Goal: Task Accomplishment & Management: Manage account settings

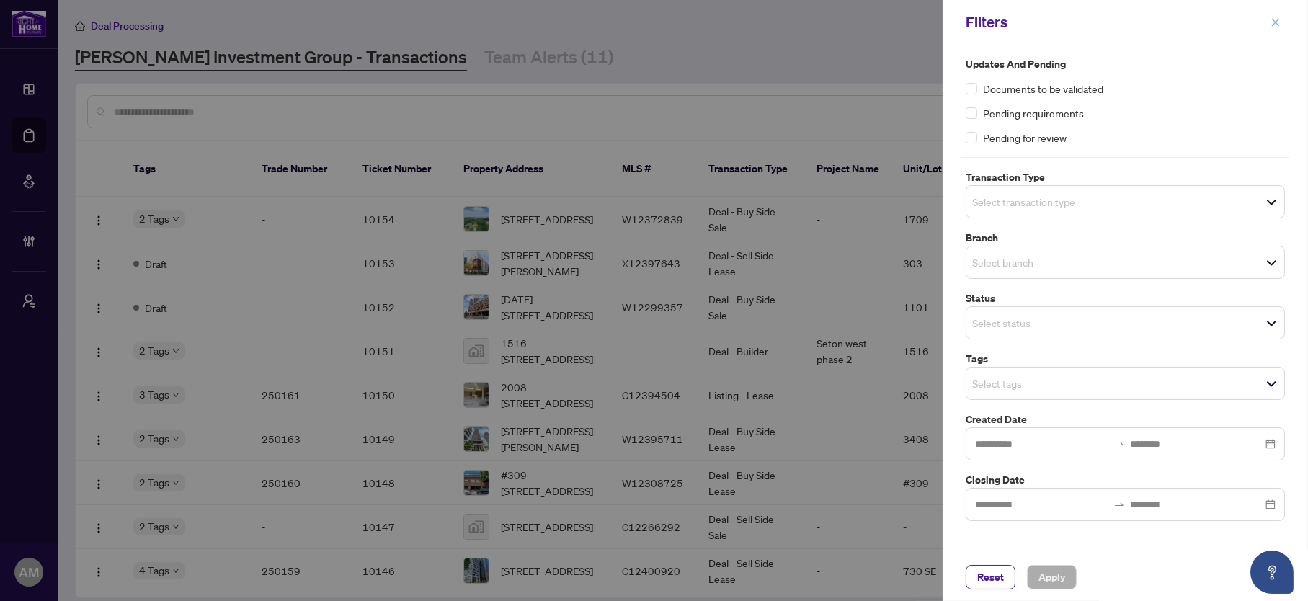
click at [1285, 22] on button "button" at bounding box center [1276, 22] width 19 height 17
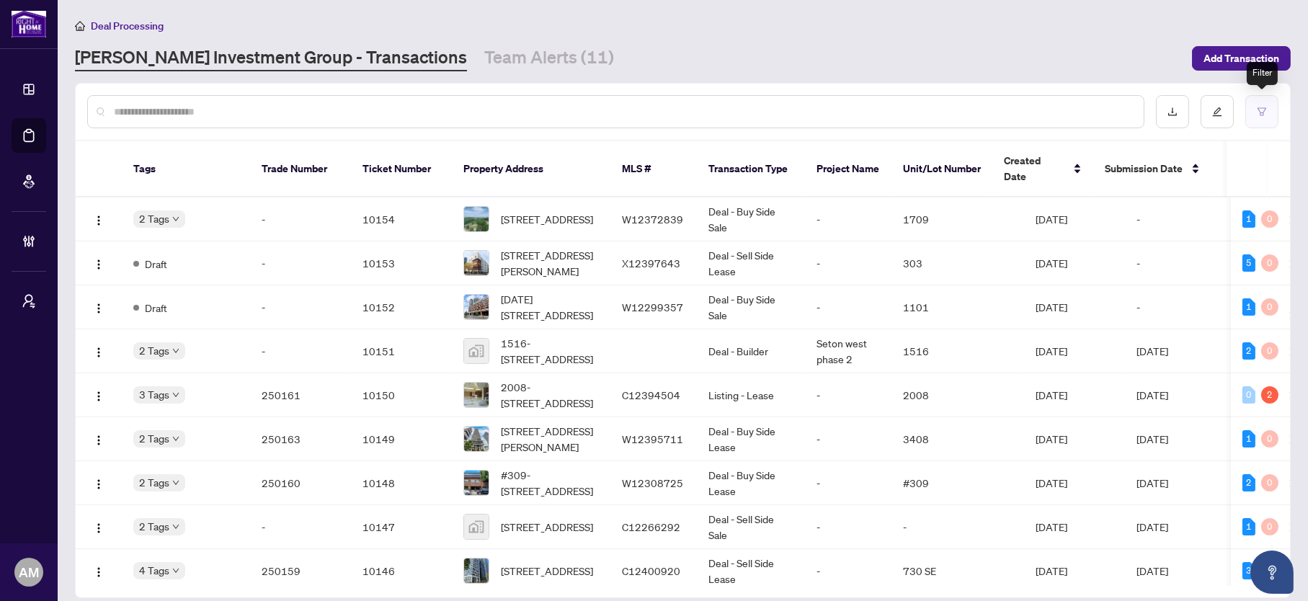
click at [1257, 110] on icon "filter" at bounding box center [1262, 112] width 10 height 10
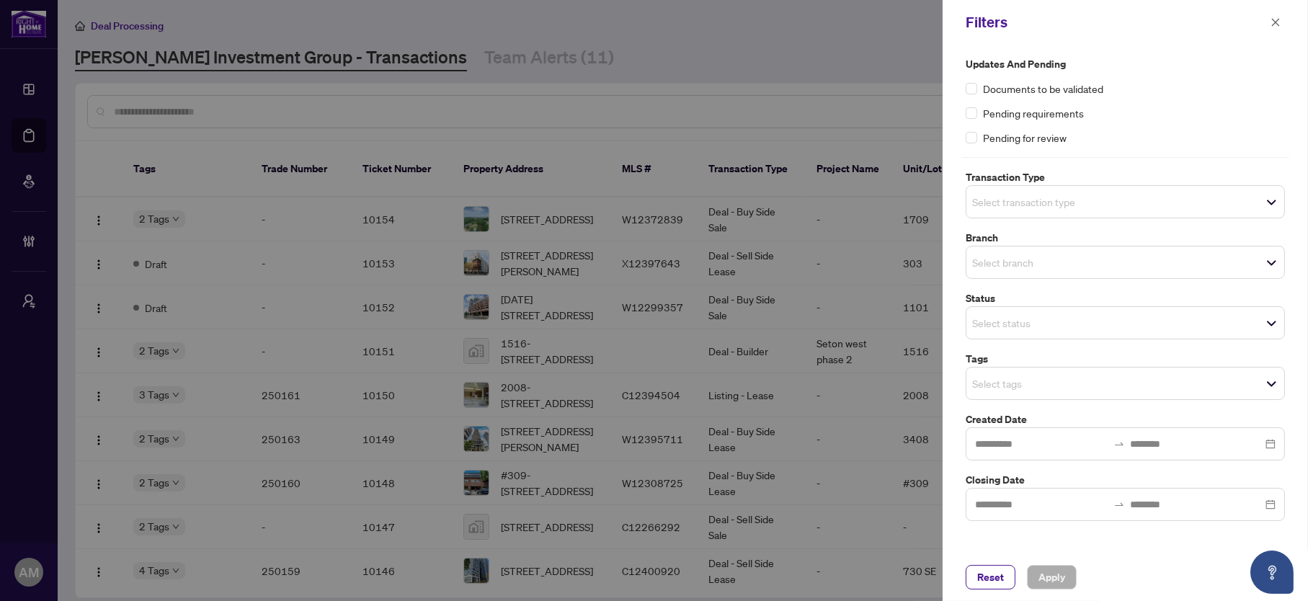
click at [1013, 394] on div "Select tags" at bounding box center [1125, 383] width 319 height 33
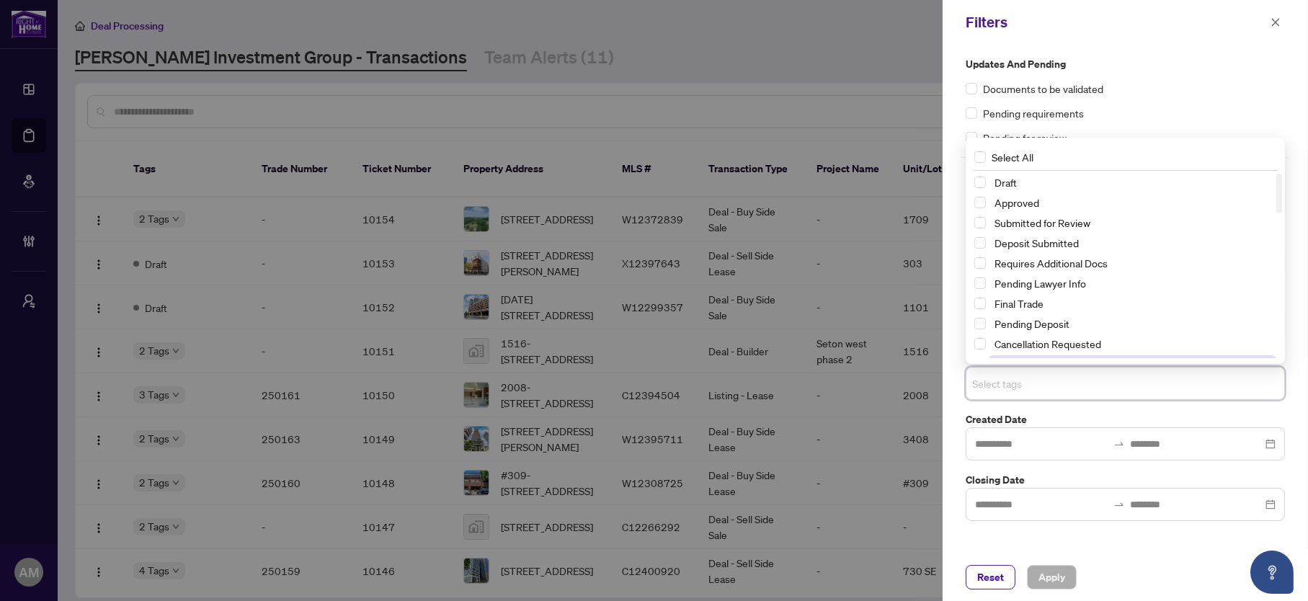
type input "*"
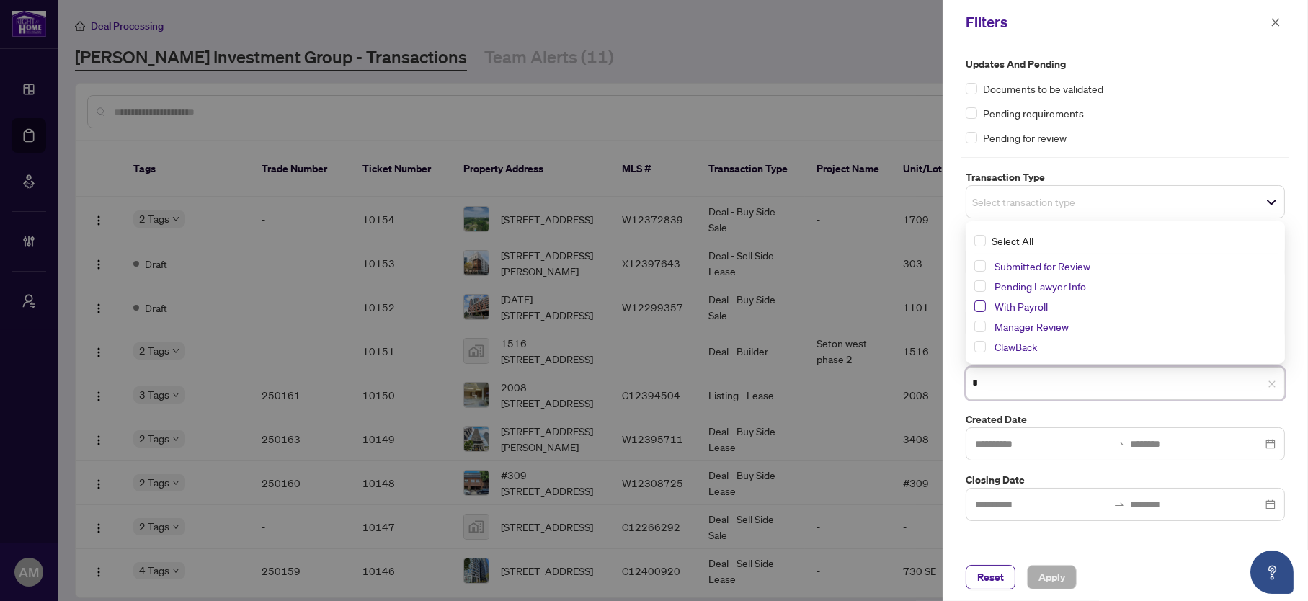
click at [984, 301] on span "Select With Payroll" at bounding box center [981, 307] width 12 height 12
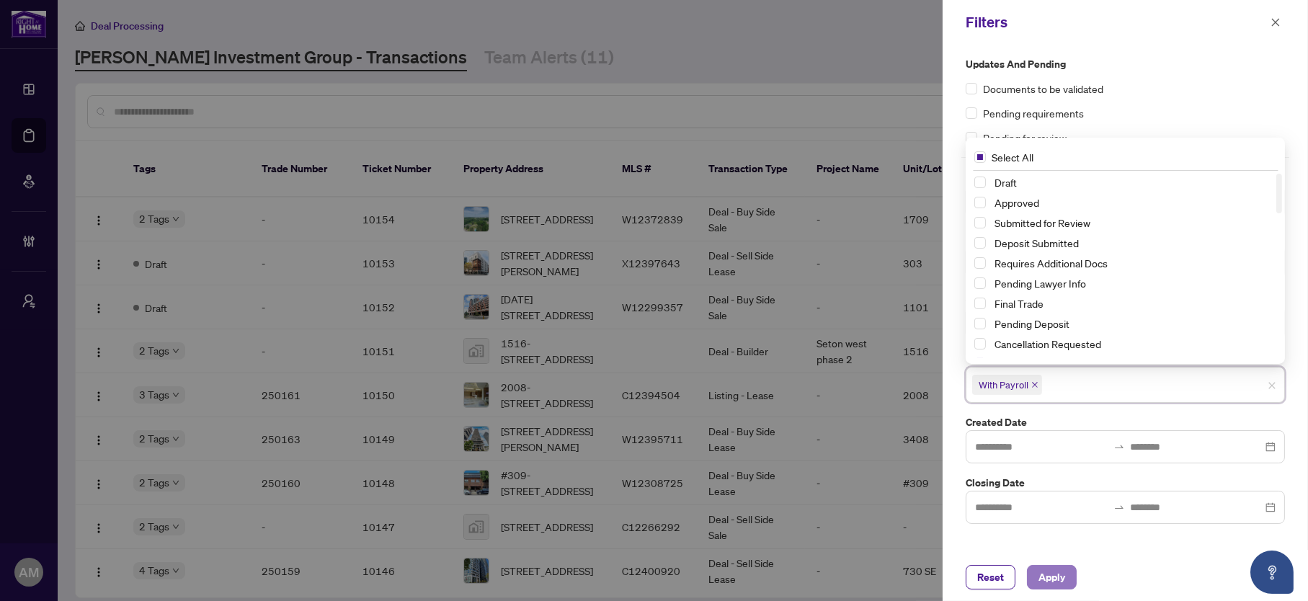
click at [1049, 580] on span "Apply" at bounding box center [1052, 577] width 27 height 23
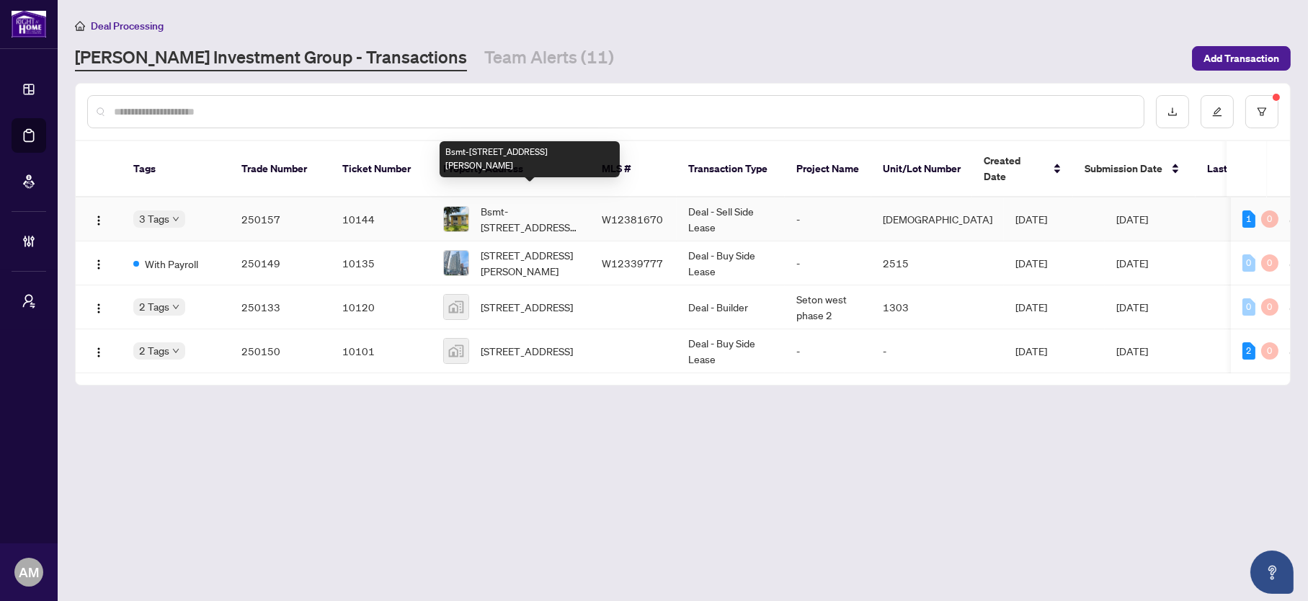
click at [558, 205] on span "Bsmt-34 Risdon Crt, Toronto, Ontario M9C 4E7, Canada" at bounding box center [530, 219] width 98 height 32
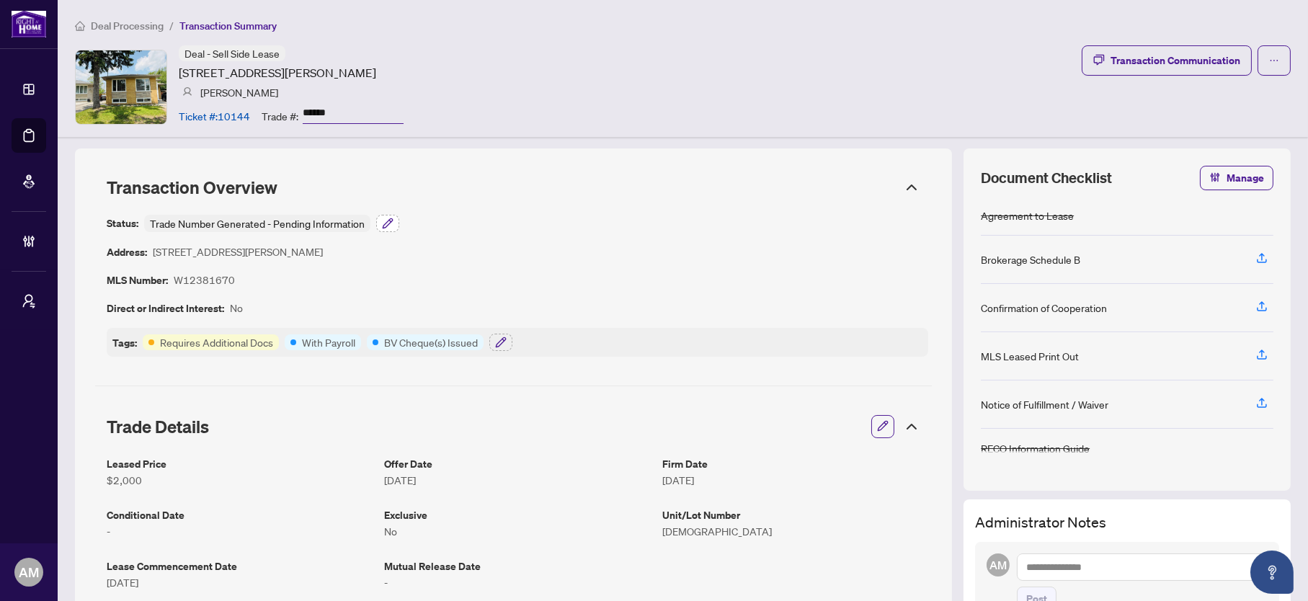
click at [391, 218] on icon "button" at bounding box center [388, 224] width 12 height 12
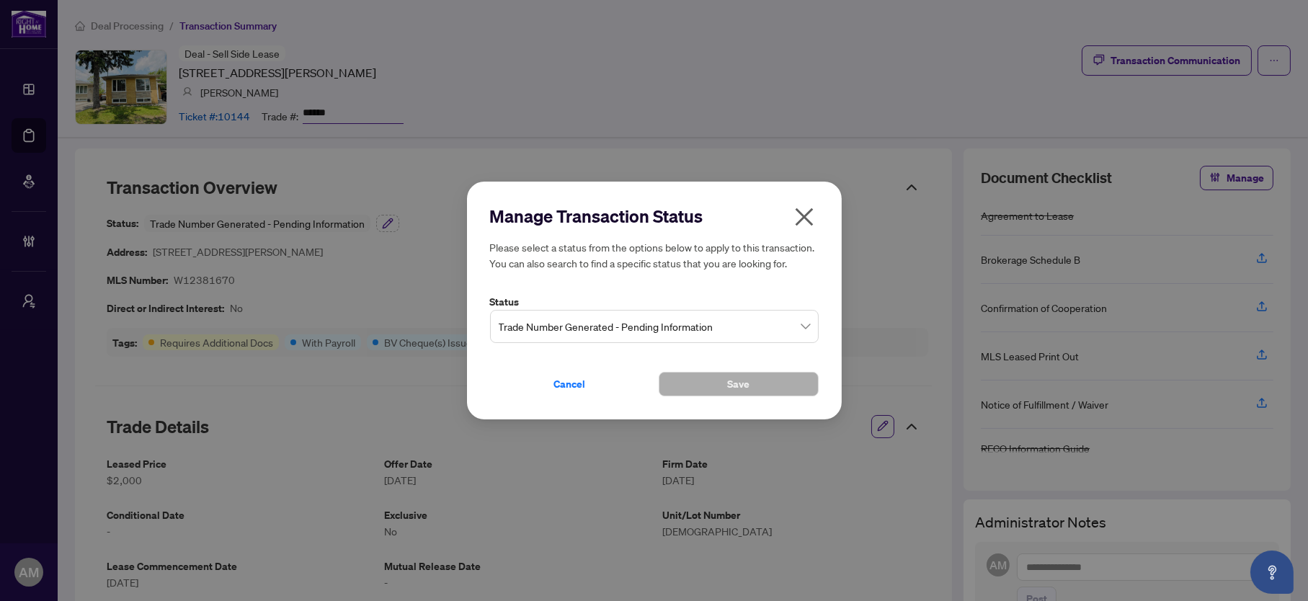
click at [582, 330] on span "Trade Number Generated - Pending Information" at bounding box center [654, 326] width 311 height 27
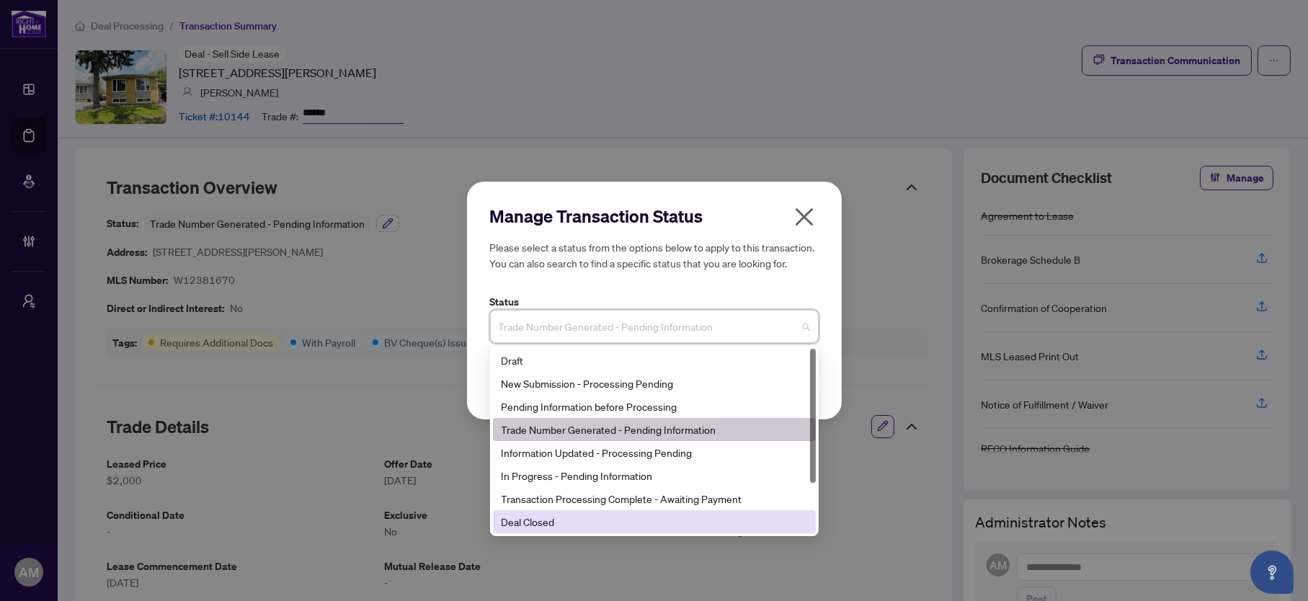
click at [546, 530] on div "Deal Closed" at bounding box center [655, 522] width 306 height 16
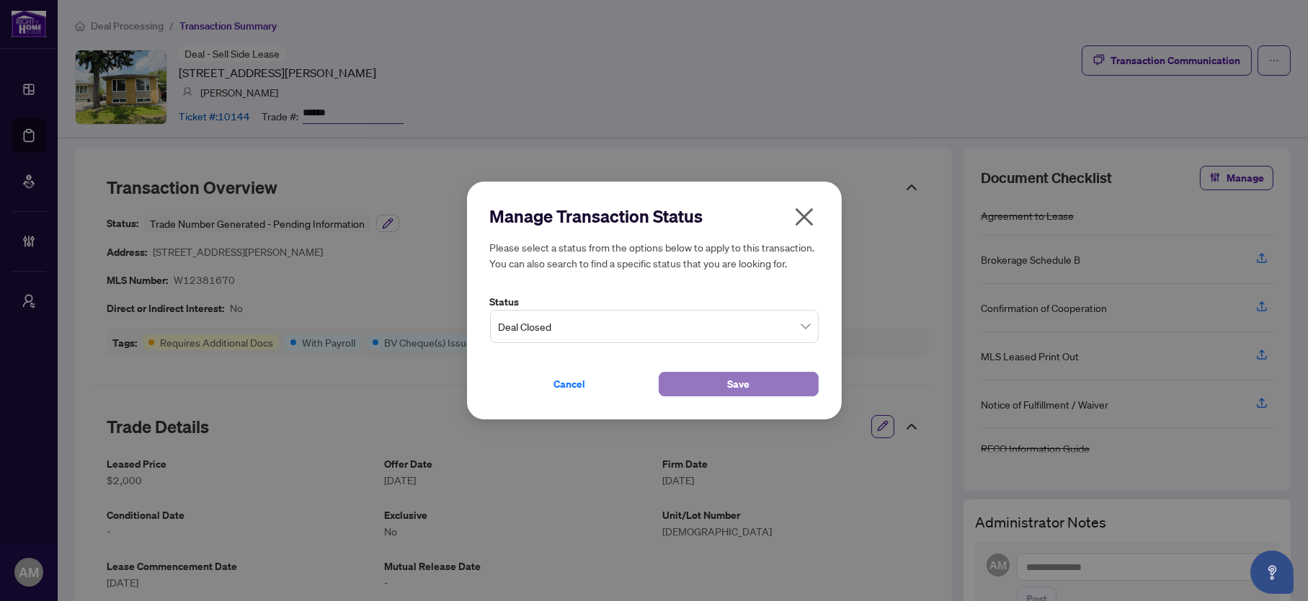
click at [722, 386] on button "Save" at bounding box center [739, 384] width 160 height 25
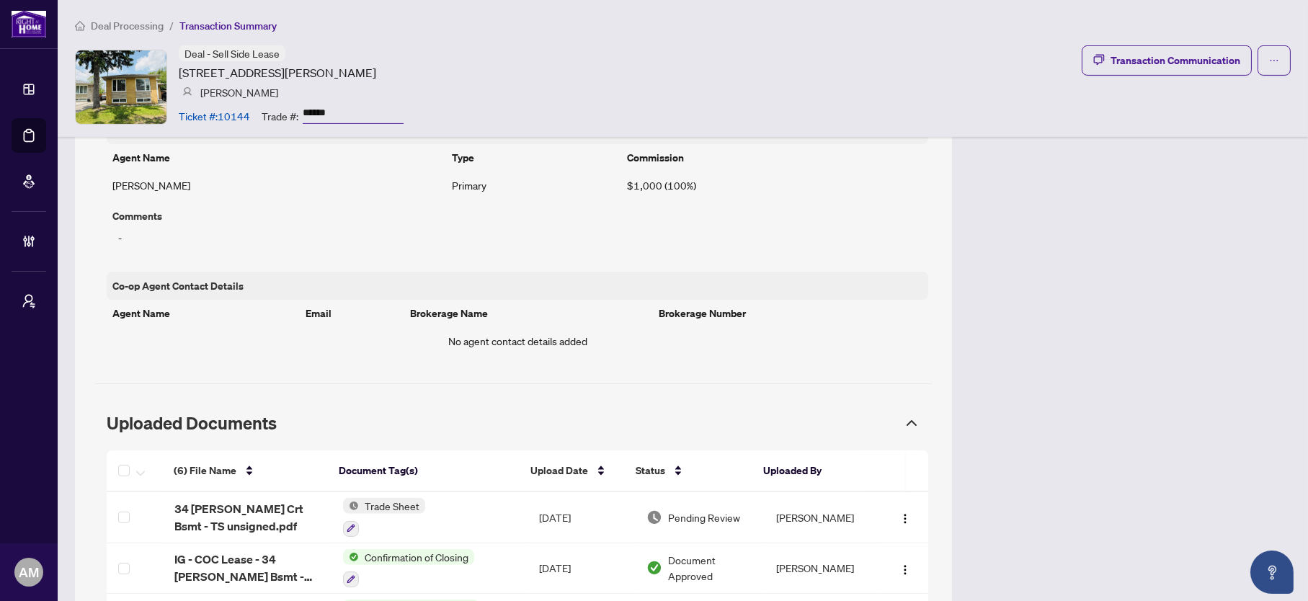
scroll to position [1081, 0]
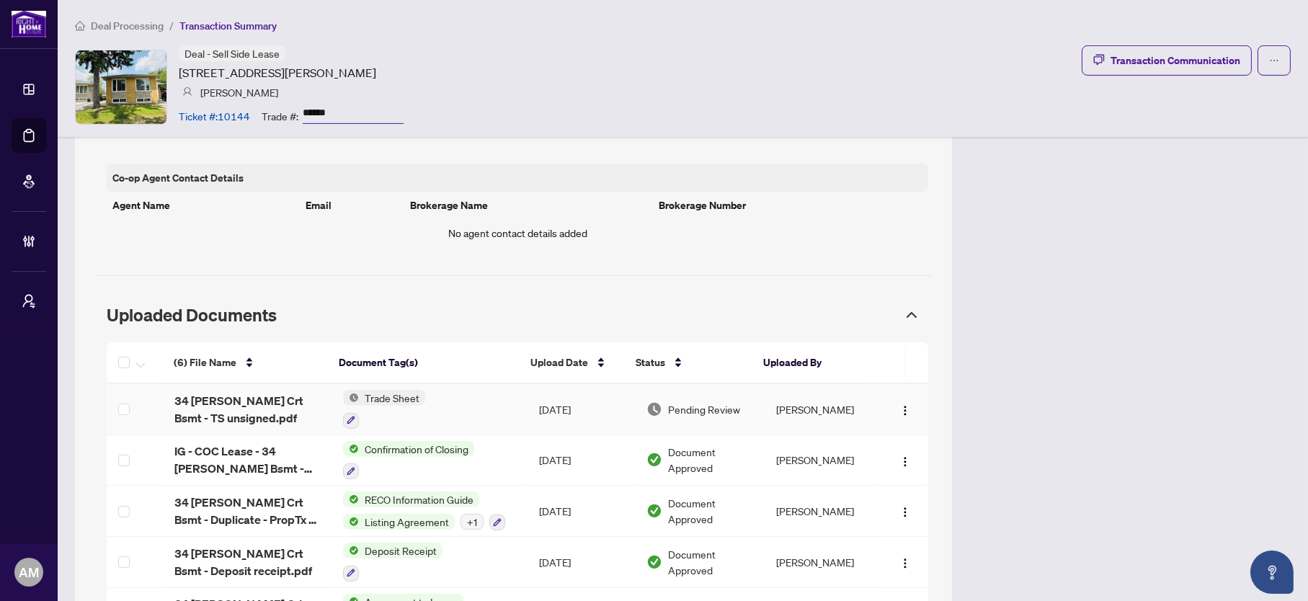
click at [374, 399] on span "Trade Sheet" at bounding box center [392, 398] width 66 height 16
click at [221, 401] on span "34 Risdon Crt Bsmt - TS unsigned.pdf" at bounding box center [246, 409] width 145 height 35
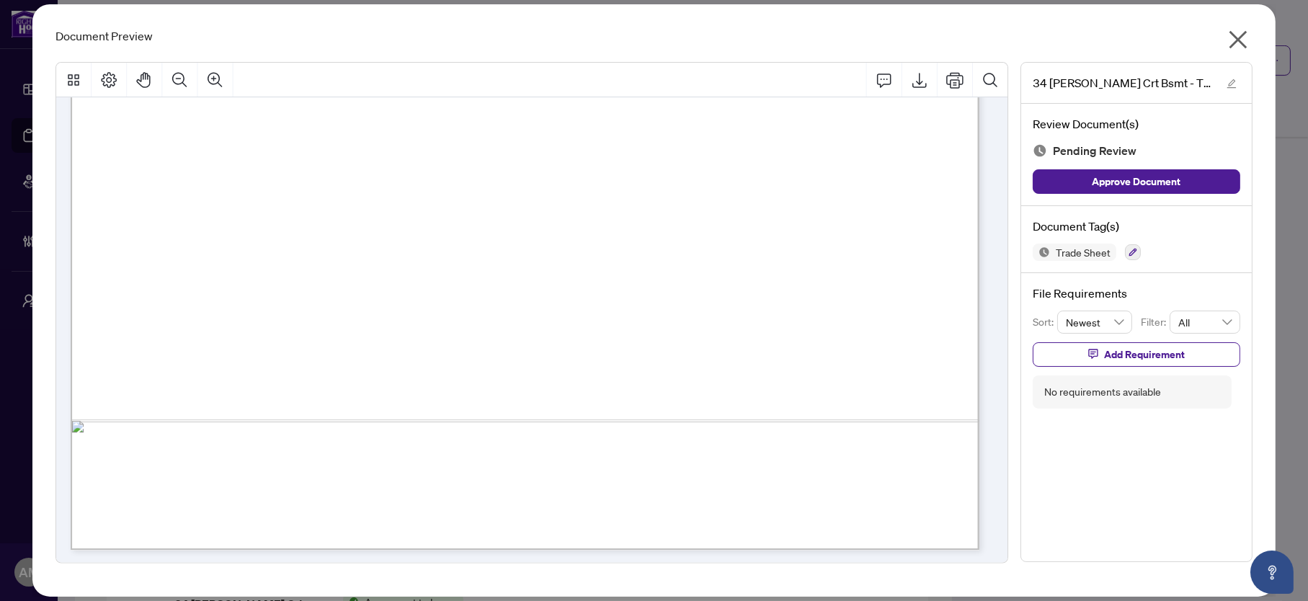
scroll to position [195, 0]
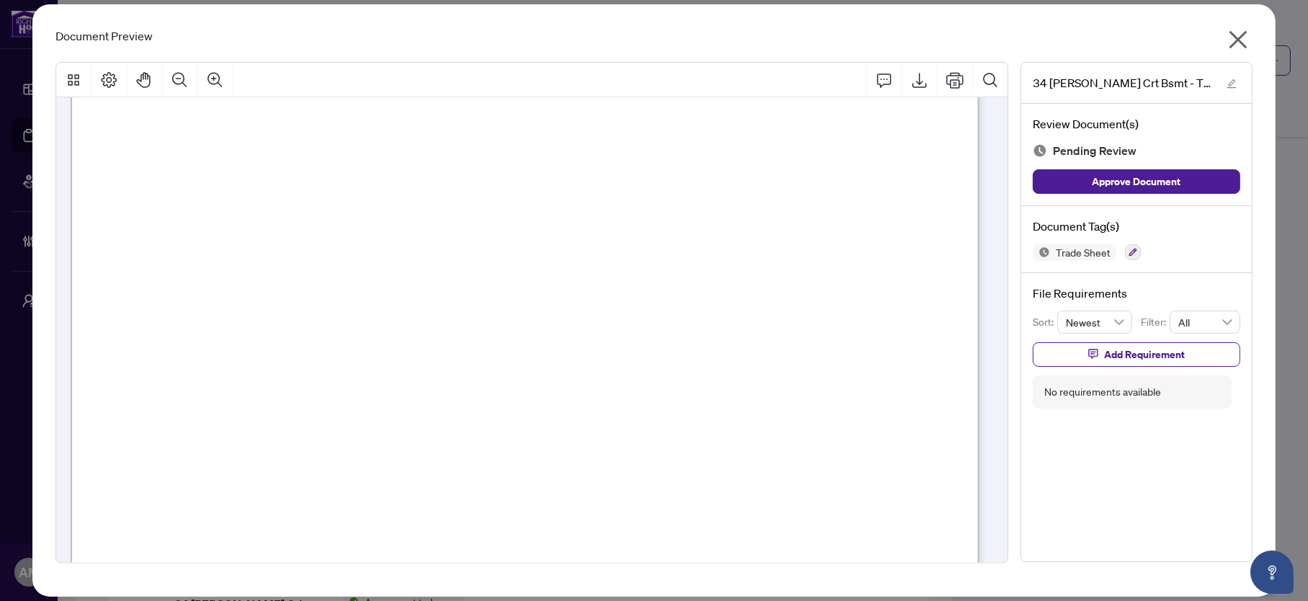
click at [1233, 45] on icon "close" at bounding box center [1238, 40] width 18 height 18
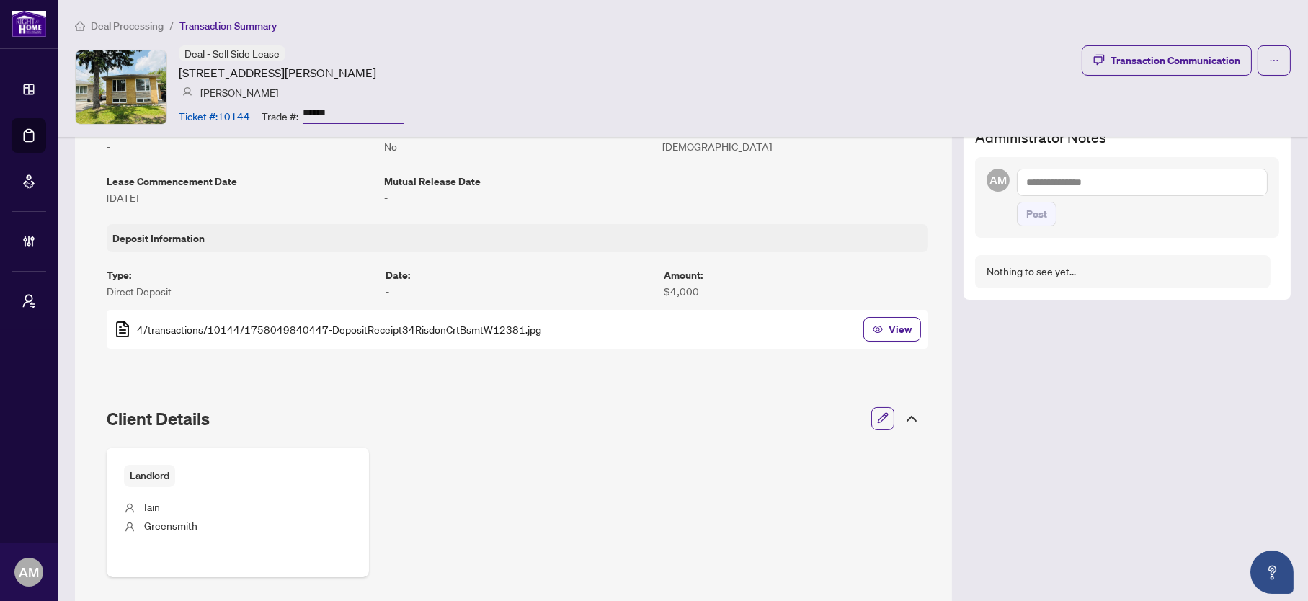
scroll to position [90, 0]
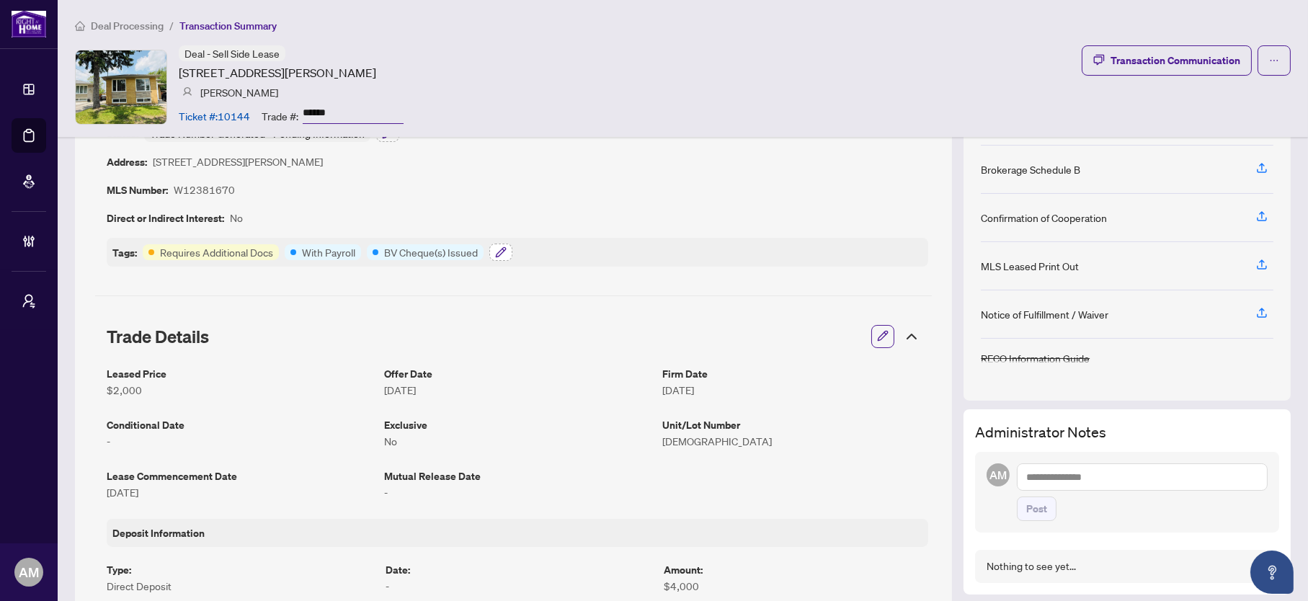
click at [501, 253] on button "button" at bounding box center [500, 252] width 23 height 17
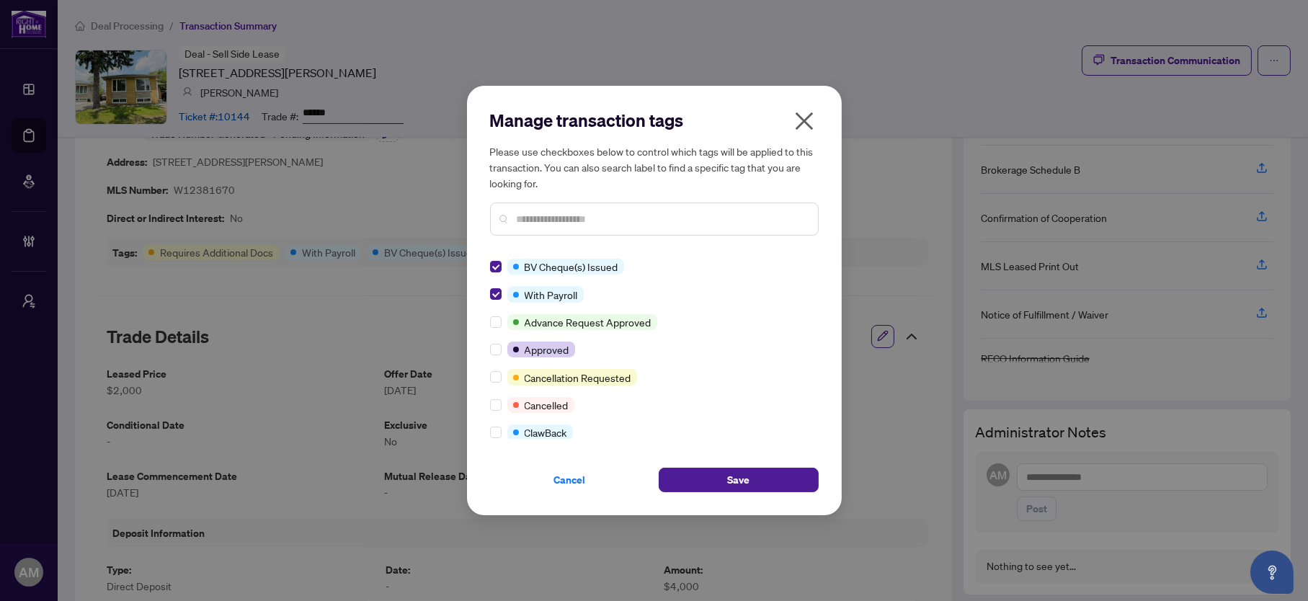
scroll to position [0, 0]
click at [554, 225] on input "text" at bounding box center [662, 219] width 290 height 16
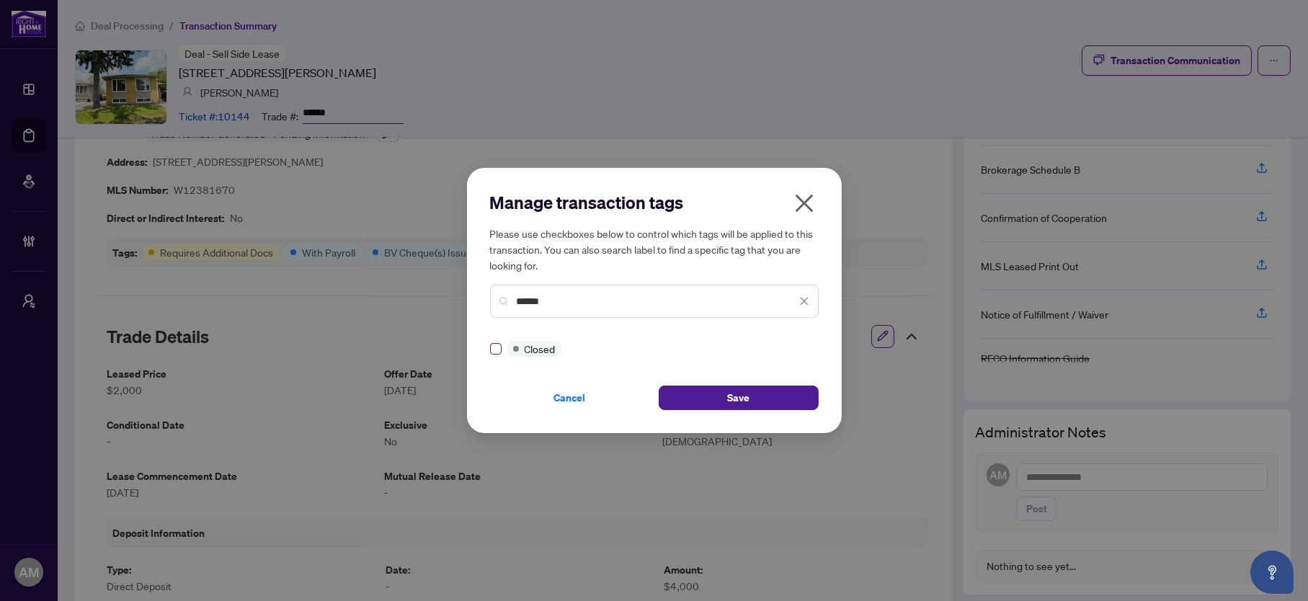
type input "******"
click at [737, 399] on span "Save" at bounding box center [738, 397] width 22 height 23
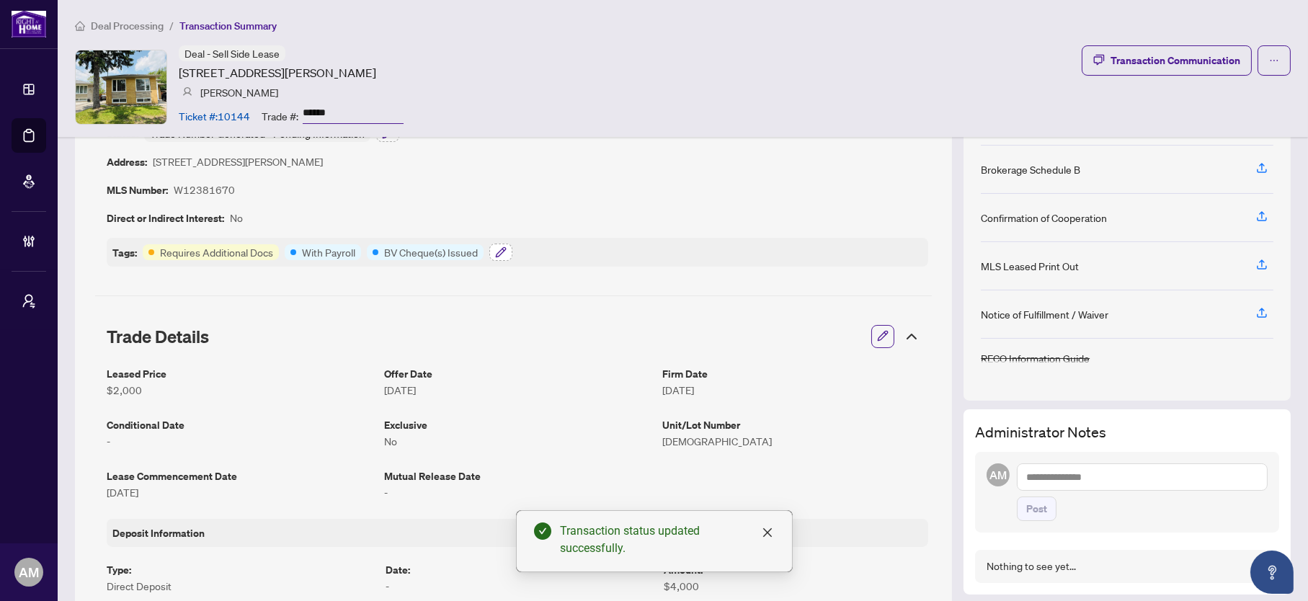
click at [496, 251] on icon "button" at bounding box center [500, 251] width 9 height 9
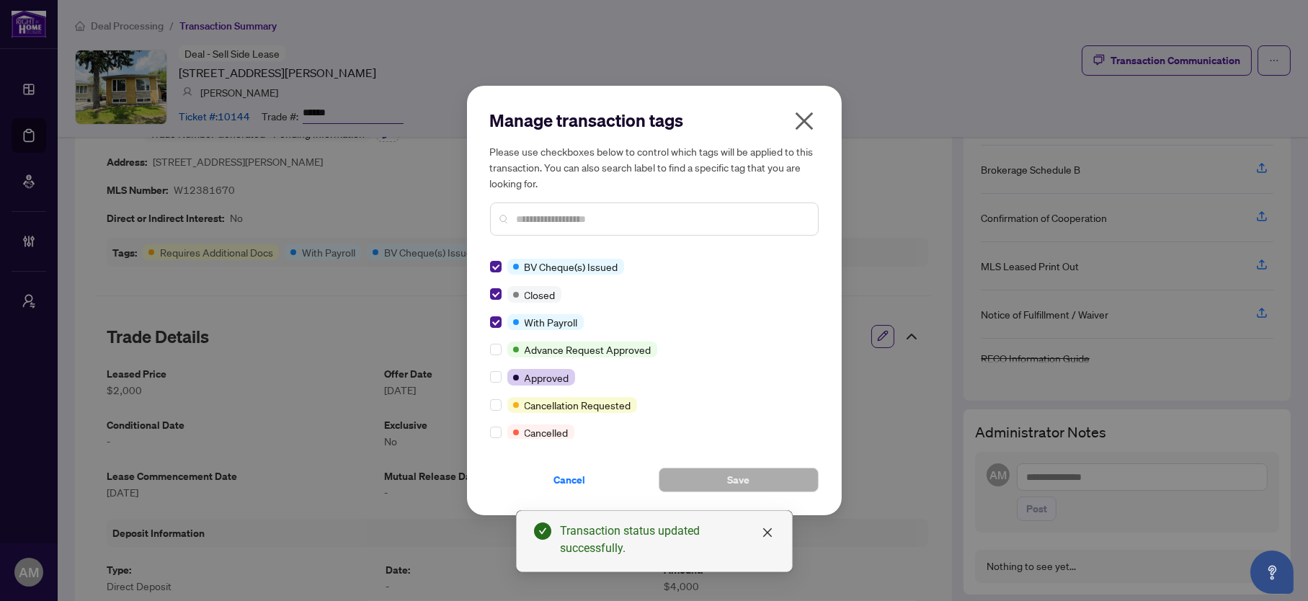
click at [799, 127] on icon "close" at bounding box center [804, 121] width 18 height 18
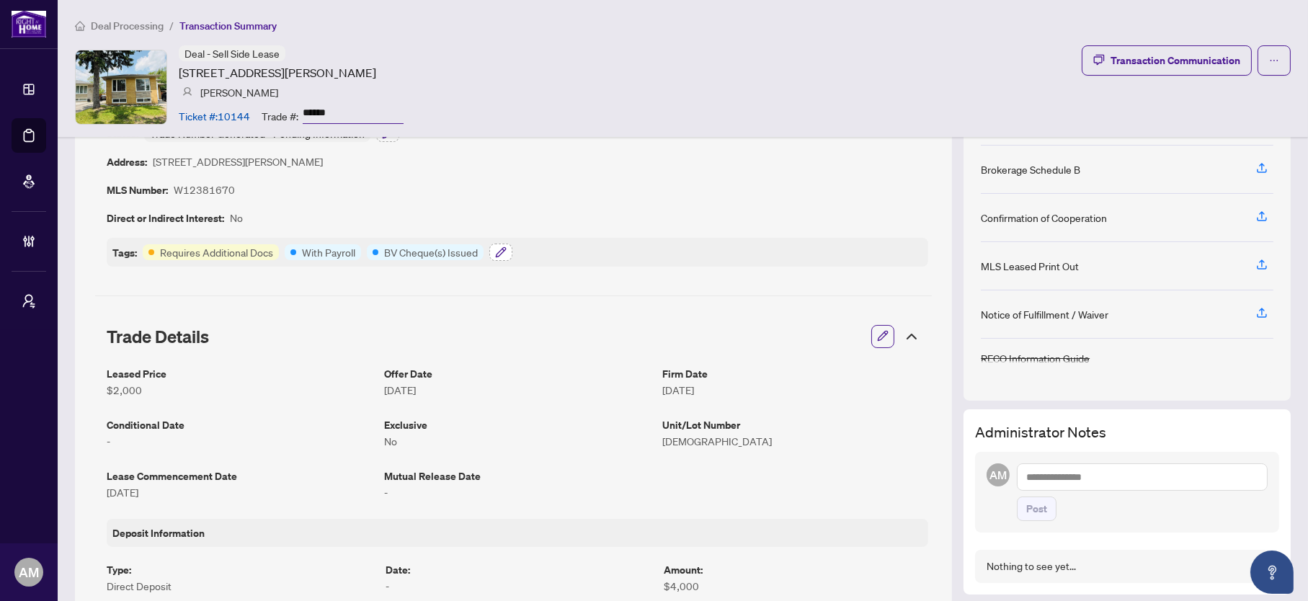
click at [495, 247] on icon "button" at bounding box center [501, 253] width 12 height 12
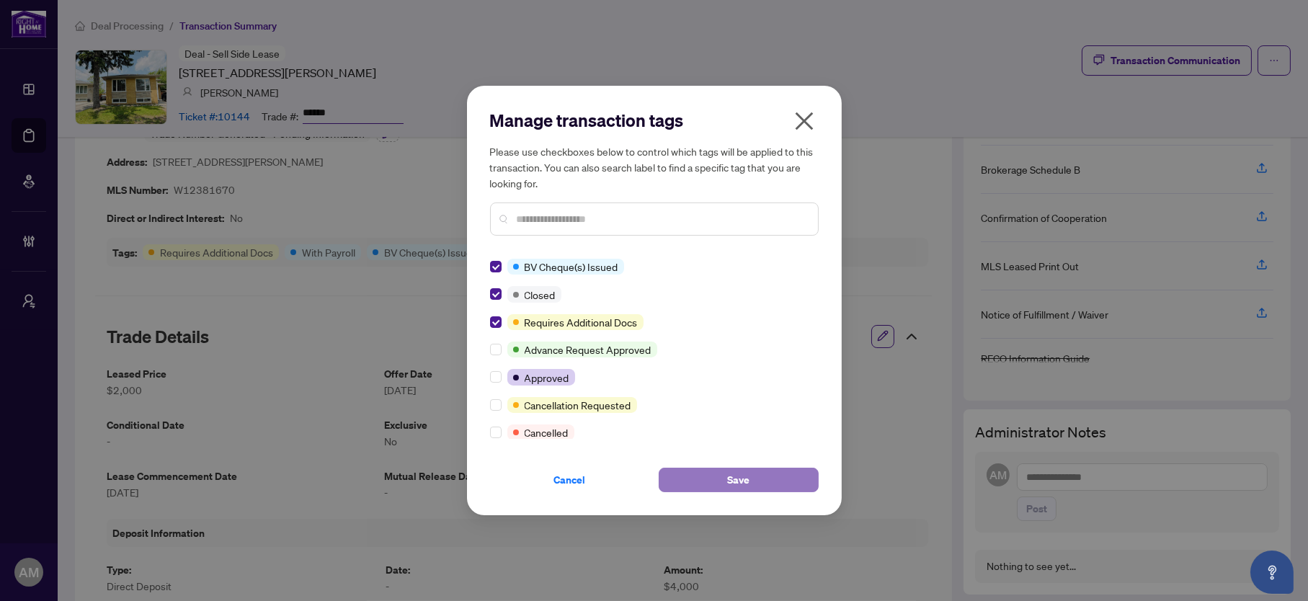
click at [765, 478] on button "Save" at bounding box center [739, 480] width 160 height 25
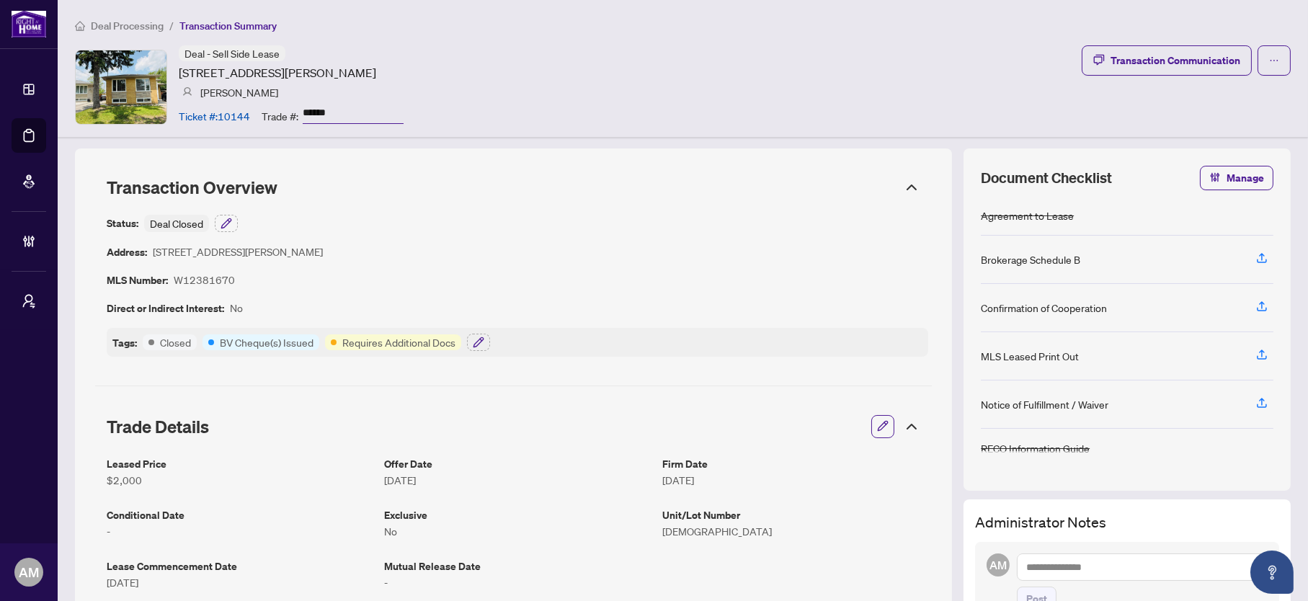
click at [97, 23] on span "Deal Processing" at bounding box center [127, 25] width 73 height 13
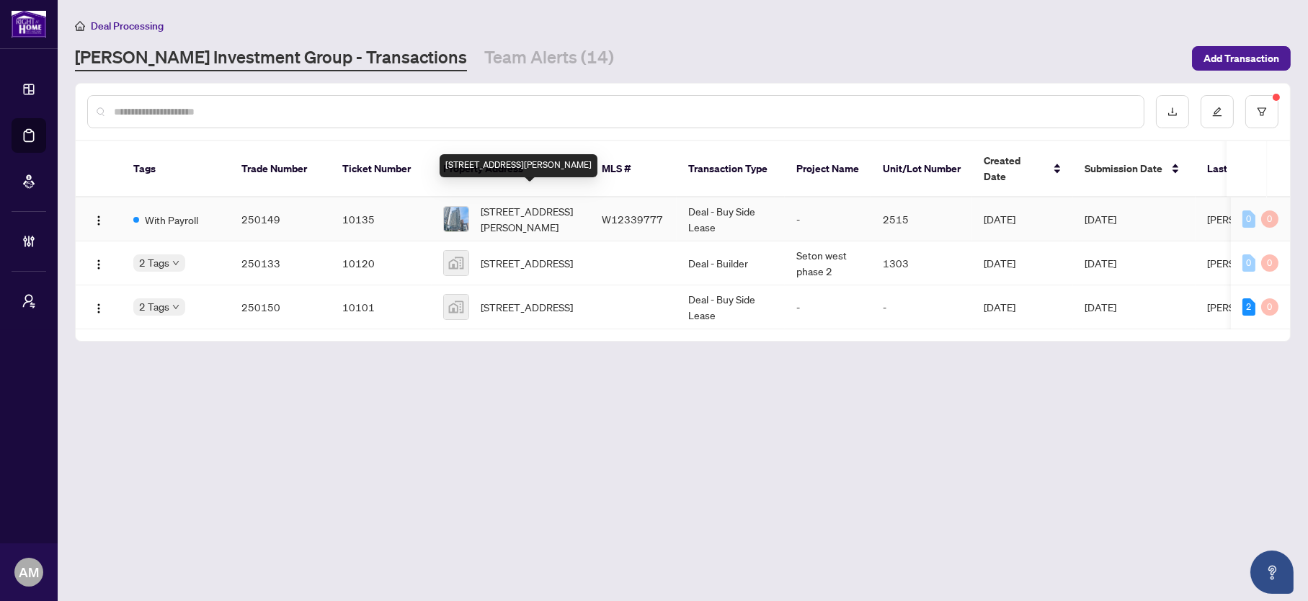
click at [531, 211] on span "2515-9 Mabelle Ave, Toronto, Ontario M9A 0E1, Canada" at bounding box center [530, 219] width 98 height 32
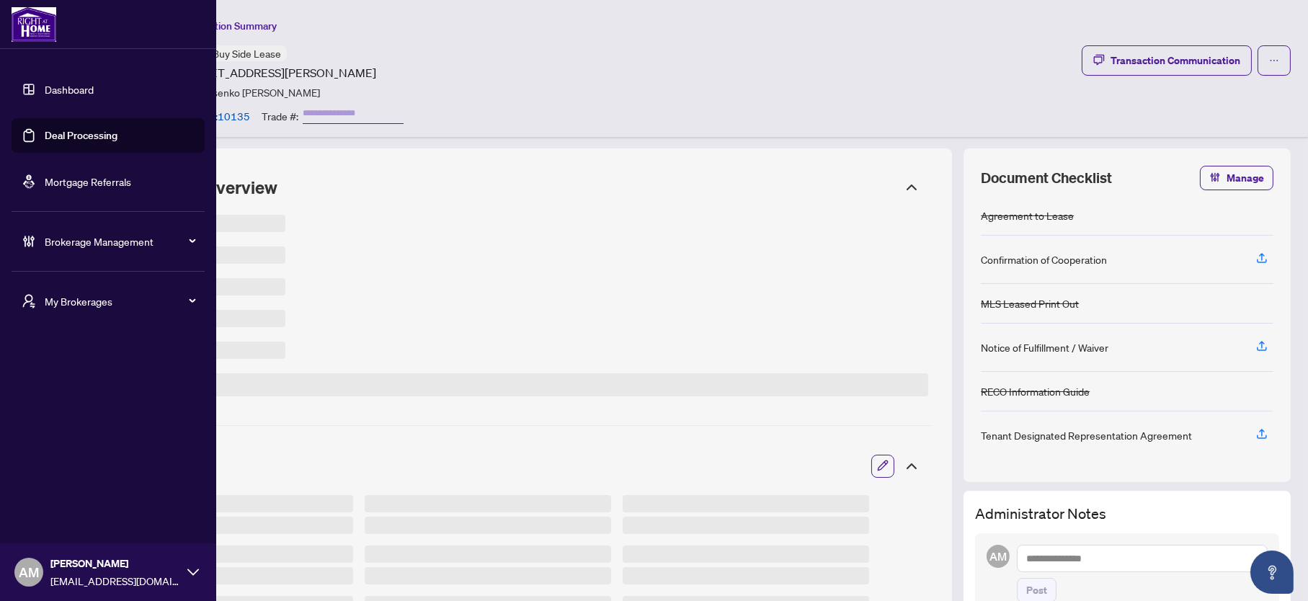
type input "******"
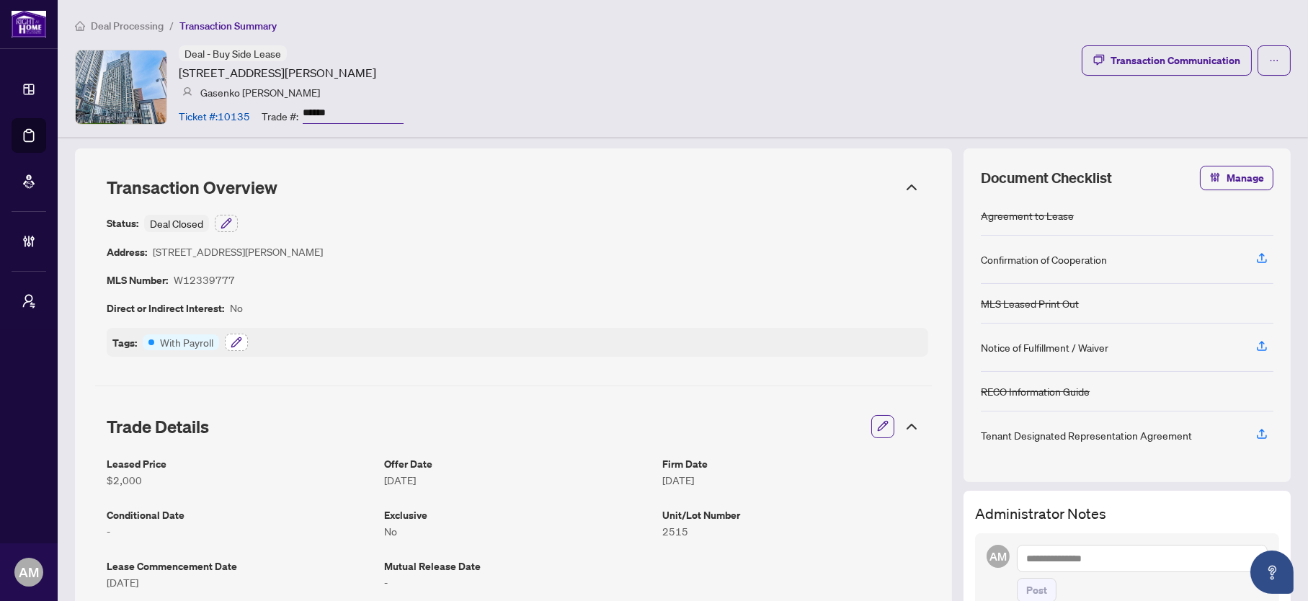
click at [234, 347] on icon "button" at bounding box center [237, 343] width 12 height 12
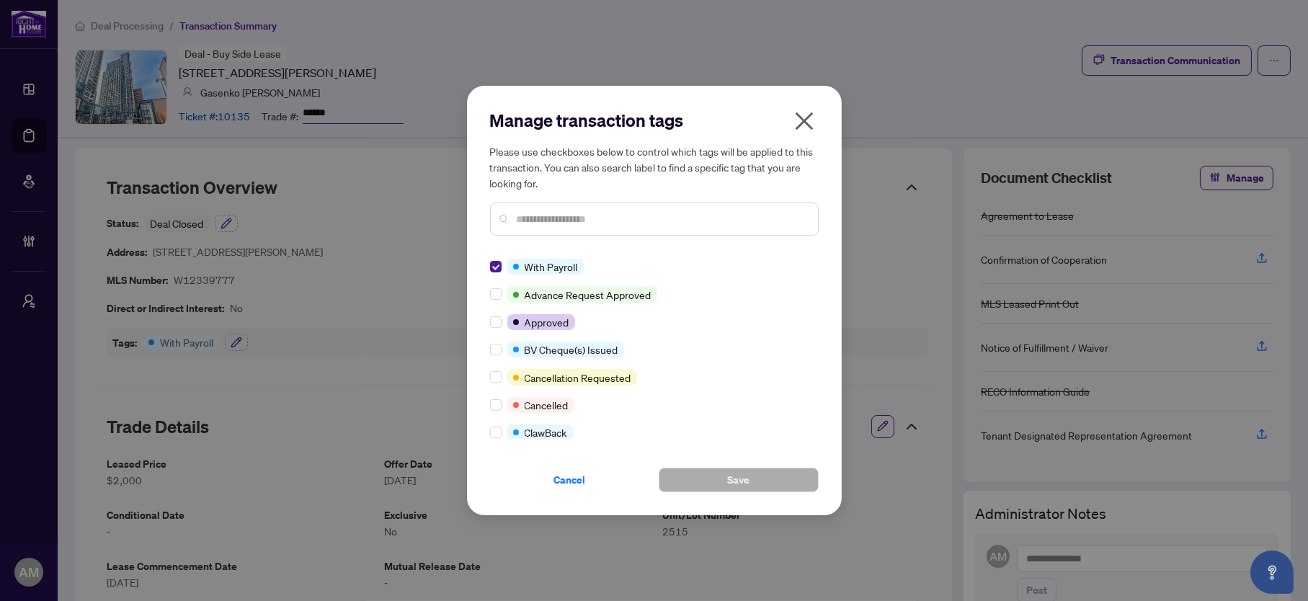
click at [510, 214] on div at bounding box center [654, 219] width 329 height 33
click at [526, 213] on input "text" at bounding box center [662, 219] width 290 height 16
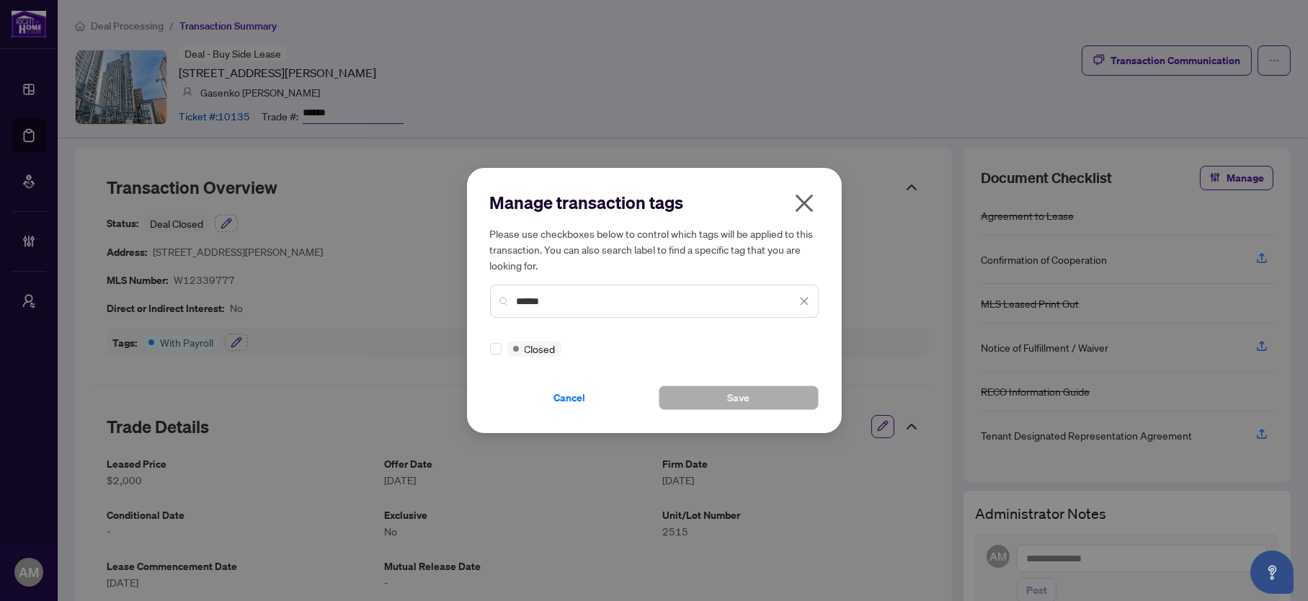
type input "******"
click at [726, 395] on button "Save" at bounding box center [739, 398] width 160 height 25
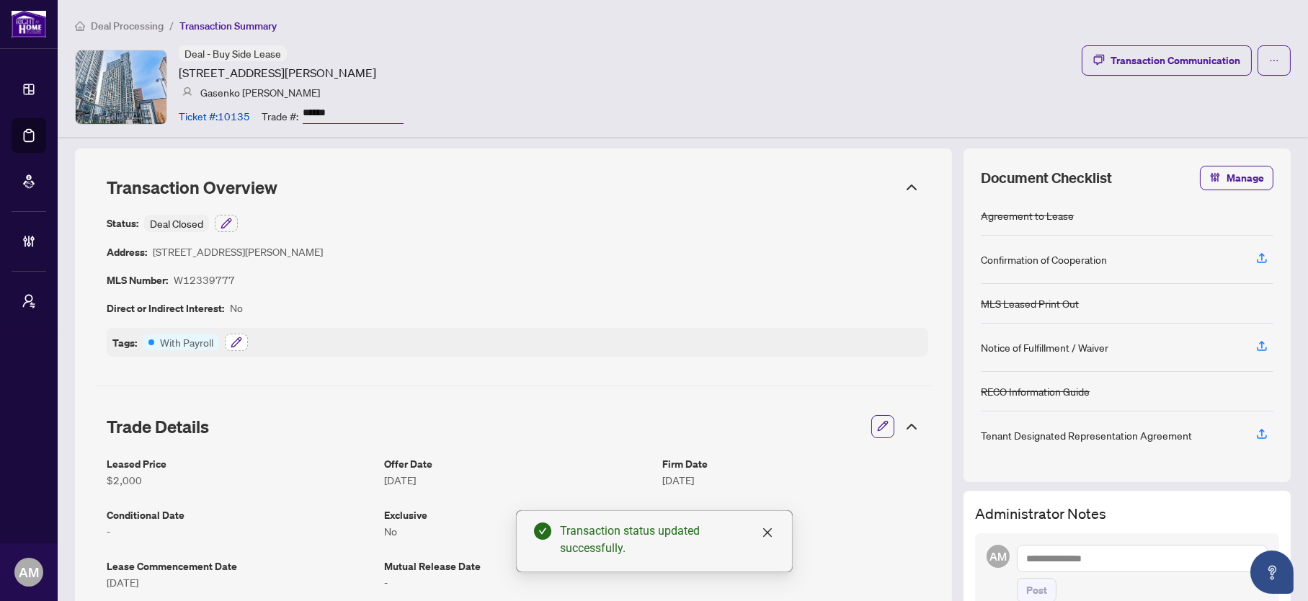
click at [232, 345] on icon "button" at bounding box center [235, 341] width 9 height 9
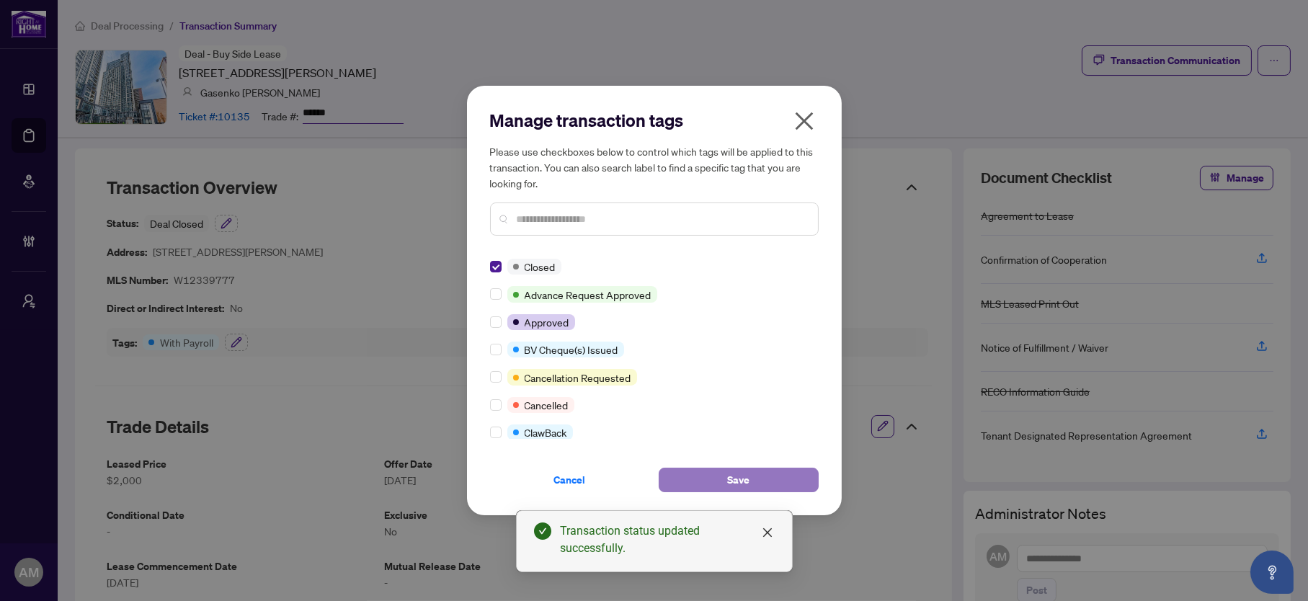
click at [752, 475] on button "Save" at bounding box center [739, 480] width 160 height 25
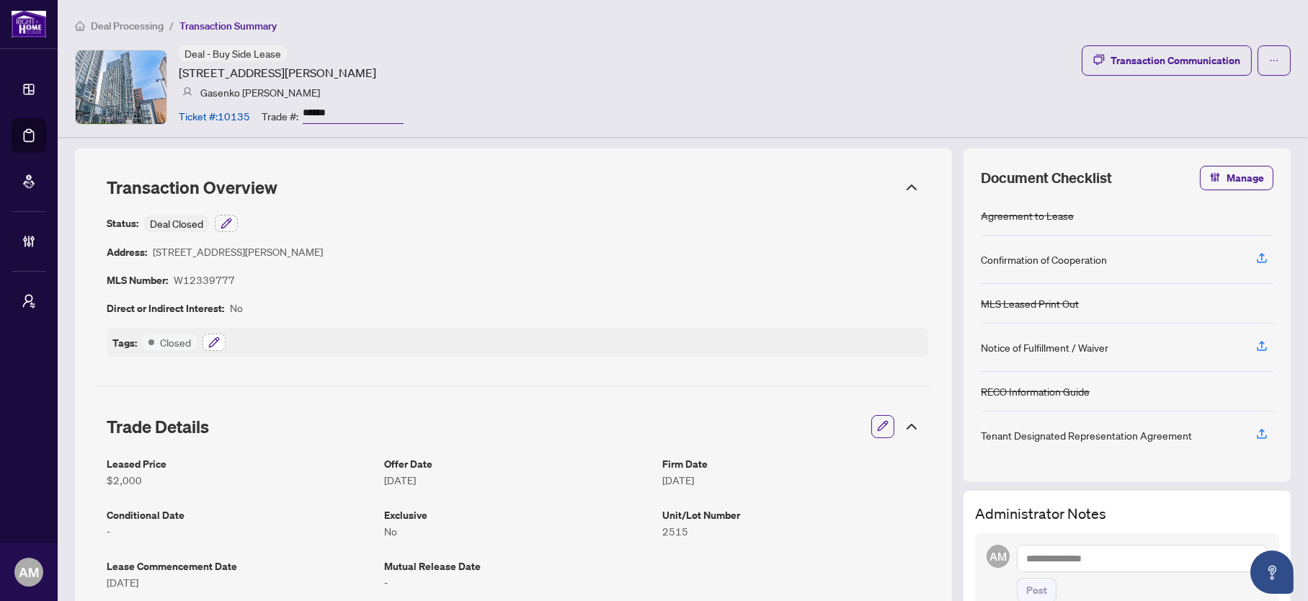
click at [211, 340] on icon "button" at bounding box center [214, 343] width 12 height 12
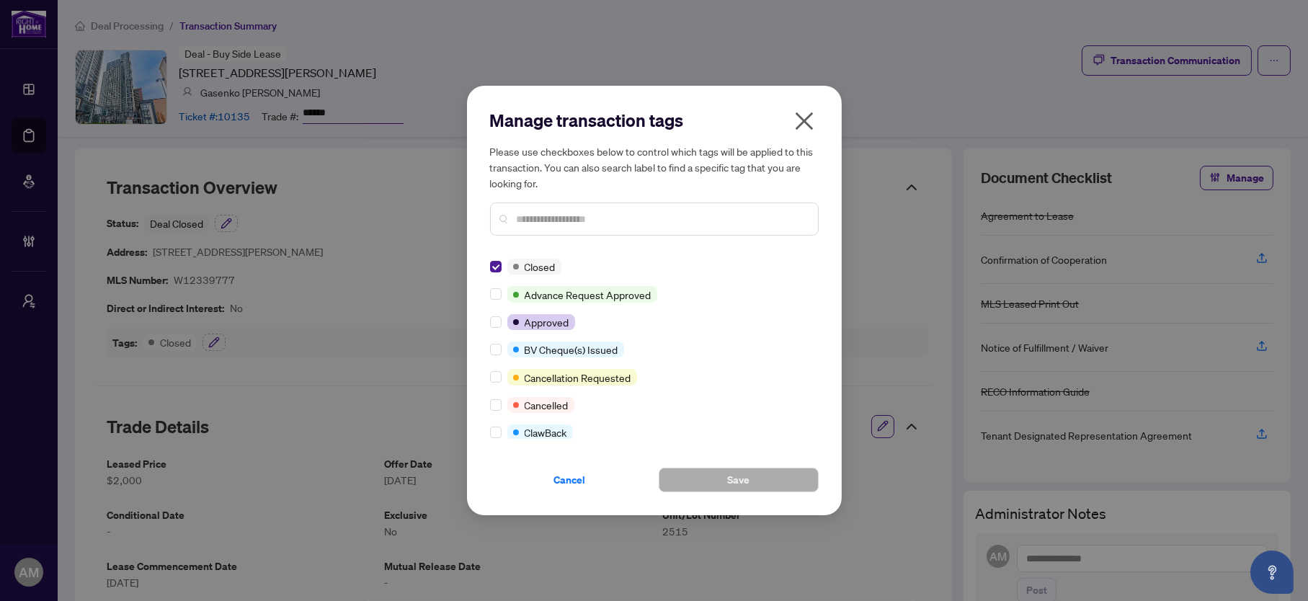
click at [593, 211] on input "text" at bounding box center [662, 219] width 290 height 16
type input "*"
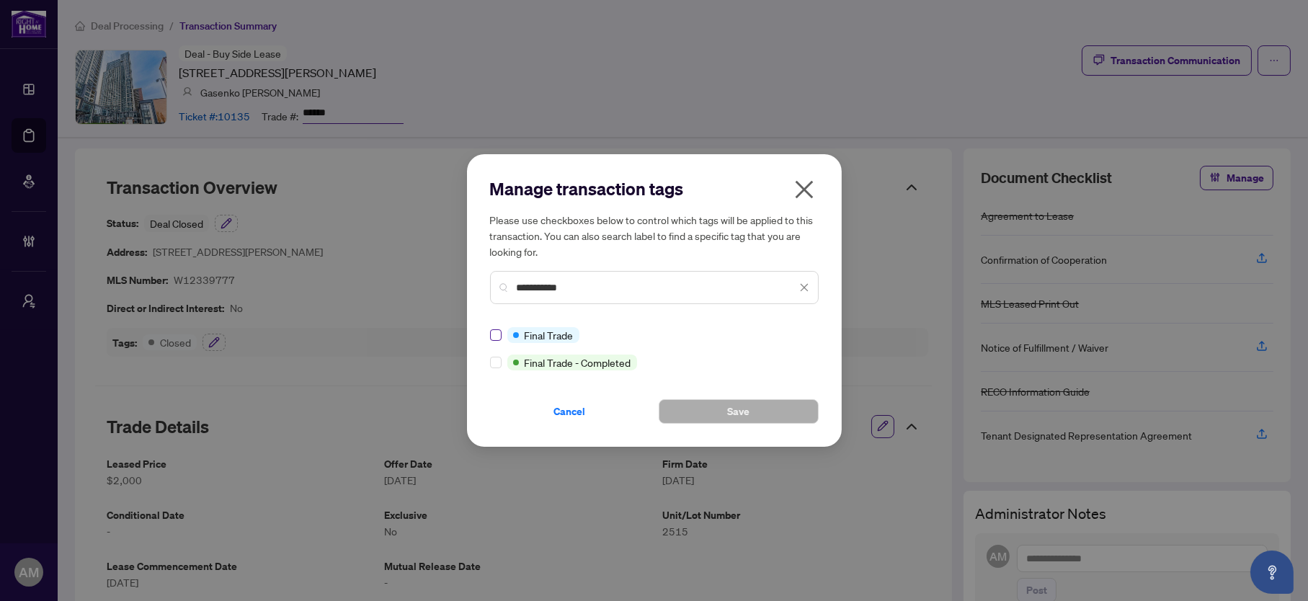
type input "**********"
click at [766, 415] on button "Save" at bounding box center [739, 411] width 160 height 25
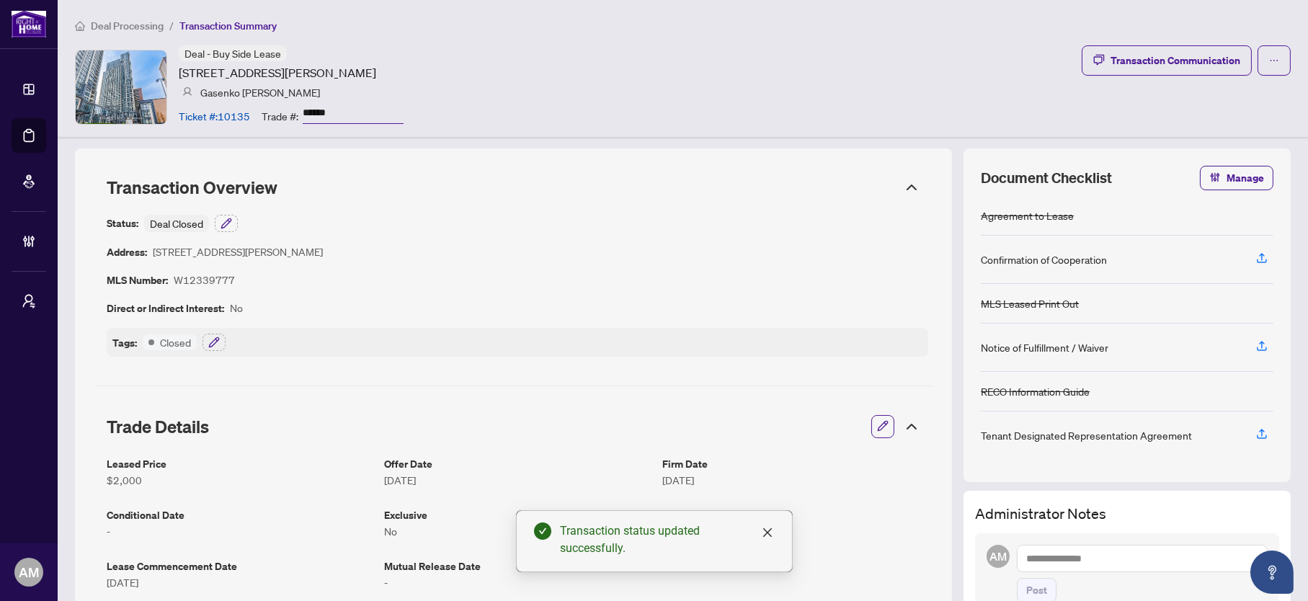
click at [119, 19] on span "Deal Processing" at bounding box center [127, 25] width 73 height 13
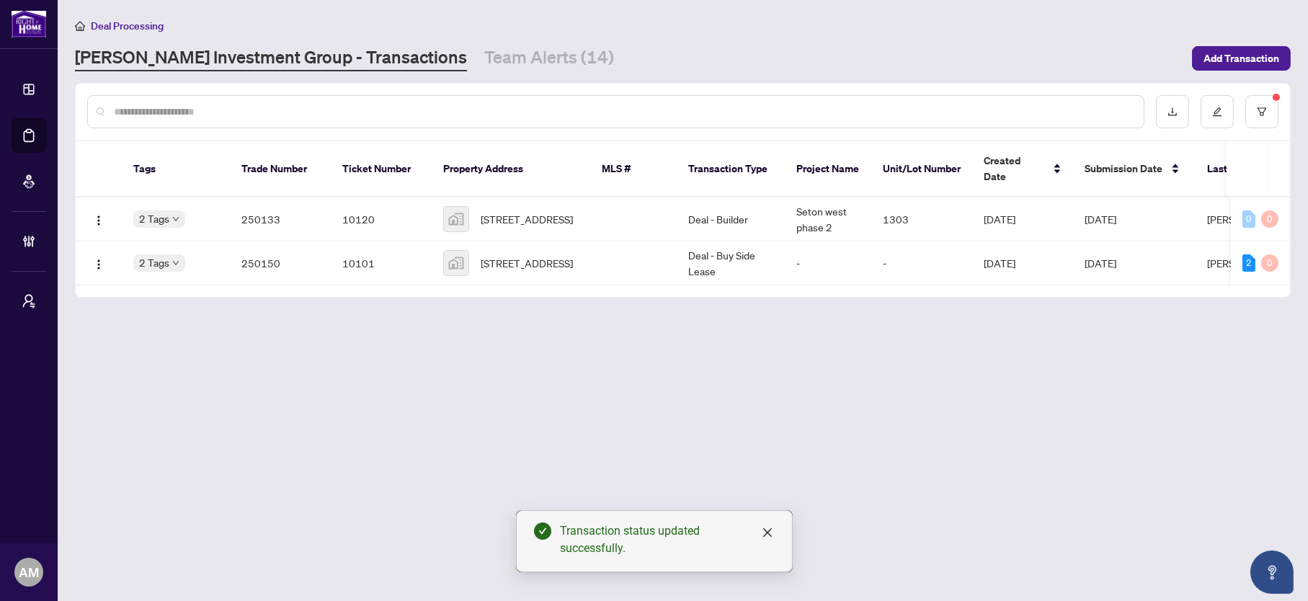
click at [185, 107] on input "text" at bounding box center [623, 112] width 1019 height 16
click at [549, 211] on span "[STREET_ADDRESS]" at bounding box center [527, 219] width 92 height 16
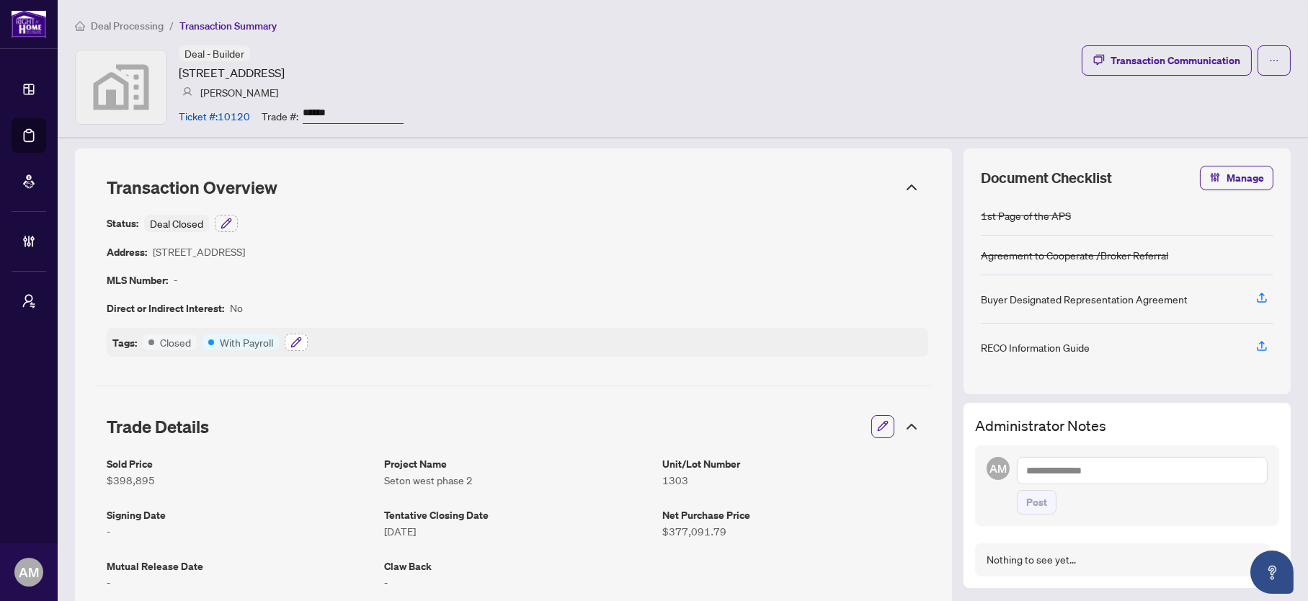
click at [296, 345] on icon "button" at bounding box center [297, 343] width 12 height 12
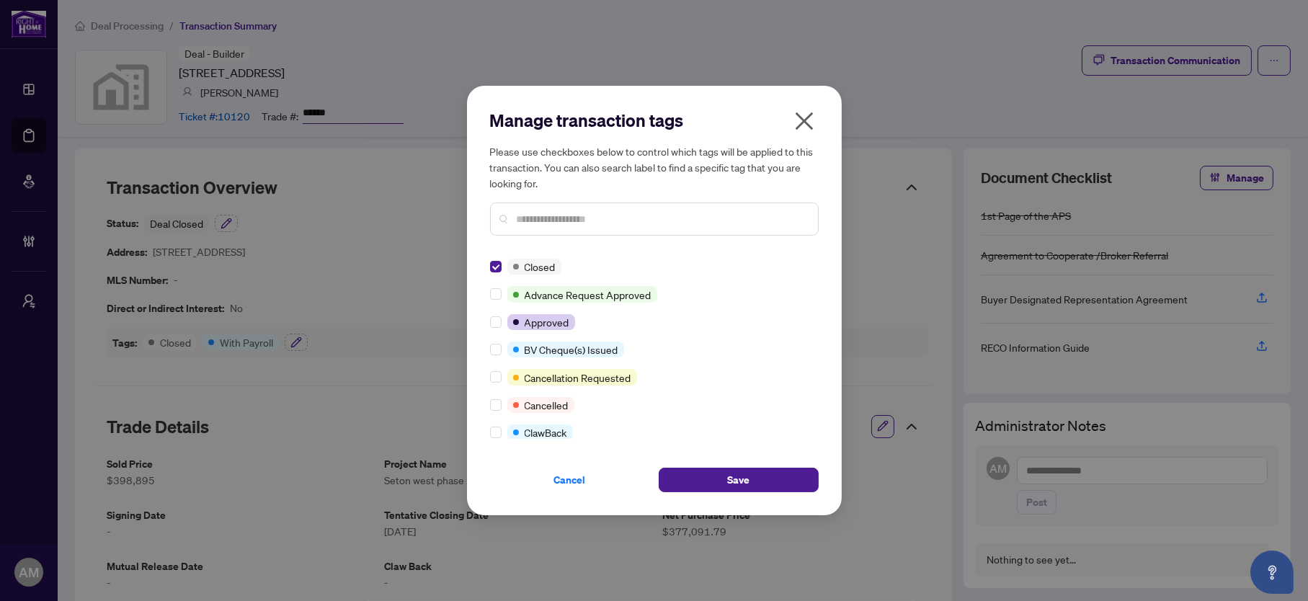
click at [530, 217] on input "text" at bounding box center [662, 219] width 290 height 16
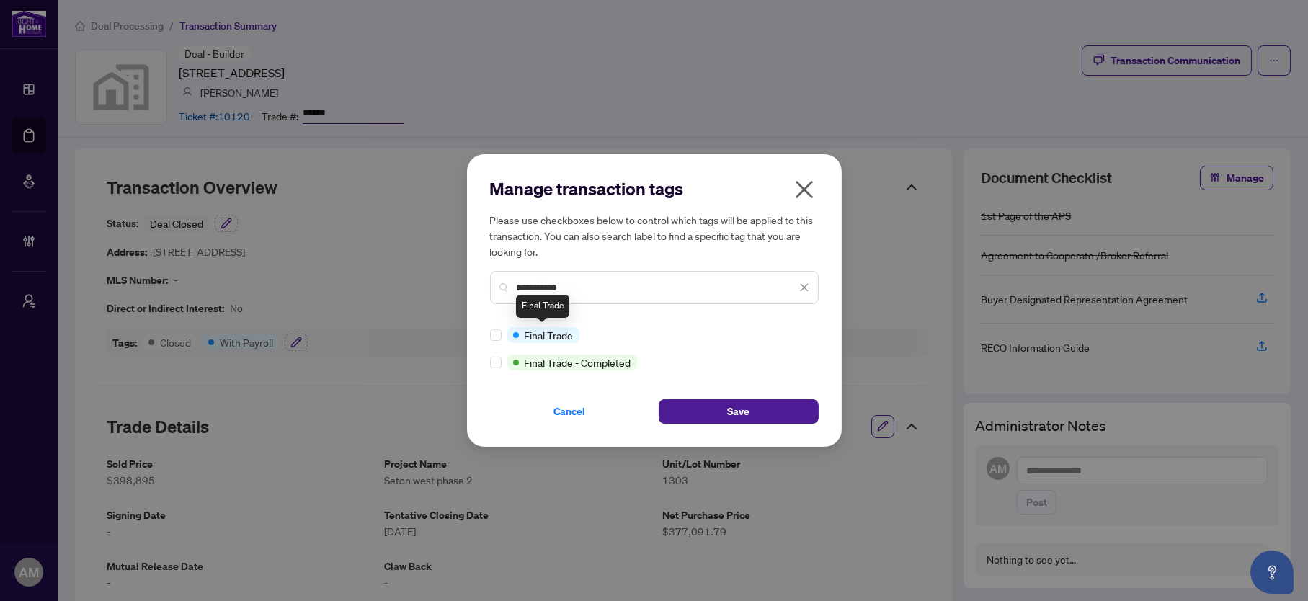
type input "**********"
click at [735, 407] on span "Save" at bounding box center [738, 411] width 22 height 23
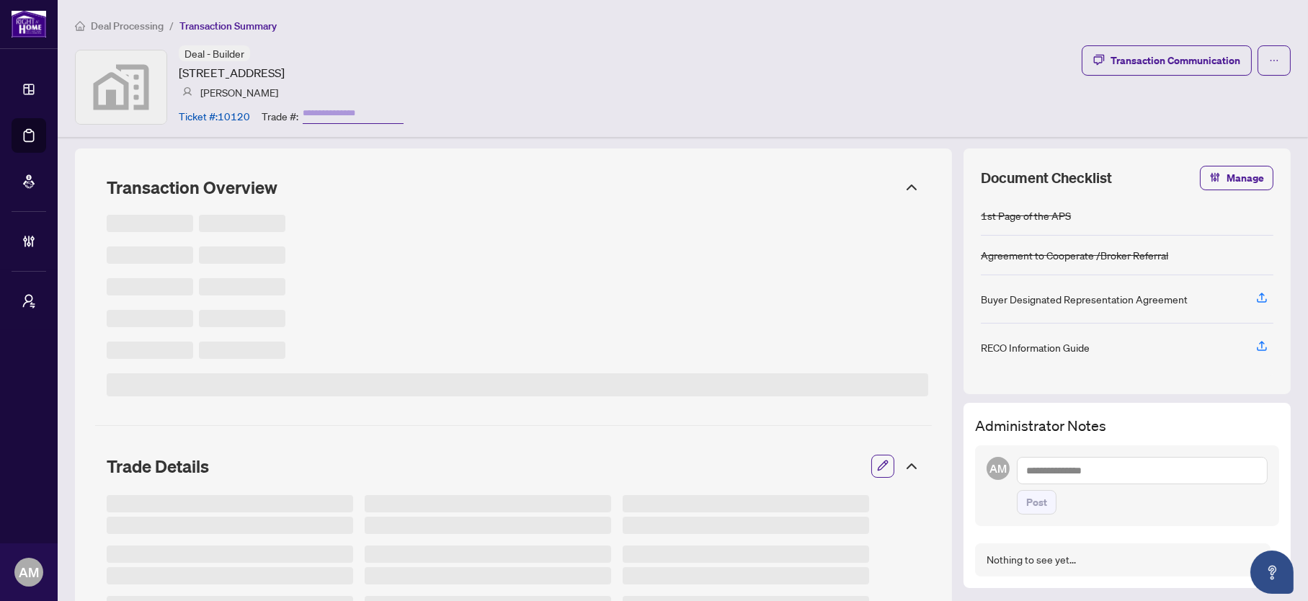
type input "******"
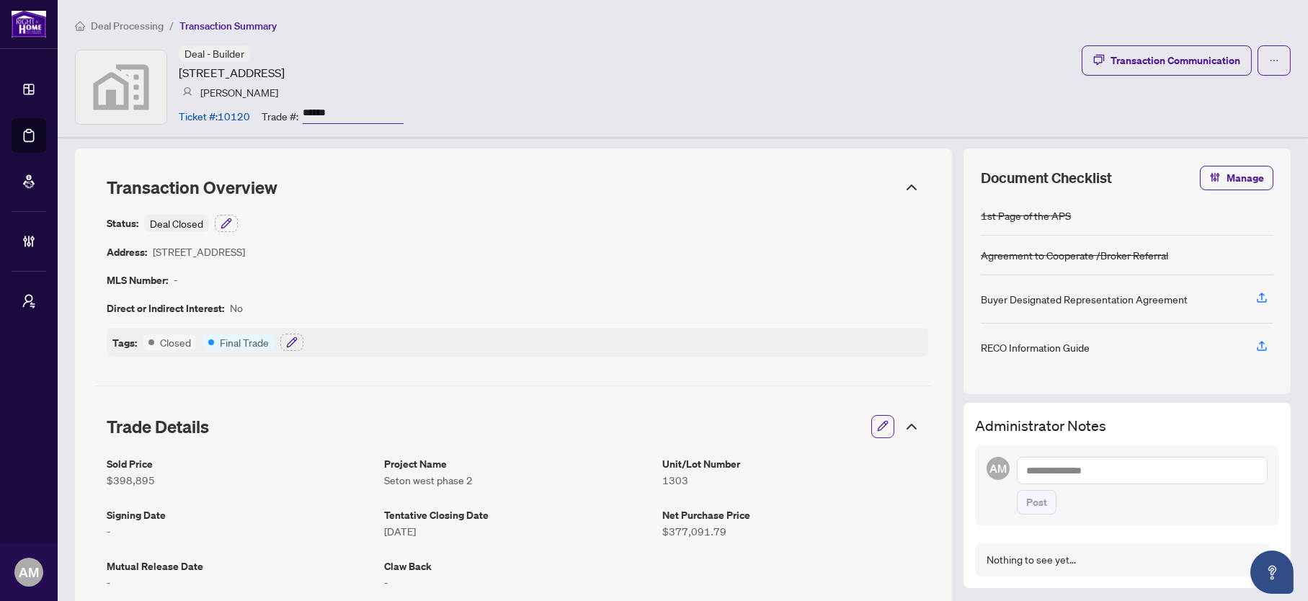
click at [124, 22] on span "Deal Processing" at bounding box center [127, 25] width 73 height 13
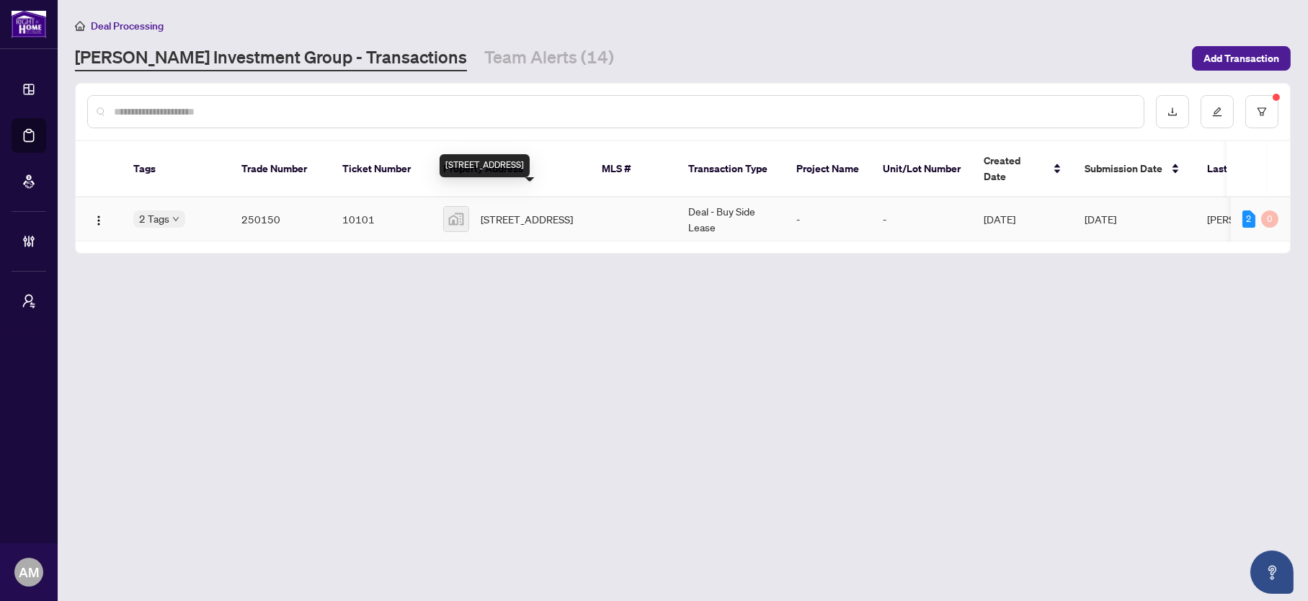
click at [546, 213] on span "[STREET_ADDRESS]" at bounding box center [527, 219] width 92 height 16
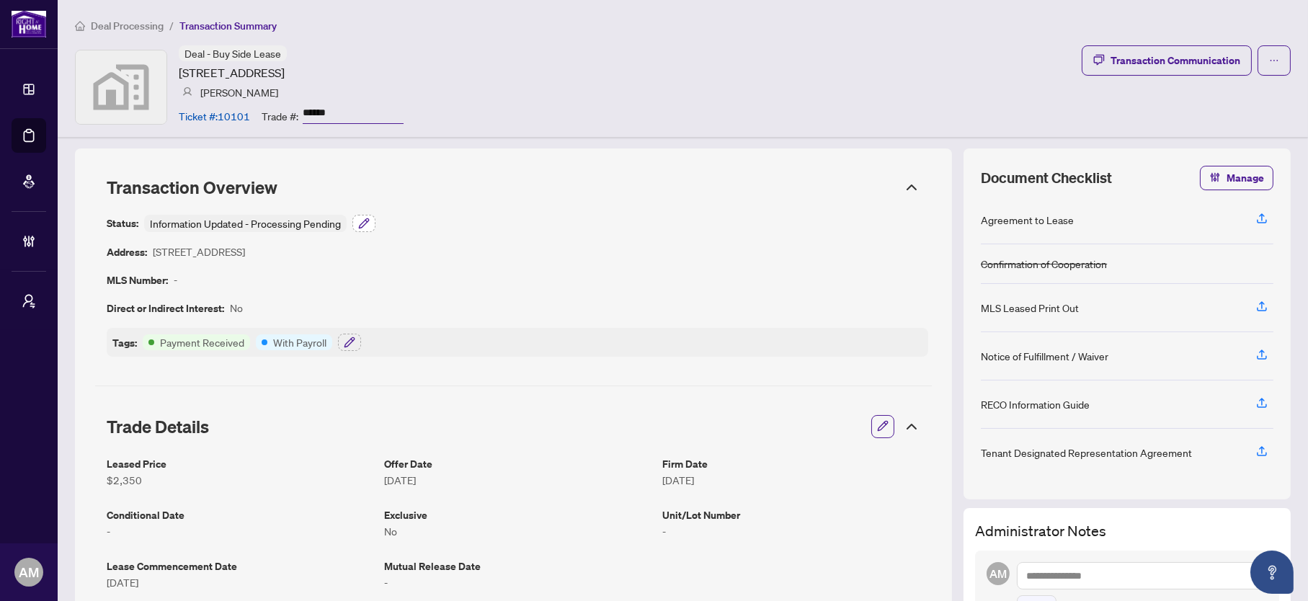
click at [363, 223] on icon "button" at bounding box center [364, 224] width 12 height 12
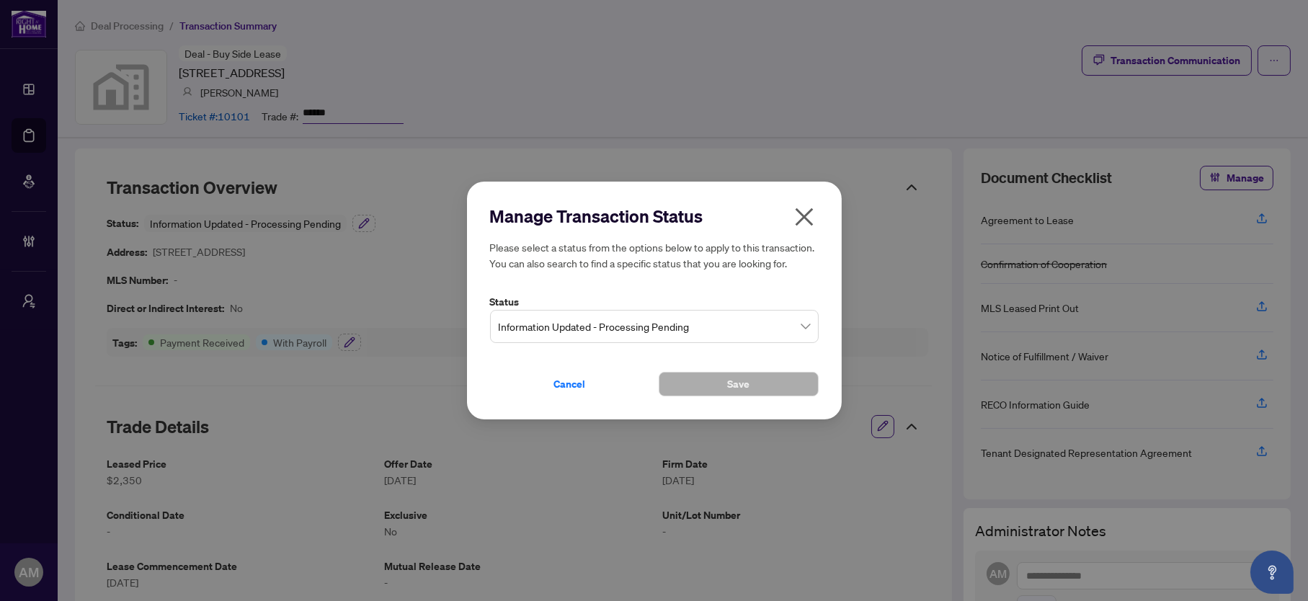
click at [660, 340] on span "Information Updated - Processing Pending" at bounding box center [654, 326] width 311 height 27
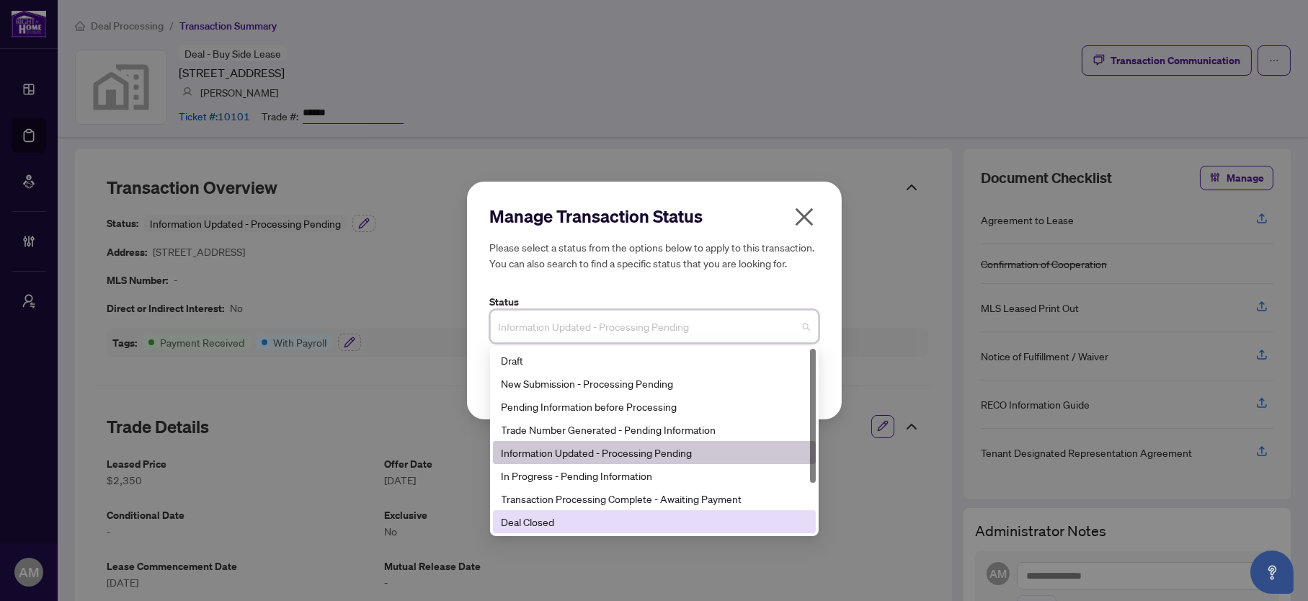
drag, startPoint x: 544, startPoint y: 528, endPoint x: 538, endPoint y: 520, distance: 9.8
click at [544, 528] on div "Deal Closed" at bounding box center [655, 522] width 306 height 16
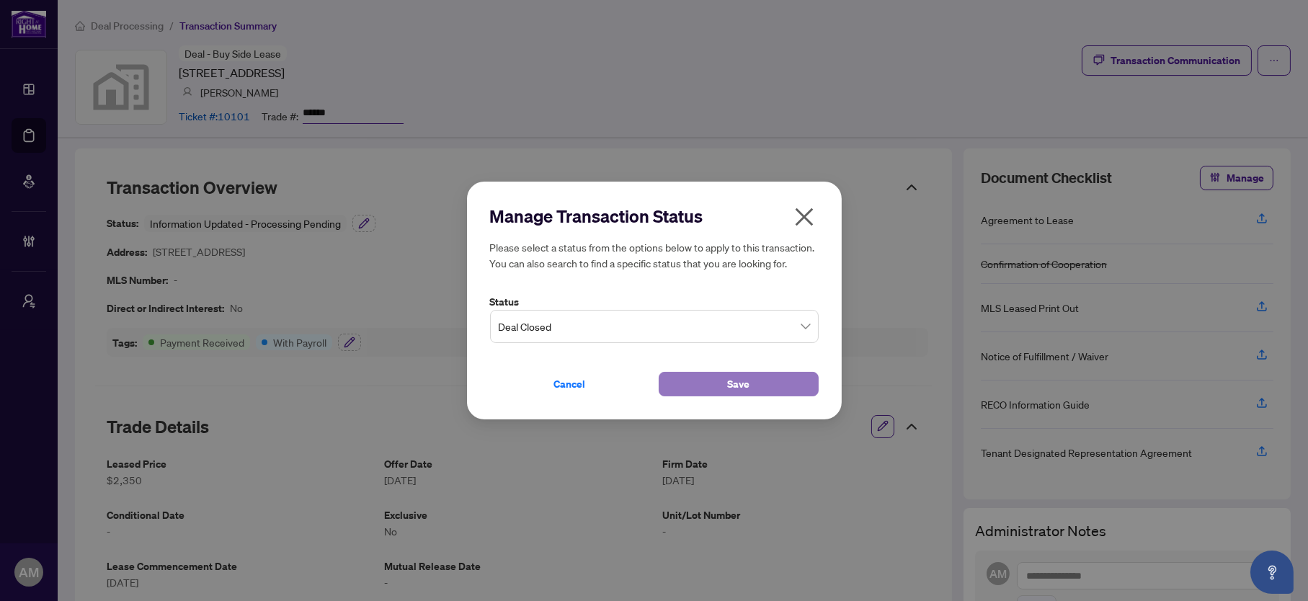
click at [715, 393] on button "Save" at bounding box center [739, 384] width 160 height 25
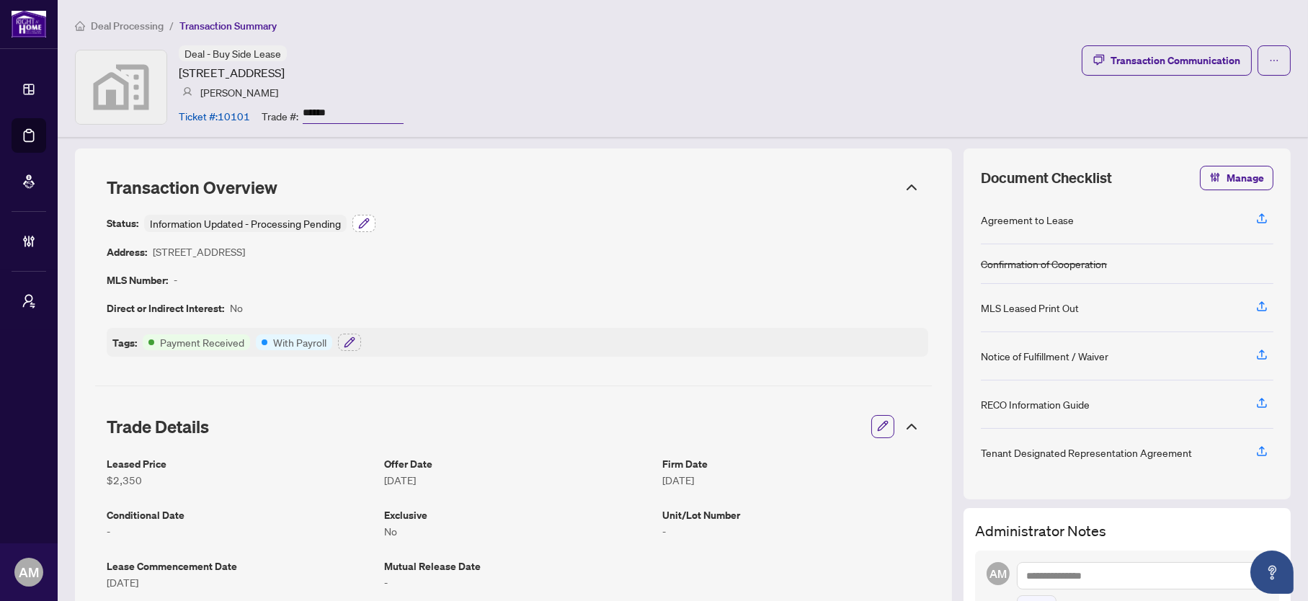
click at [359, 221] on icon "button" at bounding box center [364, 224] width 12 height 12
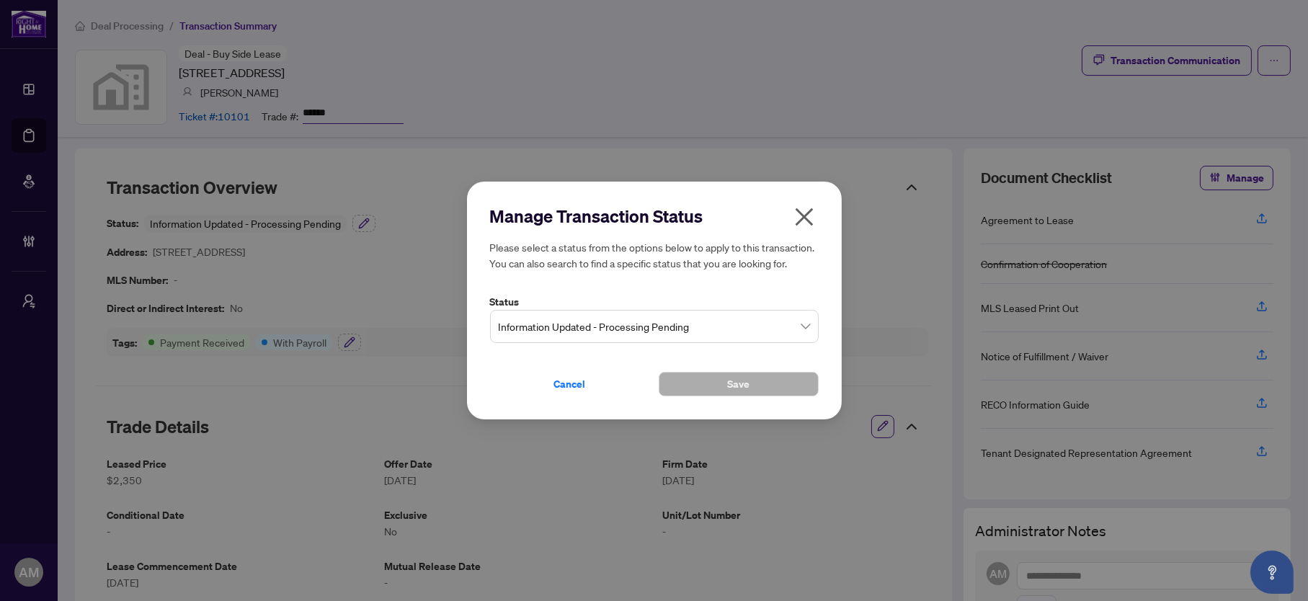
click at [640, 340] on span "Information Updated - Processing Pending" at bounding box center [654, 326] width 311 height 27
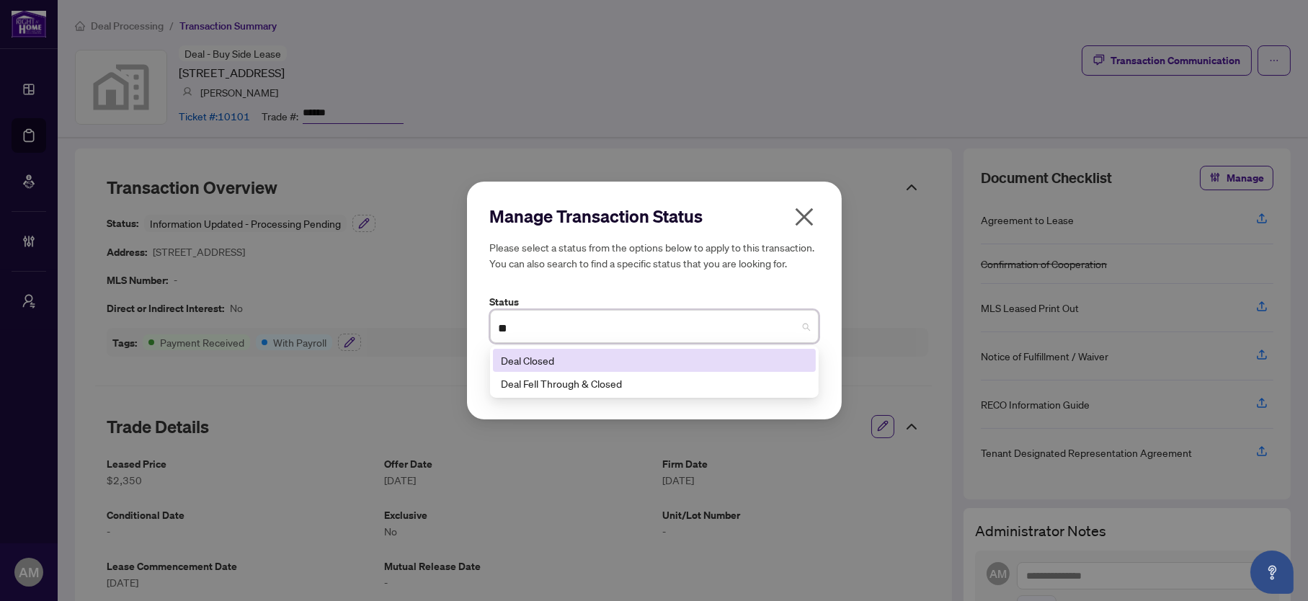
type input "***"
click at [576, 368] on div "Deal Closed" at bounding box center [655, 361] width 306 height 16
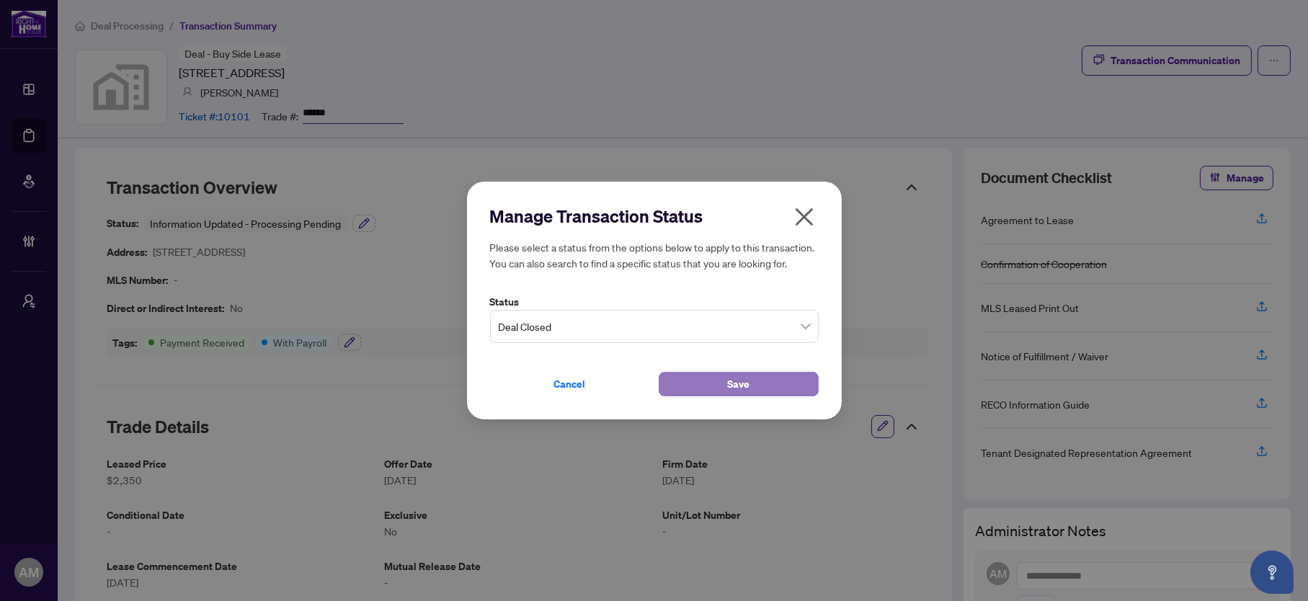
click at [706, 394] on button "Save" at bounding box center [739, 384] width 160 height 25
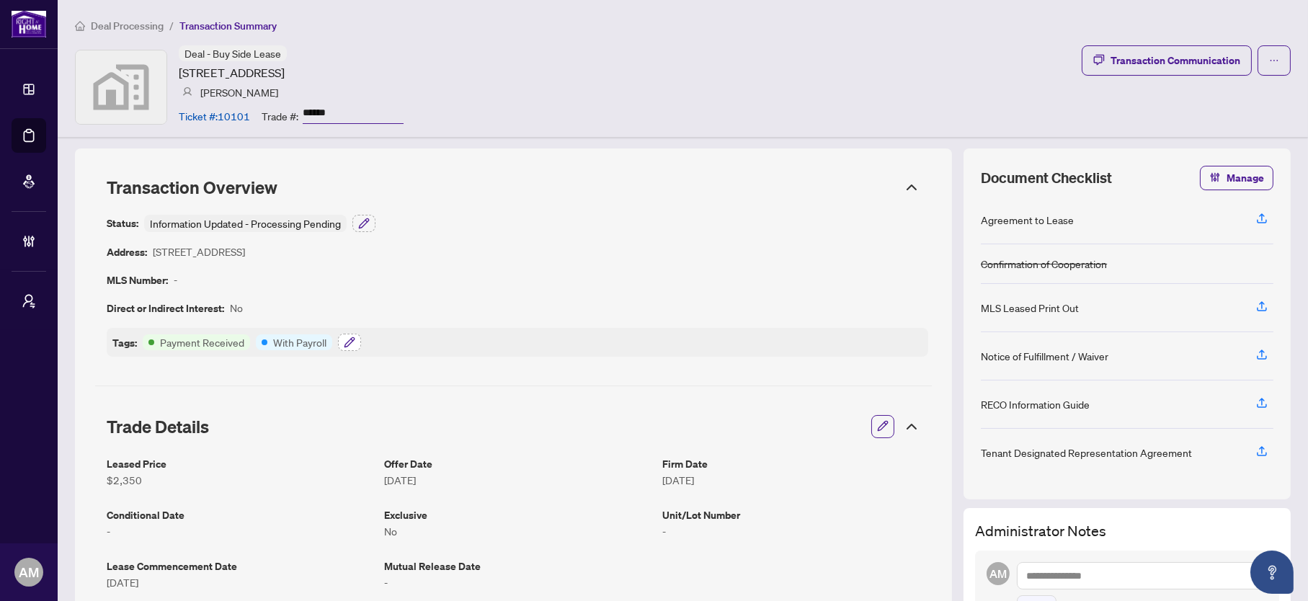
click at [345, 345] on icon "button" at bounding box center [350, 343] width 12 height 12
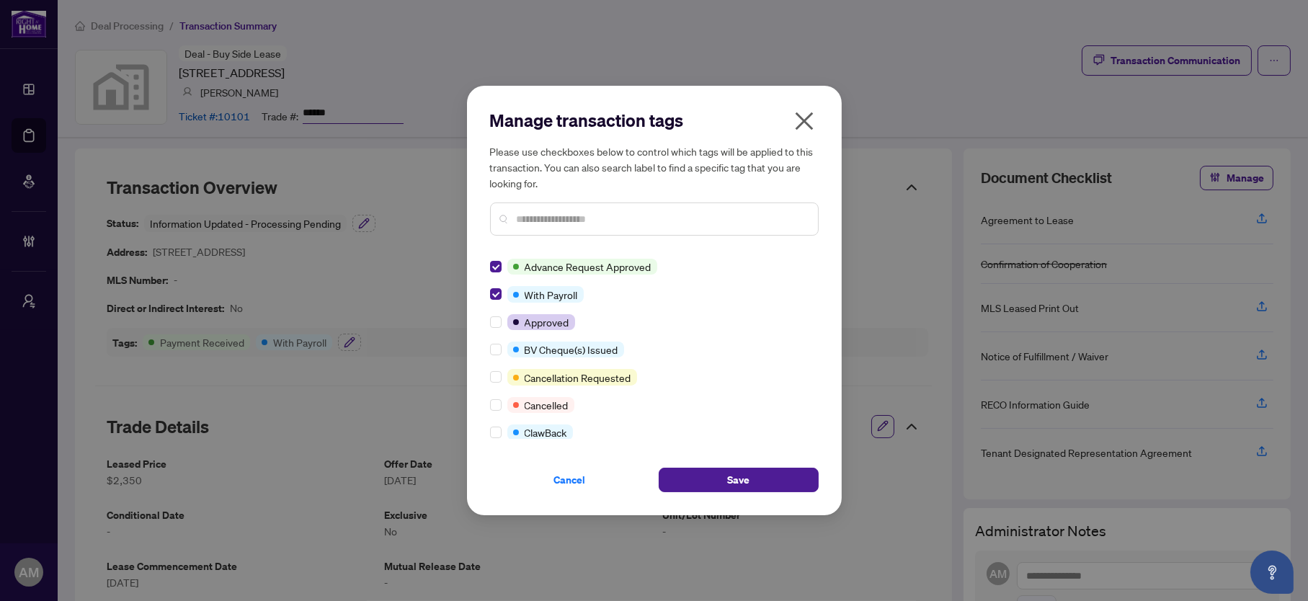
drag, startPoint x: 525, startPoint y: 272, endPoint x: 476, endPoint y: 284, distance: 49.8
click at [525, 272] on span "Advance Request Approved" at bounding box center [588, 267] width 127 height 16
click at [505, 293] on div at bounding box center [498, 294] width 17 height 16
click at [506, 229] on div at bounding box center [654, 219] width 329 height 33
click at [529, 221] on input "text" at bounding box center [662, 219] width 290 height 16
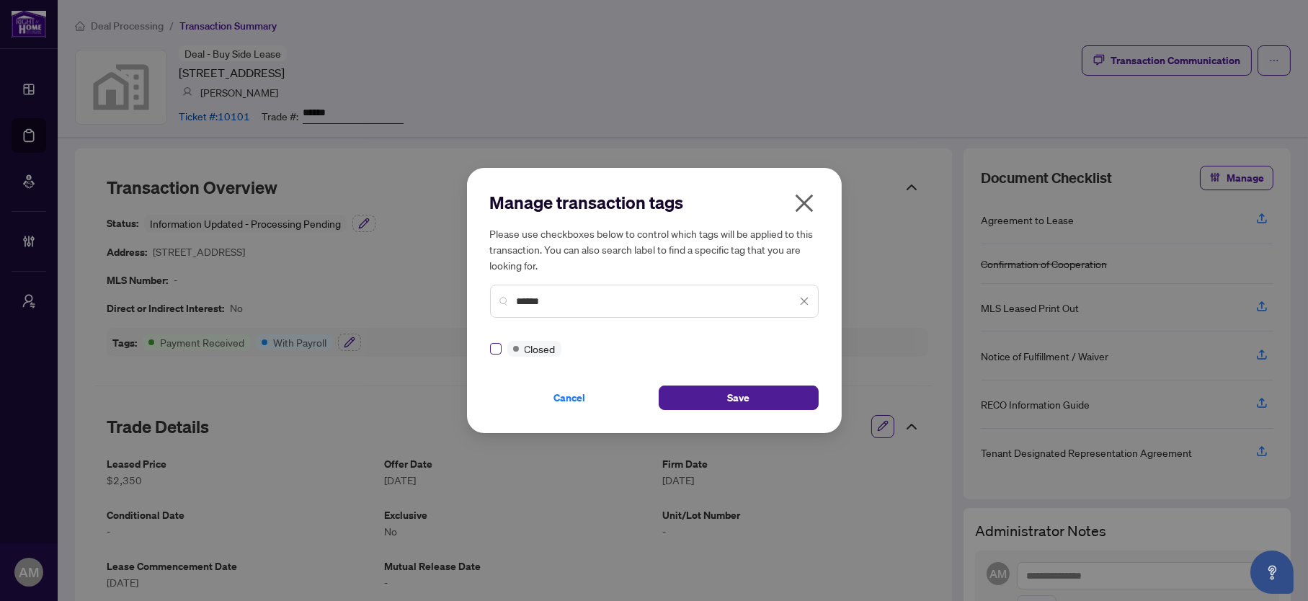
type input "******"
click at [696, 396] on button "Save" at bounding box center [739, 398] width 160 height 25
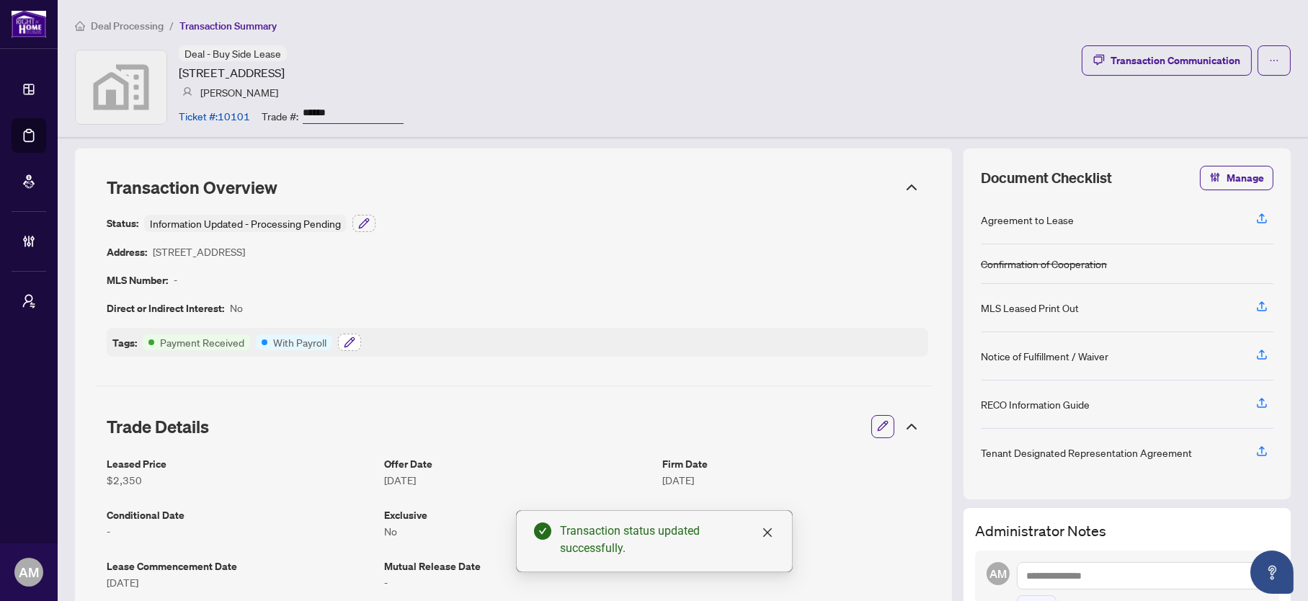
click at [349, 342] on icon "button" at bounding box center [350, 343] width 12 height 12
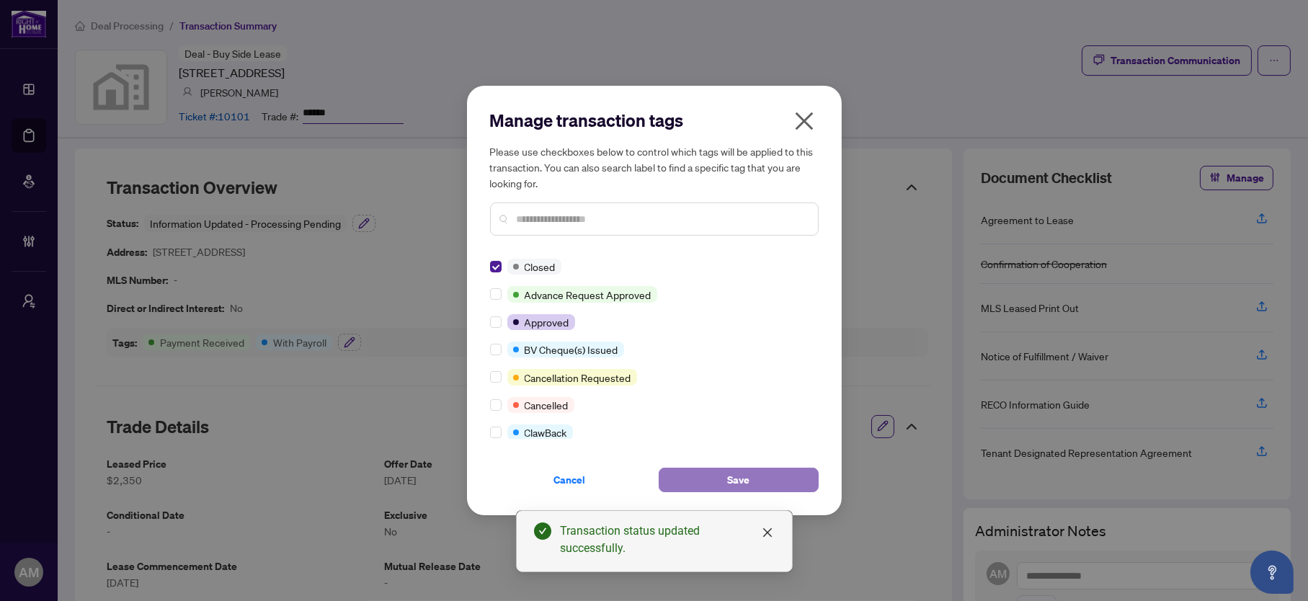
click at [737, 476] on span "Save" at bounding box center [738, 480] width 22 height 23
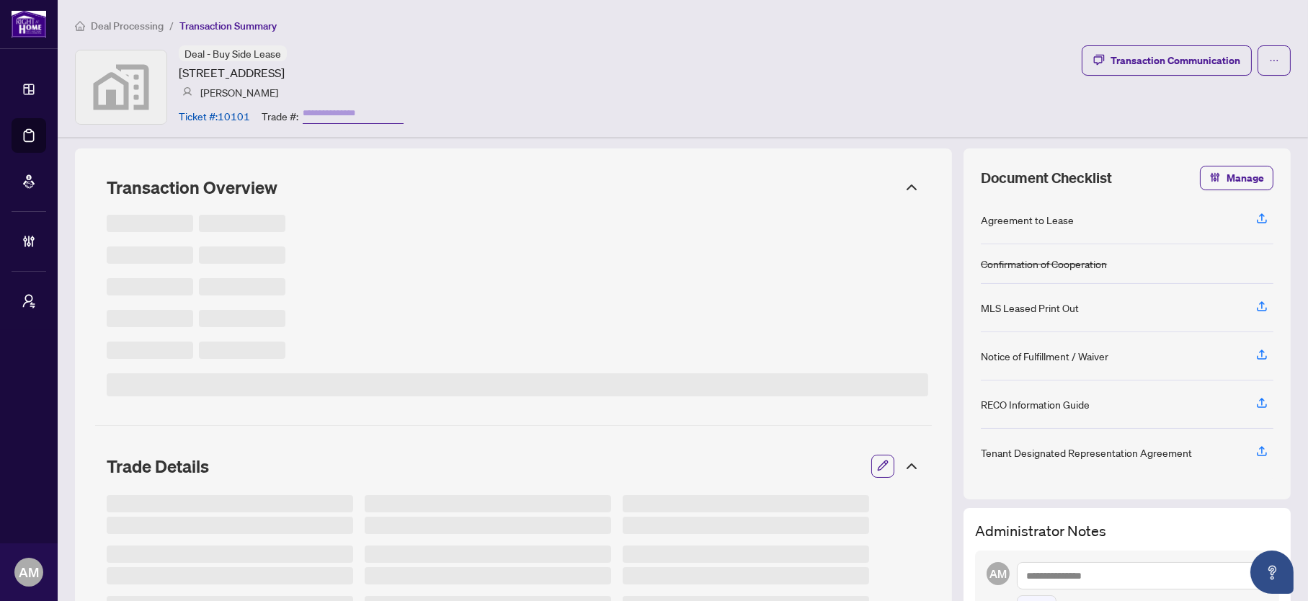
type input "******"
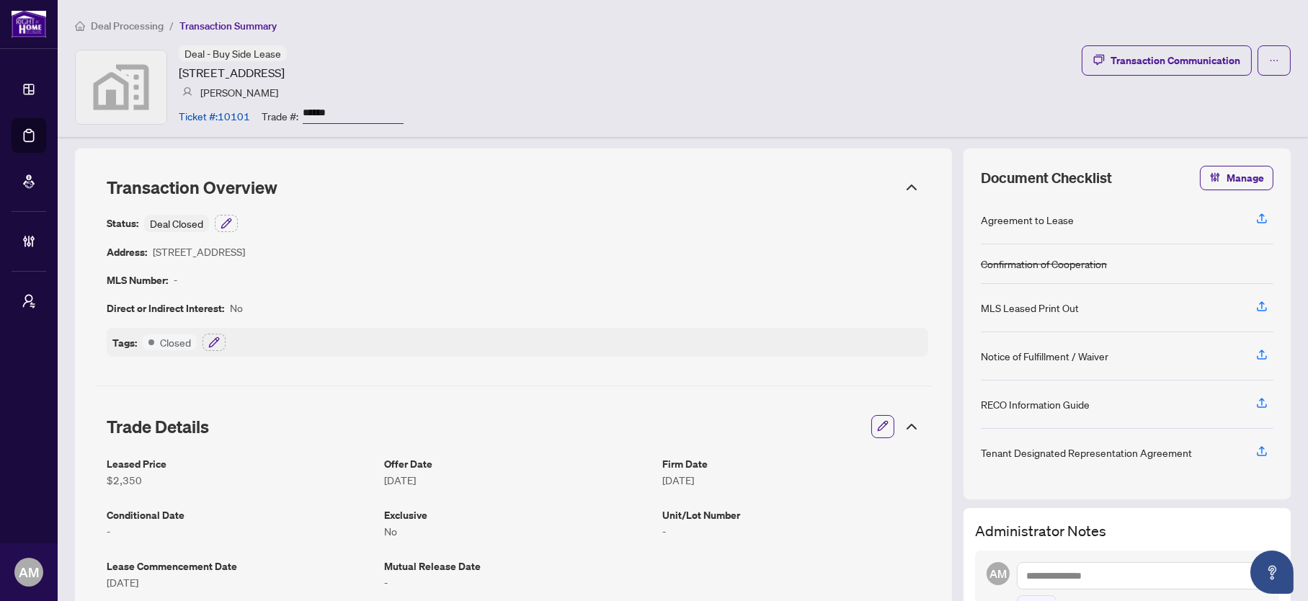
click at [137, 22] on span "Deal Processing" at bounding box center [127, 25] width 73 height 13
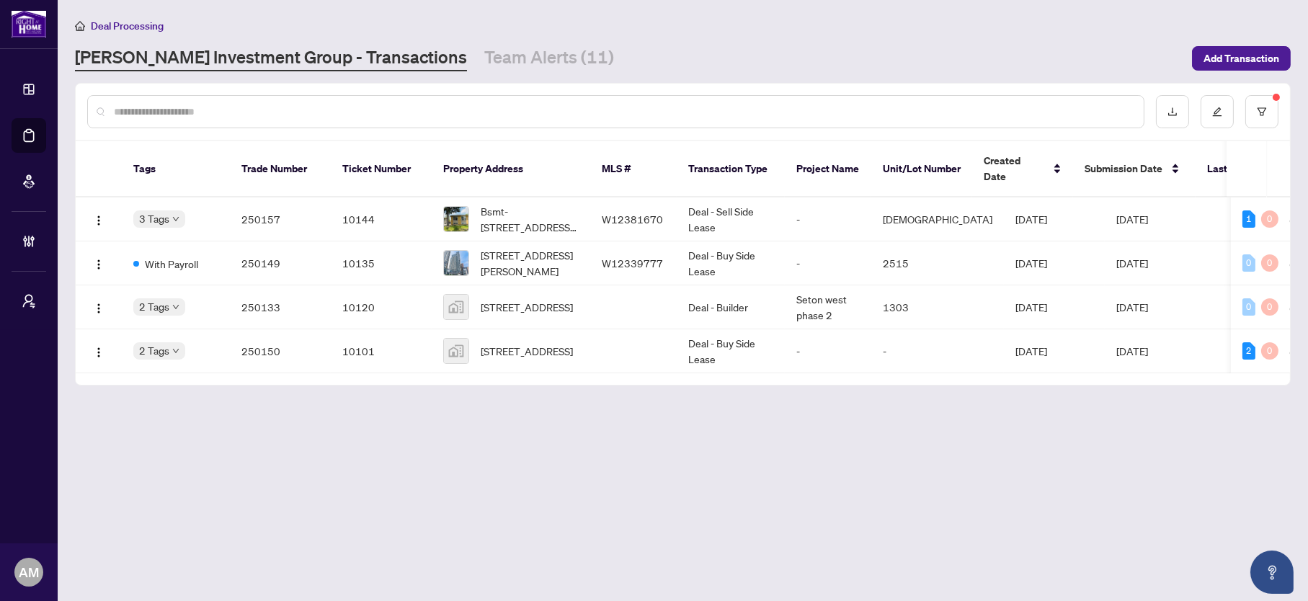
click at [312, 110] on input "text" at bounding box center [623, 112] width 1019 height 16
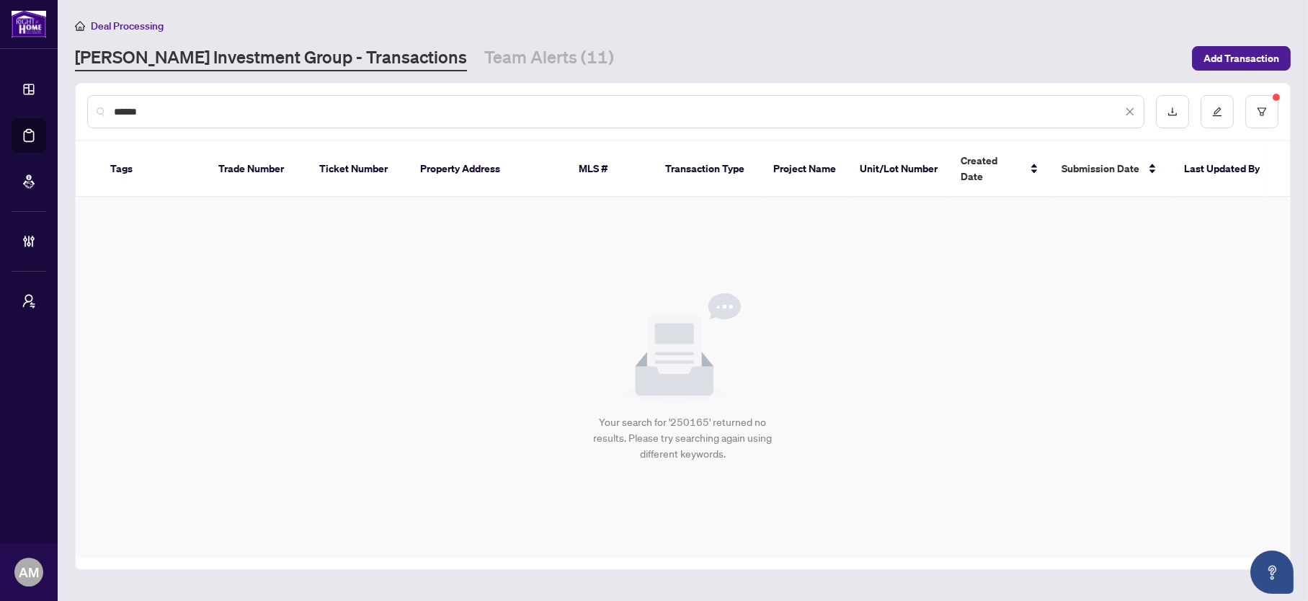
click at [166, 107] on input "******" at bounding box center [618, 112] width 1009 height 16
drag, startPoint x: 164, startPoint y: 107, endPoint x: 95, endPoint y: 101, distance: 69.4
click at [97, 106] on div "******" at bounding box center [616, 111] width 1058 height 33
click at [1264, 102] on button "button" at bounding box center [1262, 111] width 33 height 33
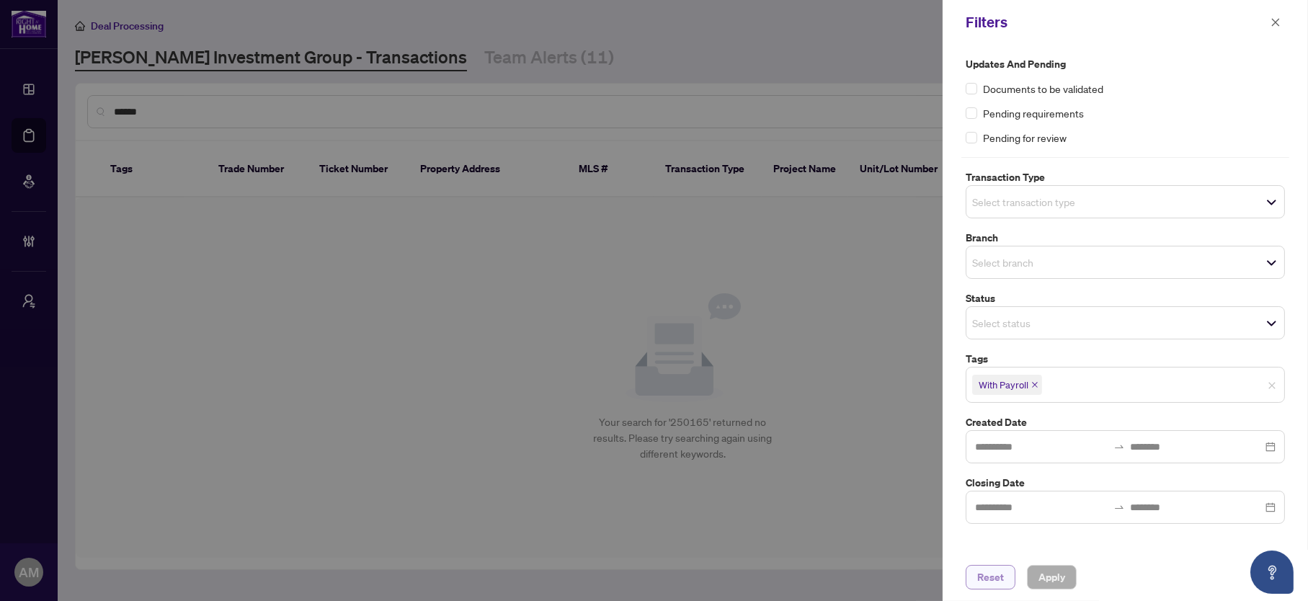
click at [1001, 577] on span "Reset" at bounding box center [991, 577] width 27 height 23
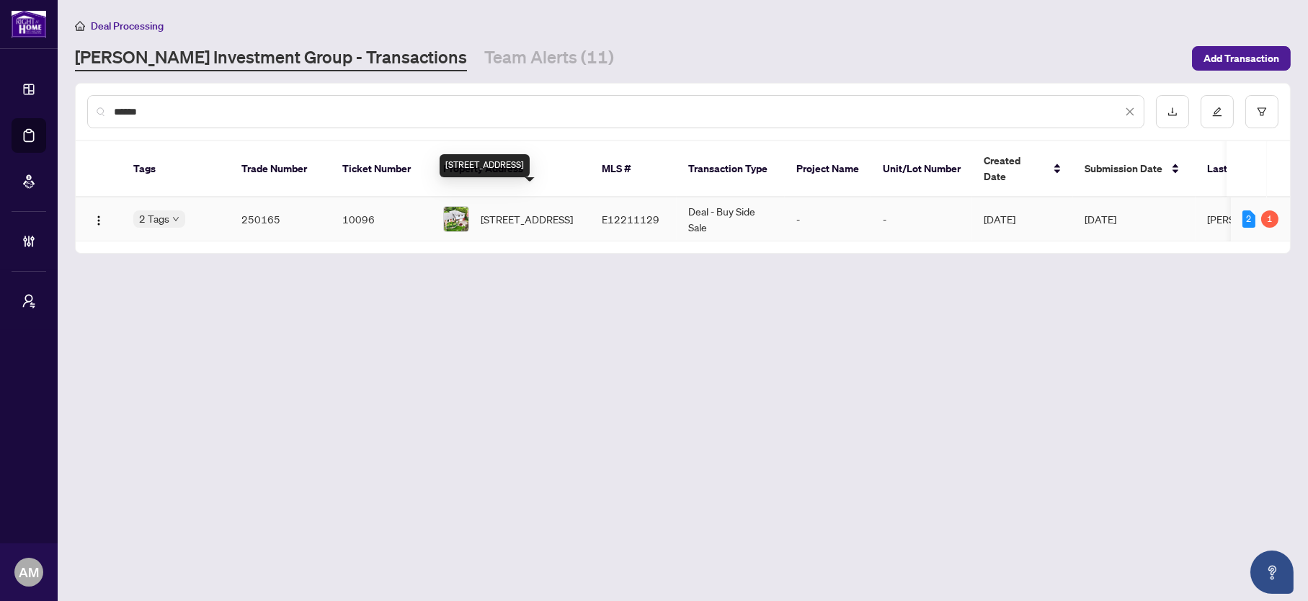
click at [500, 211] on span "64 Highcourt Cres, Toronto, Ontario M1H 2L8, Canada" at bounding box center [527, 219] width 92 height 16
click at [201, 105] on input "******" at bounding box center [618, 112] width 1009 height 16
drag, startPoint x: 199, startPoint y: 104, endPoint x: 9, endPoint y: 81, distance: 191.0
click at [9, 81] on div "Dashboard Deal Processing Mortgage Referrals Brokerage Management My Brokerages…" at bounding box center [654, 300] width 1308 height 601
click at [413, 108] on input "******" at bounding box center [618, 112] width 1009 height 16
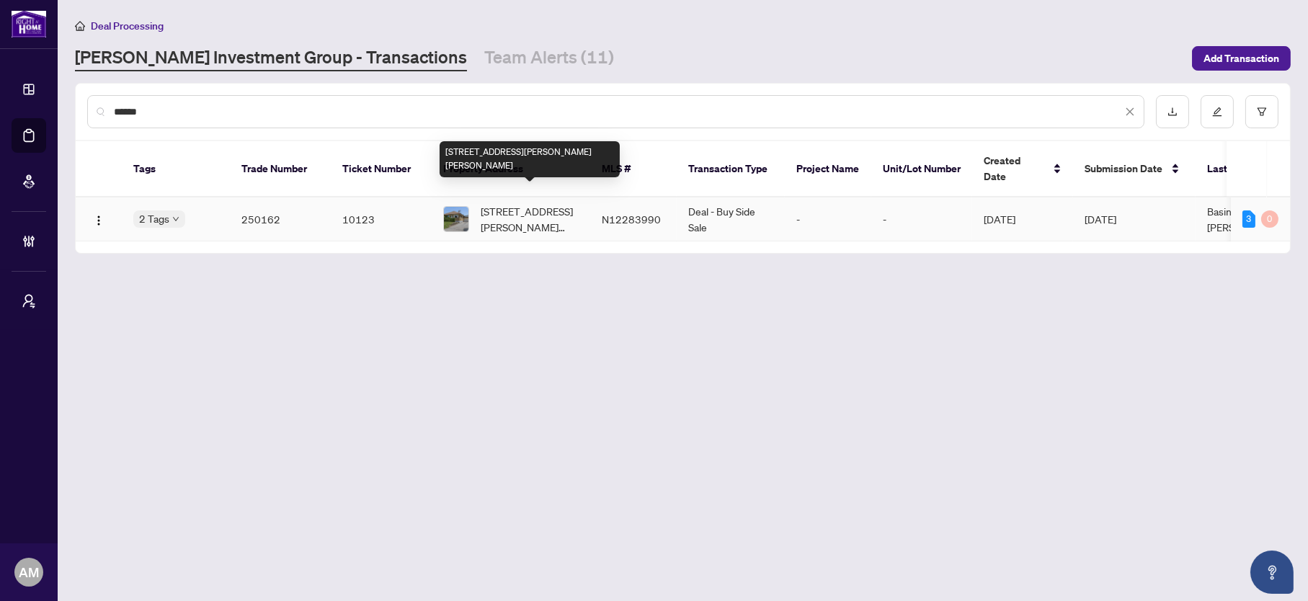
click at [533, 203] on span "[STREET_ADDRESS][PERSON_NAME][PERSON_NAME]" at bounding box center [530, 219] width 98 height 32
drag, startPoint x: 339, startPoint y: 118, endPoint x: 332, endPoint y: 111, distance: 9.7
click at [339, 117] on input "******" at bounding box center [618, 112] width 1009 height 16
type input "******"
click at [532, 208] on span "3408-38 Annie Craig Dr, Toronto, Ontario M8Z 0B4, Canada" at bounding box center [530, 219] width 98 height 32
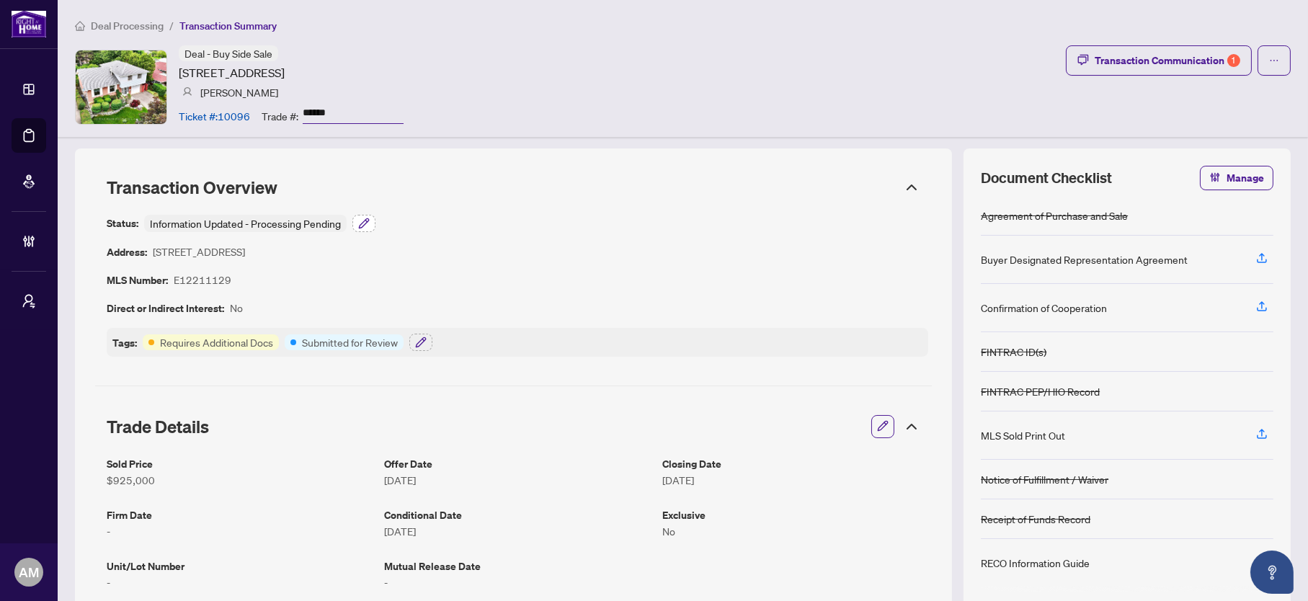
click at [368, 221] on icon "button" at bounding box center [364, 224] width 12 height 12
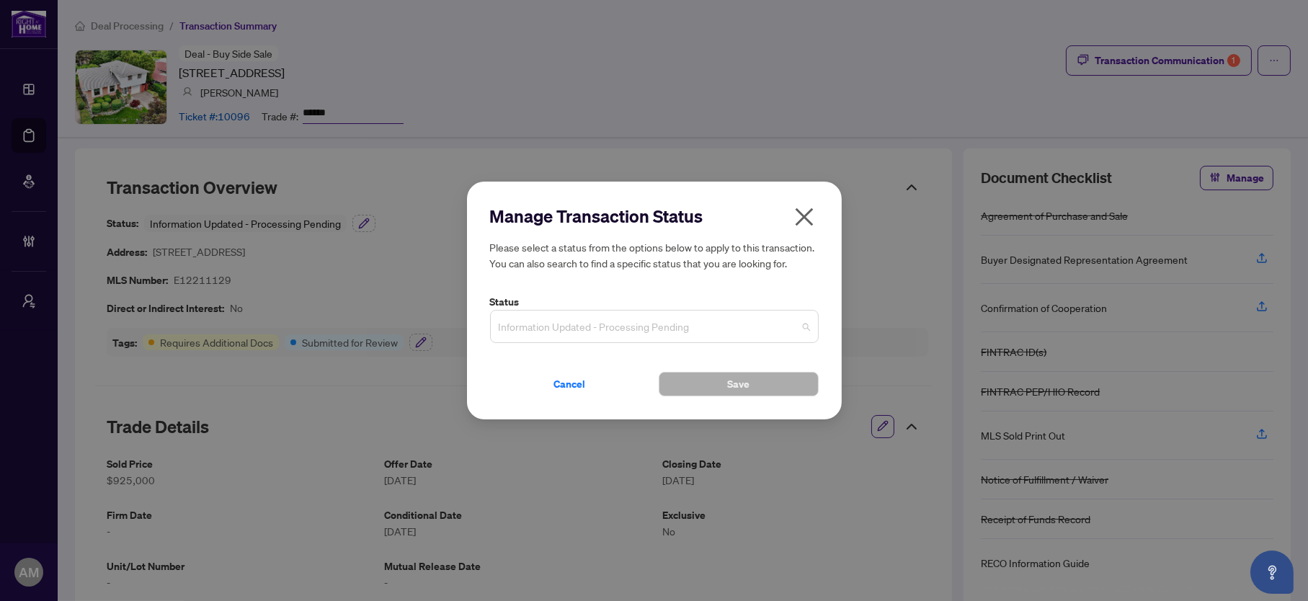
click at [595, 335] on span "Information Updated - Processing Pending" at bounding box center [654, 326] width 311 height 27
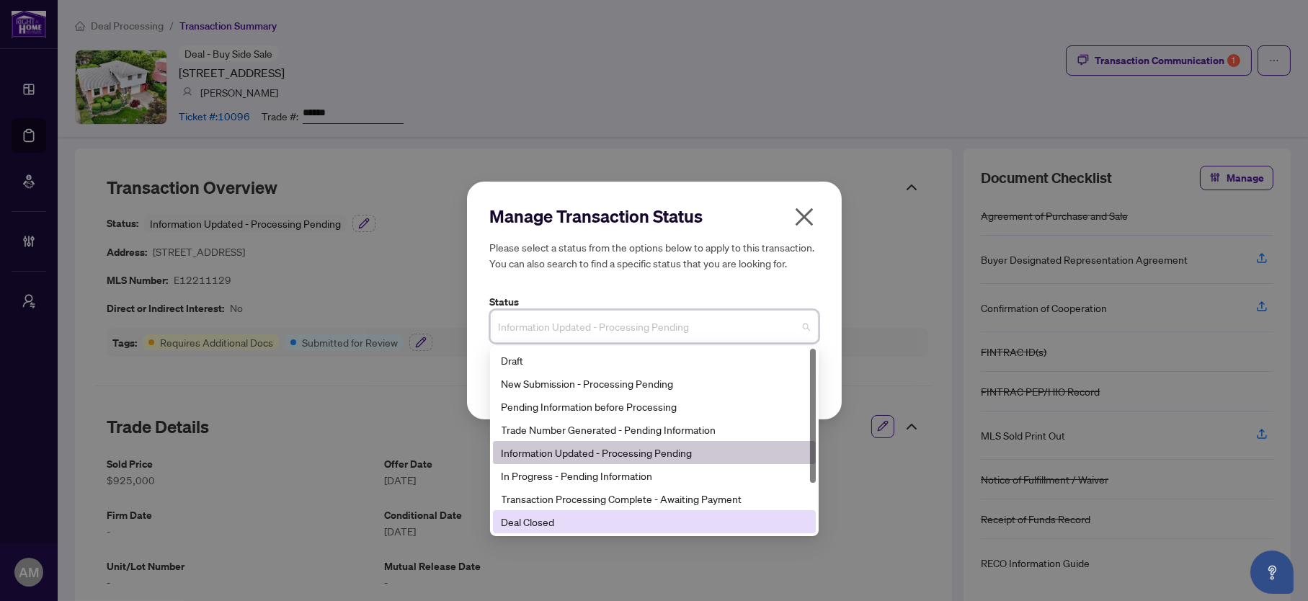
click at [577, 530] on div "Deal Closed" at bounding box center [655, 522] width 306 height 16
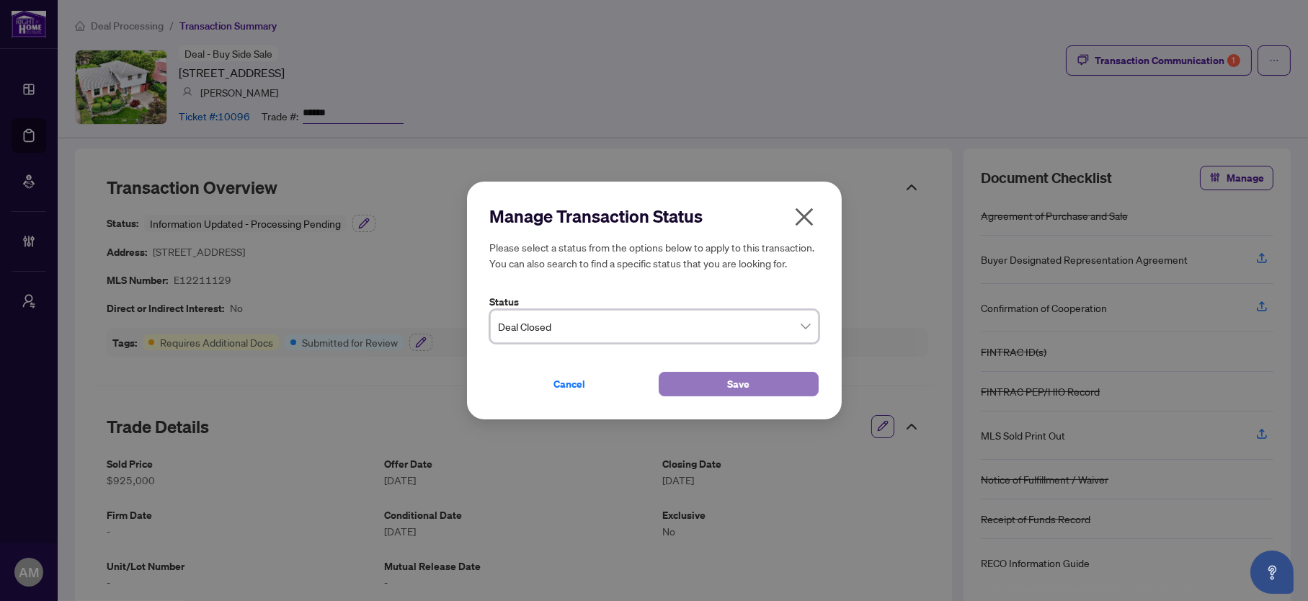
click at [761, 385] on button "Save" at bounding box center [739, 384] width 160 height 25
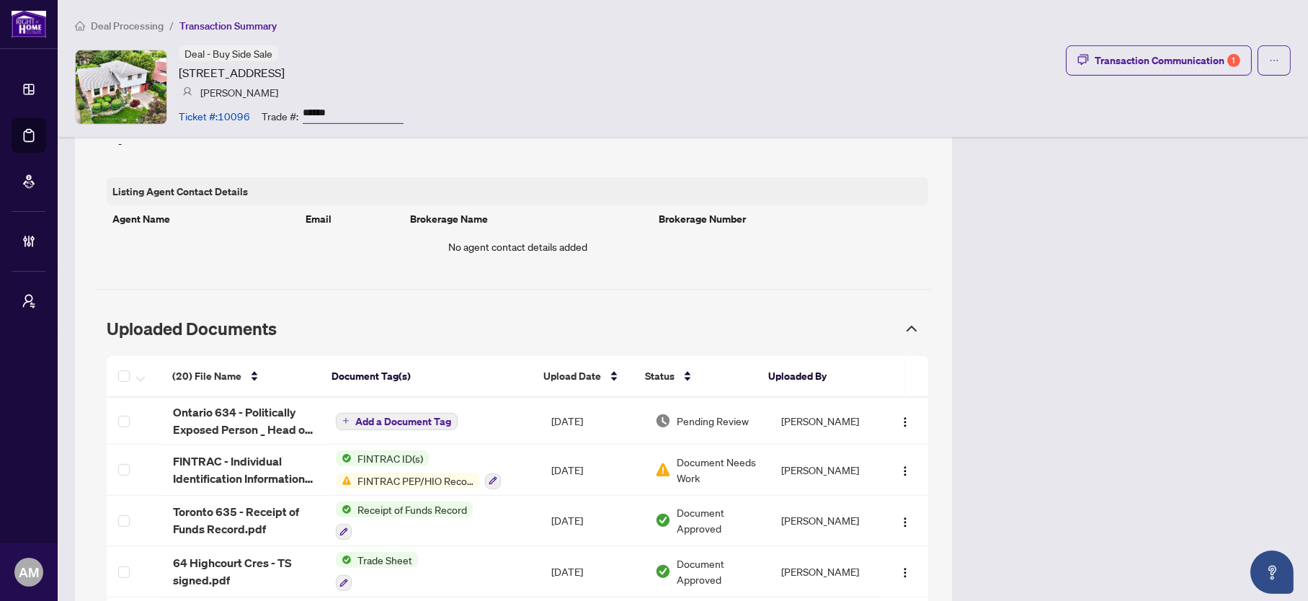
scroll to position [1406, 0]
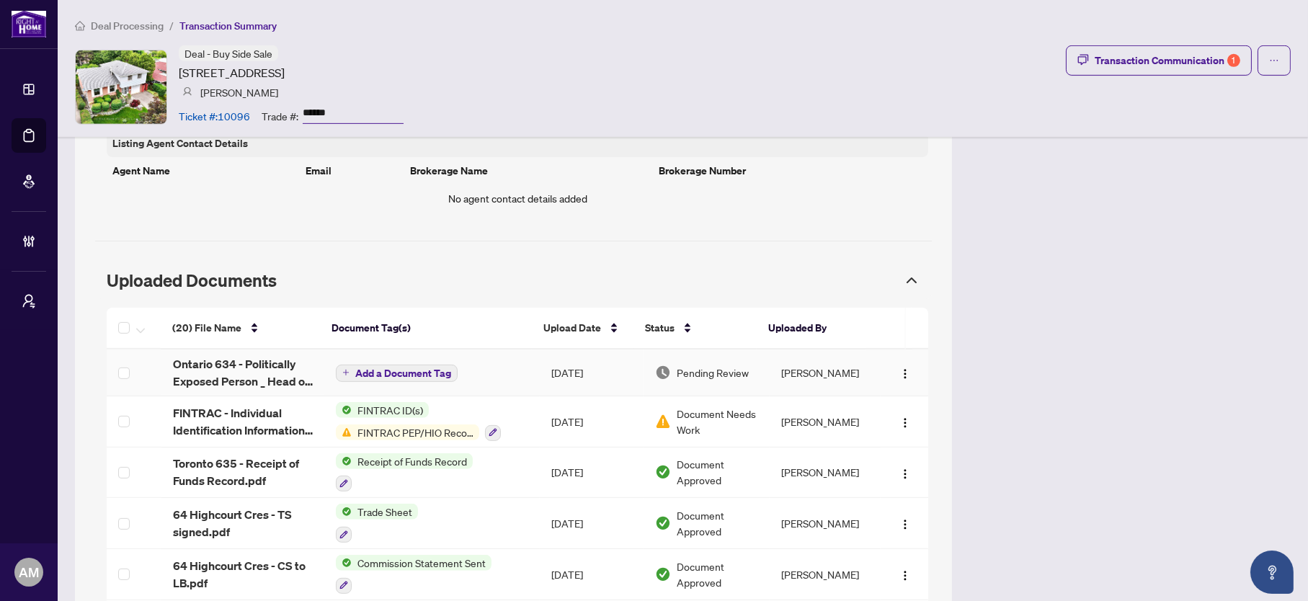
click at [397, 375] on span "Add a Document Tag" at bounding box center [403, 373] width 96 height 10
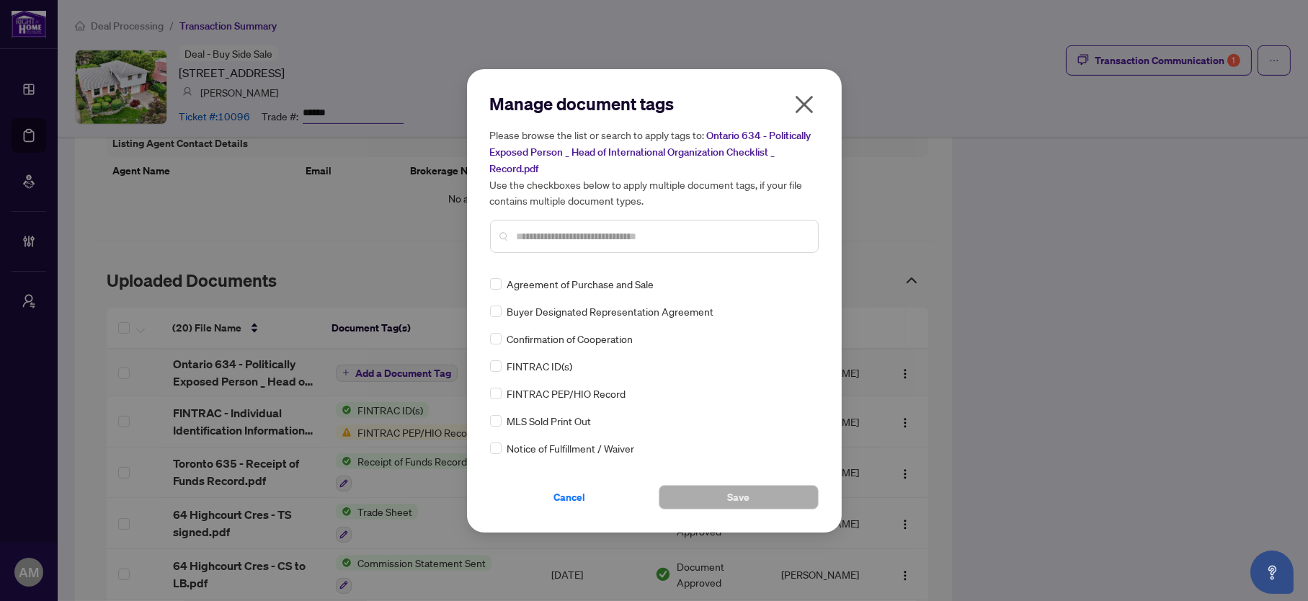
click at [578, 236] on input "text" at bounding box center [662, 237] width 290 height 16
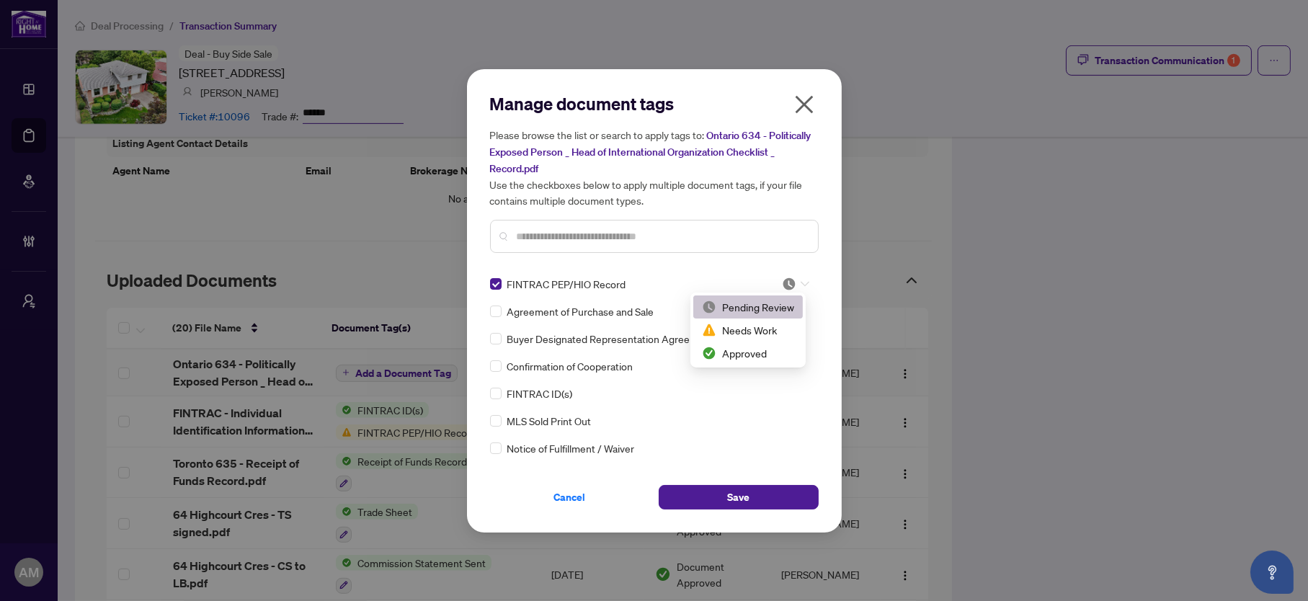
click at [804, 278] on div at bounding box center [795, 284] width 27 height 14
click at [748, 352] on div "Approved" at bounding box center [748, 353] width 92 height 16
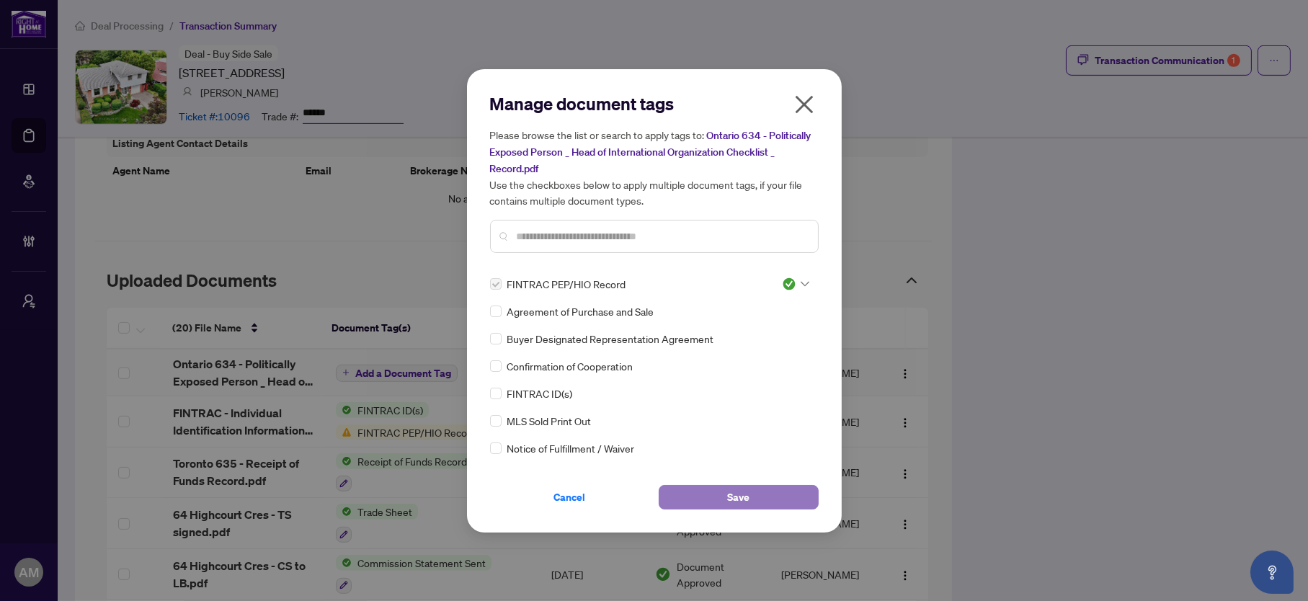
click at [758, 492] on button "Save" at bounding box center [739, 497] width 160 height 25
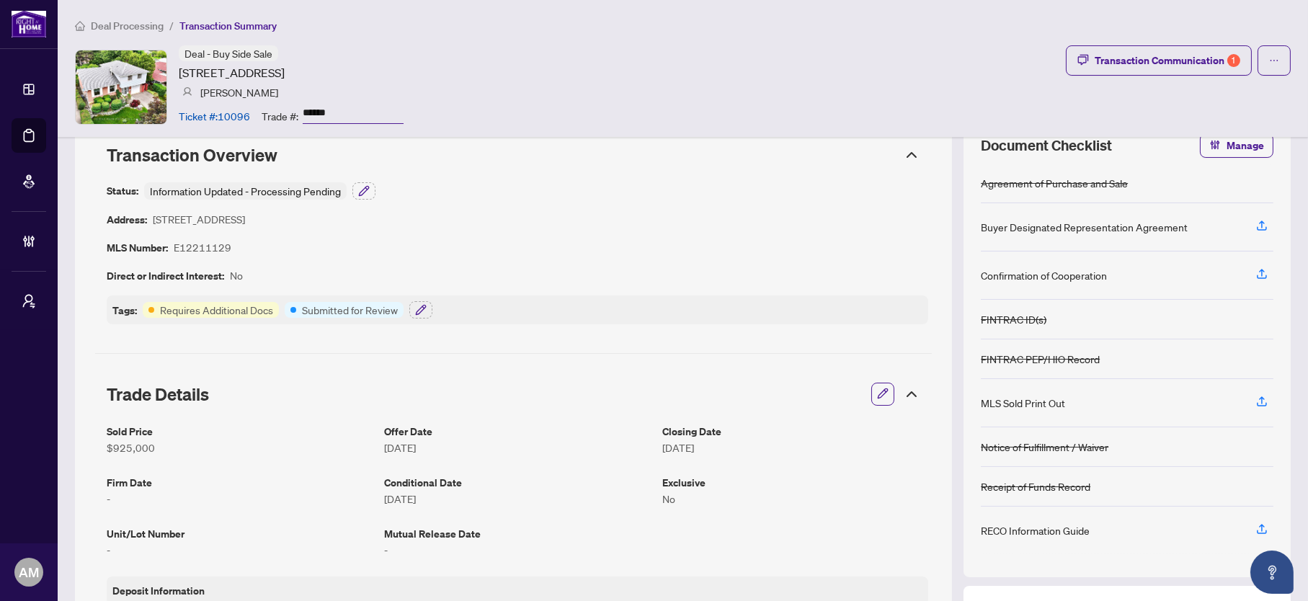
scroll to position [0, 0]
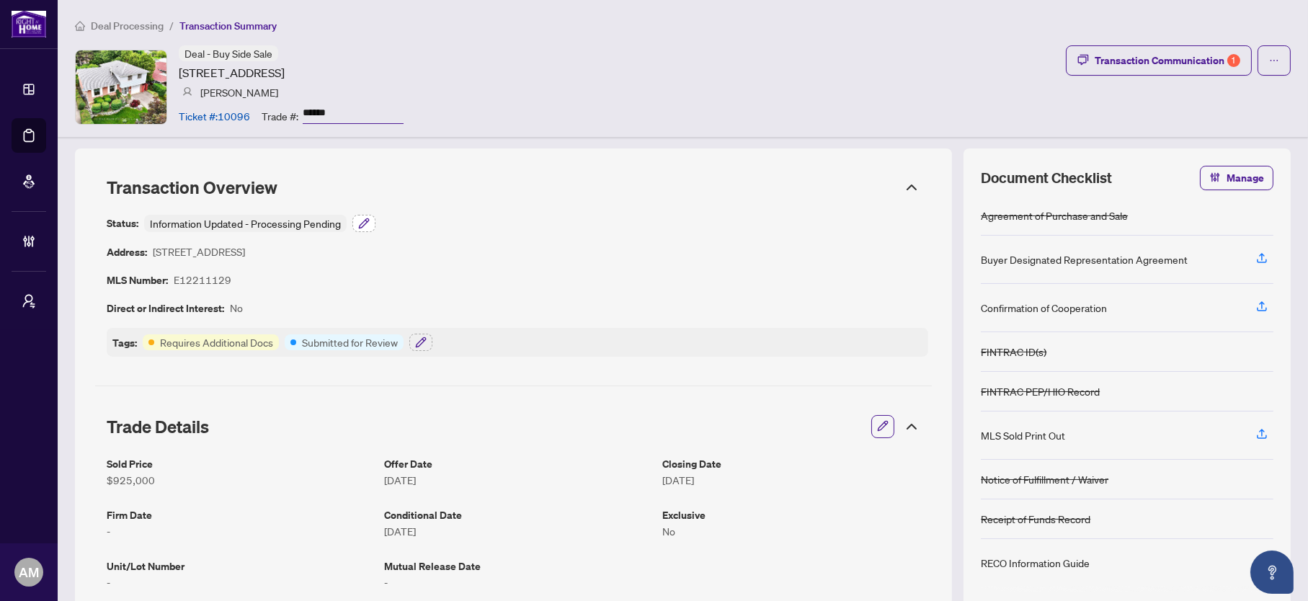
click at [368, 223] on icon "button" at bounding box center [364, 224] width 12 height 12
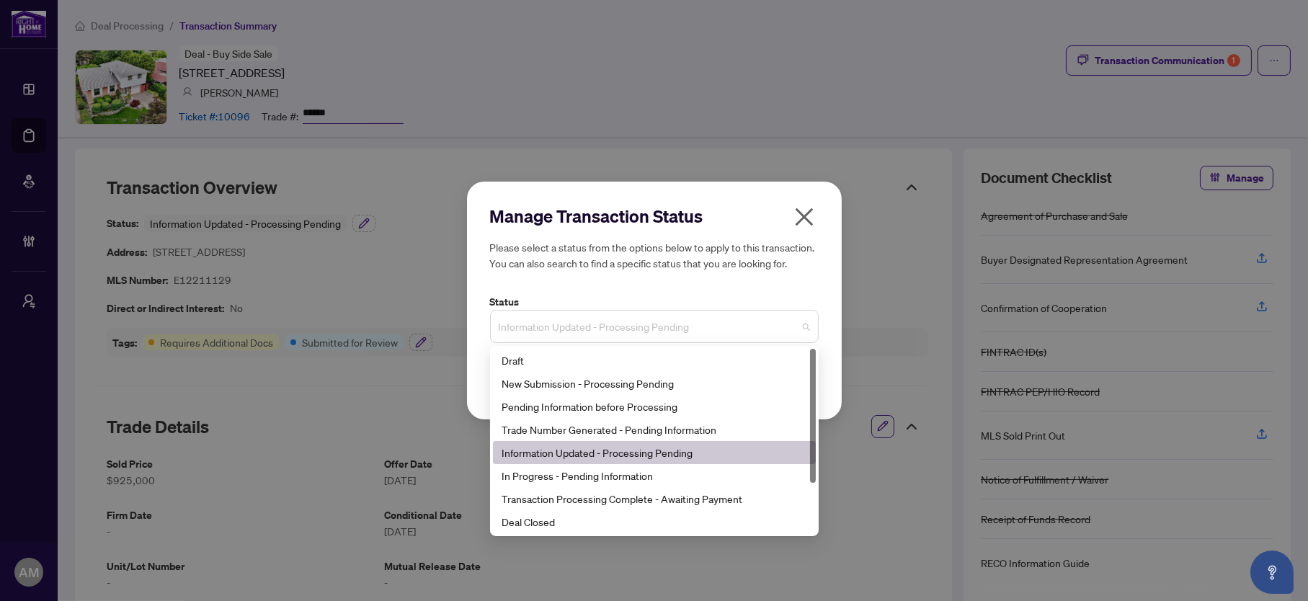
click at [784, 322] on span "Information Updated - Processing Pending" at bounding box center [654, 326] width 311 height 27
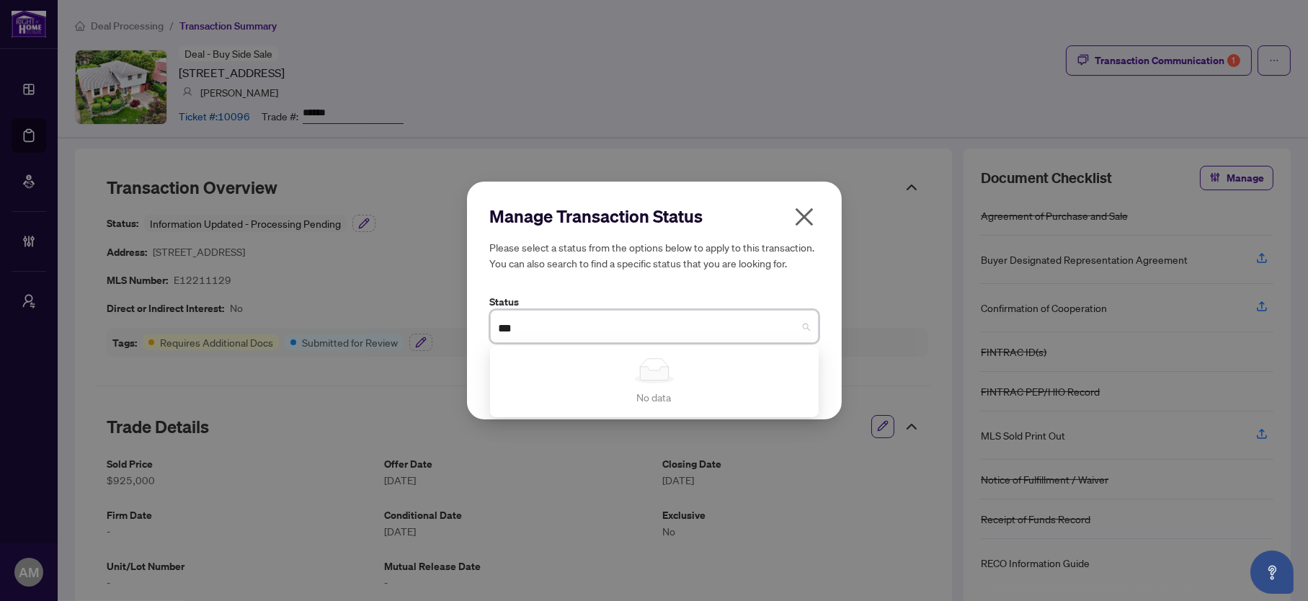
type input "**"
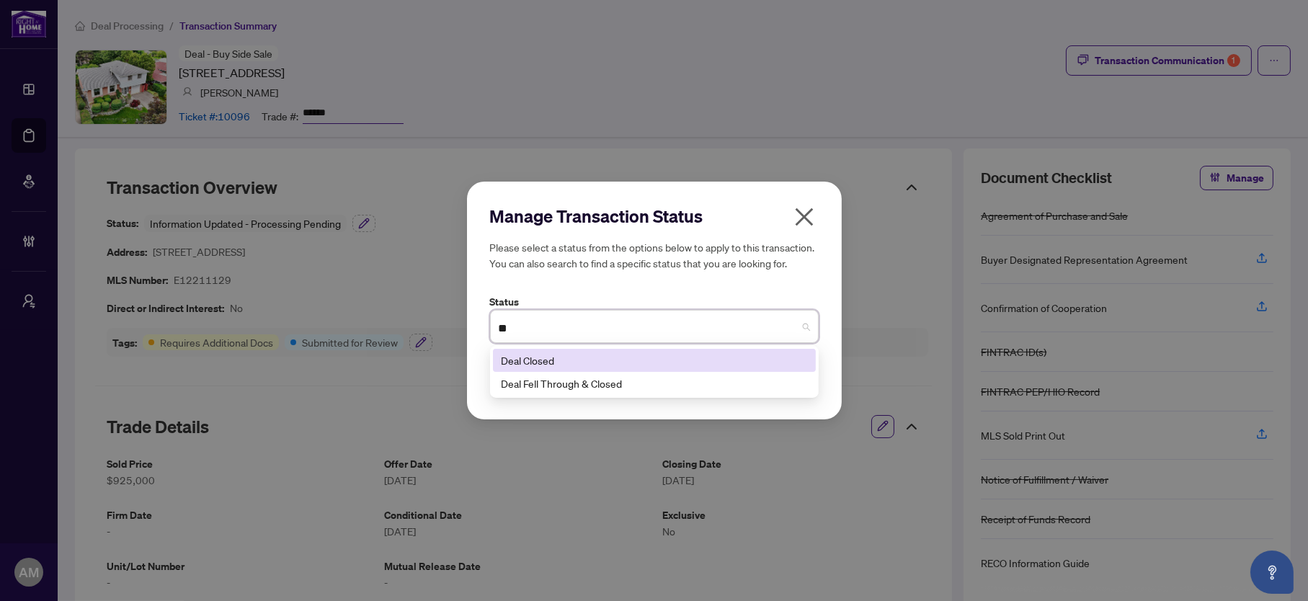
click at [581, 372] on div "Deal Closed" at bounding box center [654, 360] width 323 height 23
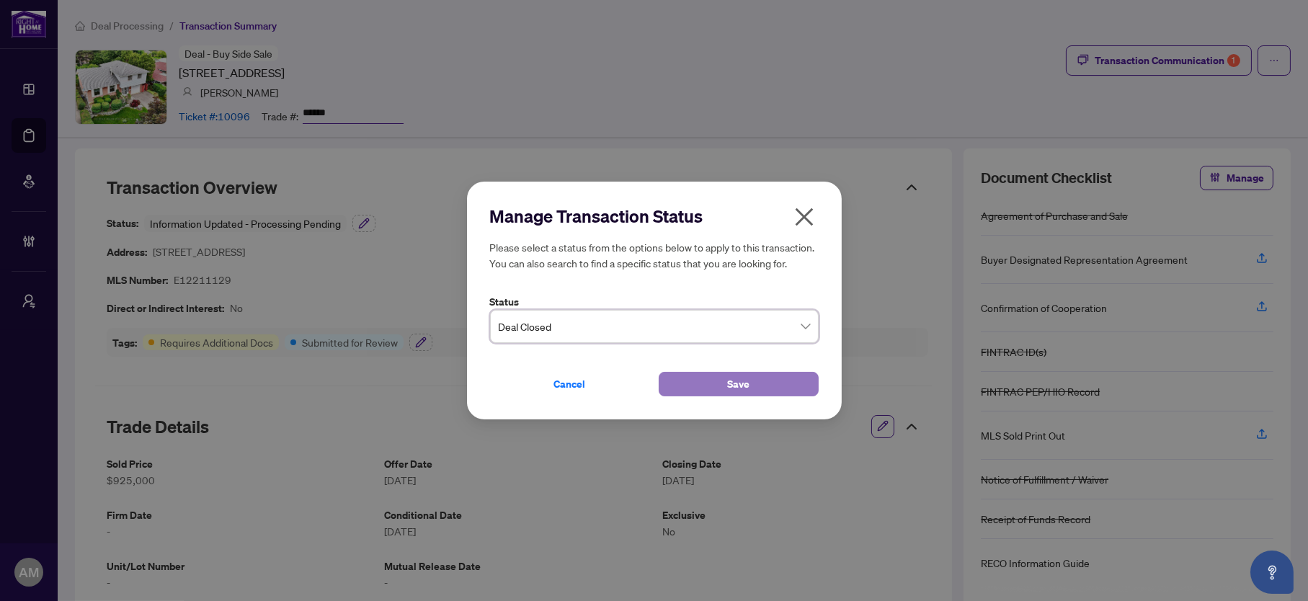
click at [719, 391] on button "Save" at bounding box center [739, 384] width 160 height 25
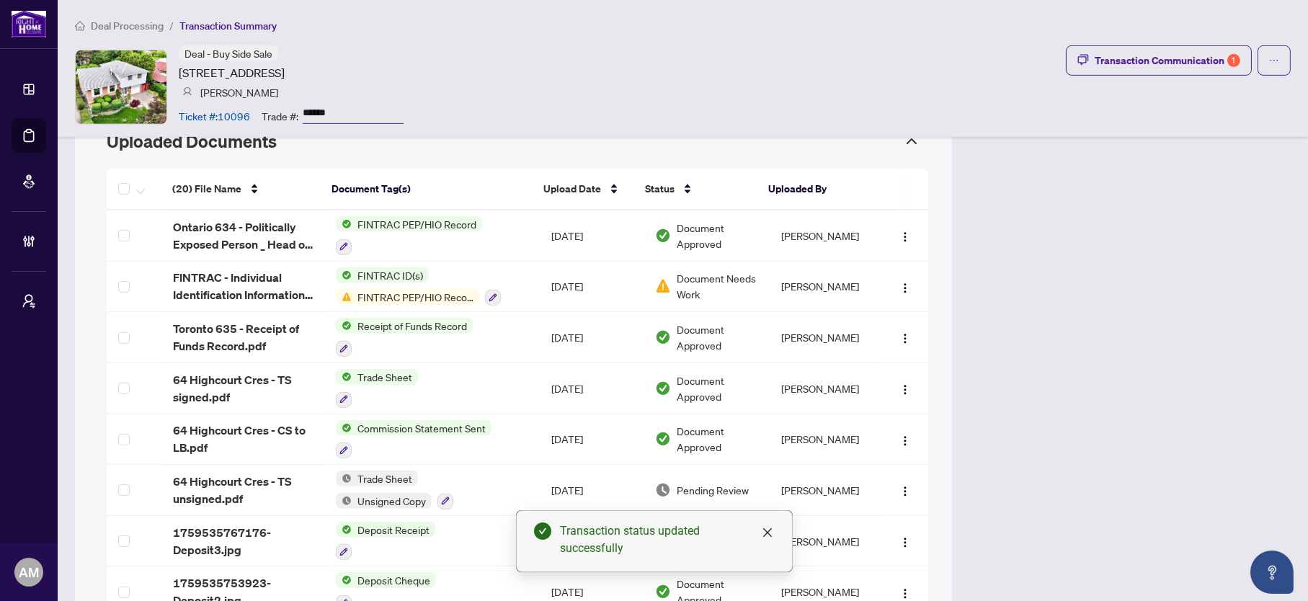
scroll to position [1514, 0]
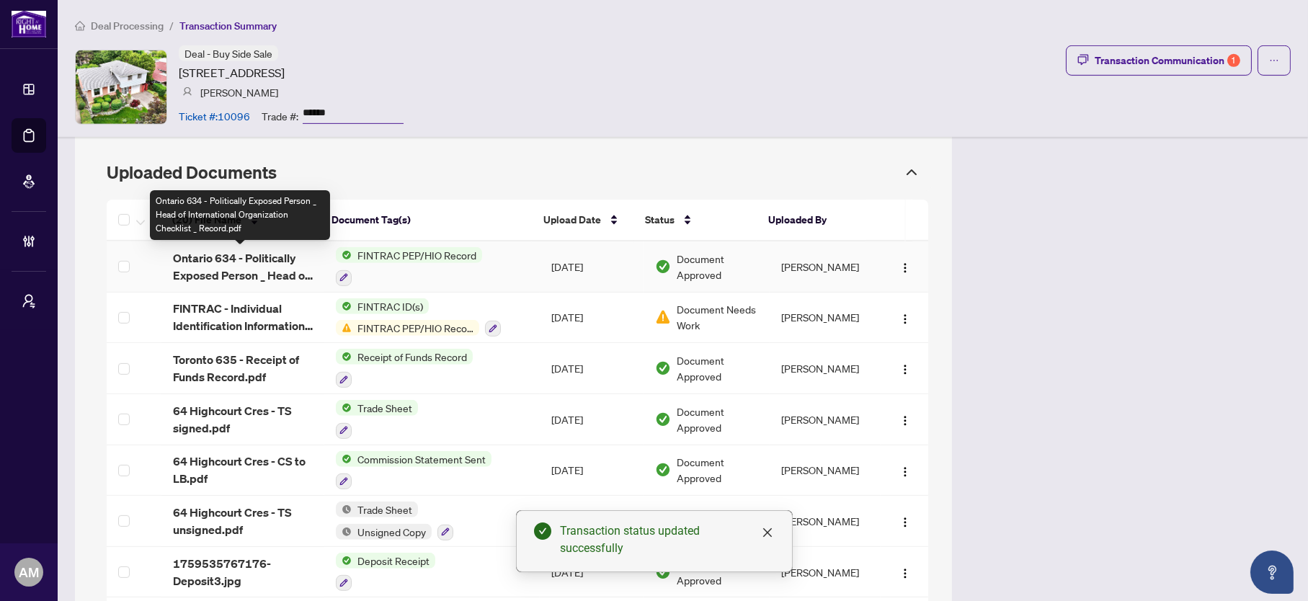
click at [230, 258] on span "Ontario 634 - Politically Exposed Person _ Head of International Organization C…" at bounding box center [243, 266] width 140 height 35
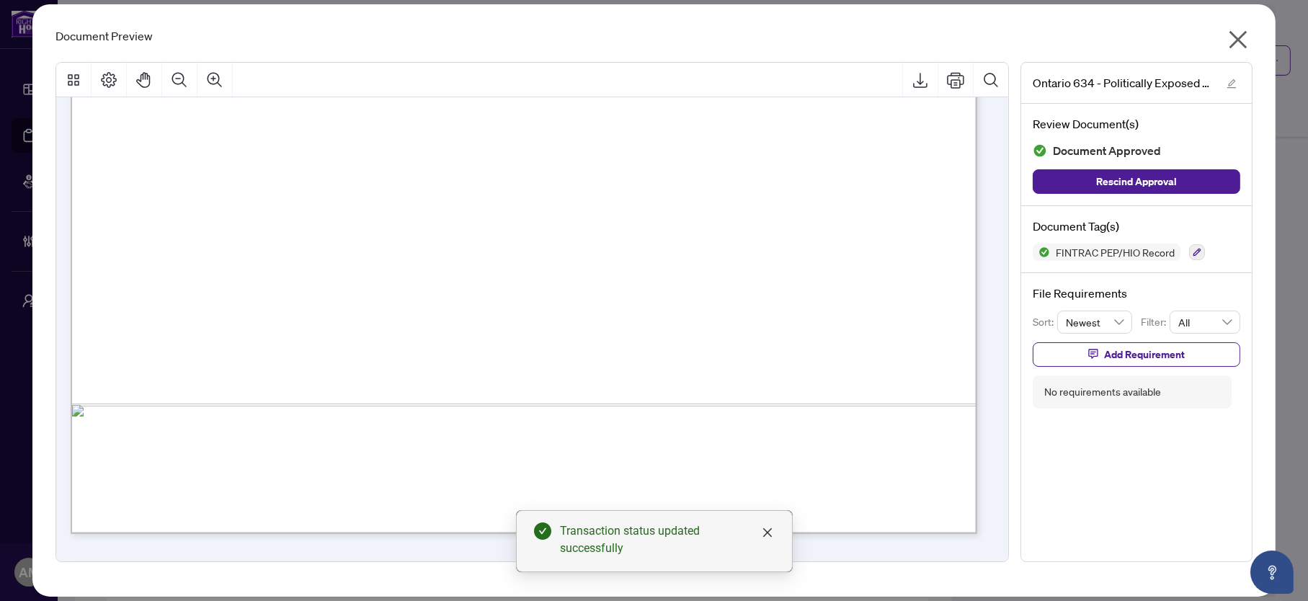
scroll to position [427, 0]
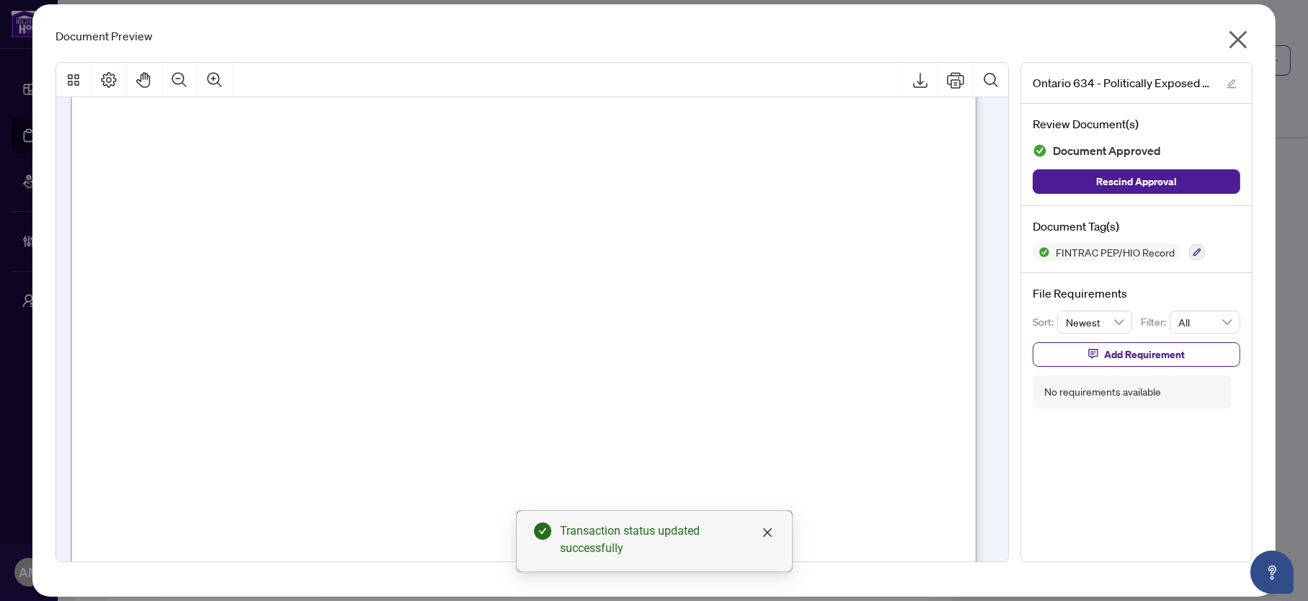
click at [1237, 29] on button "button" at bounding box center [1238, 42] width 29 height 31
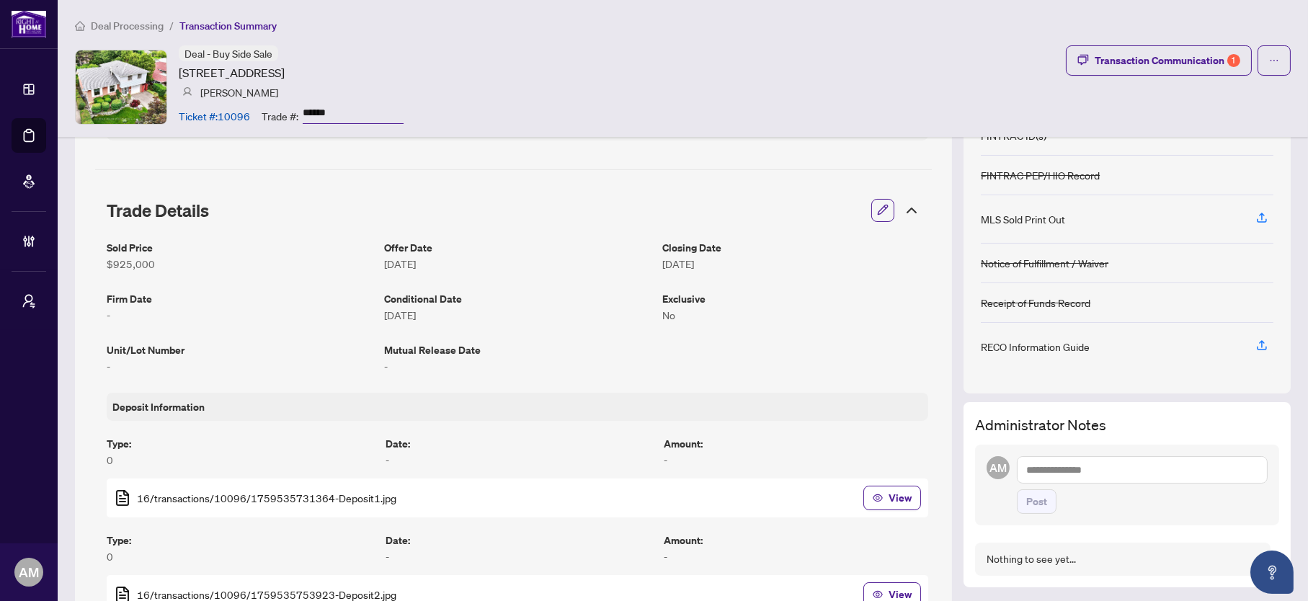
scroll to position [0, 0]
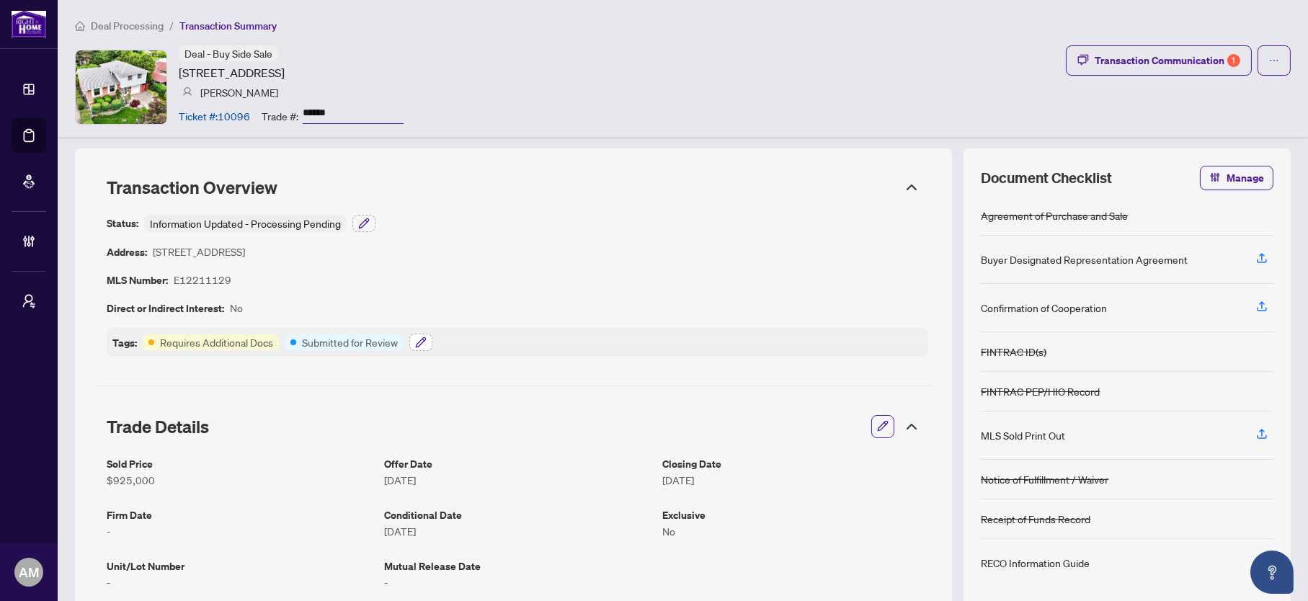
click at [420, 337] on icon "button" at bounding box center [421, 343] width 12 height 12
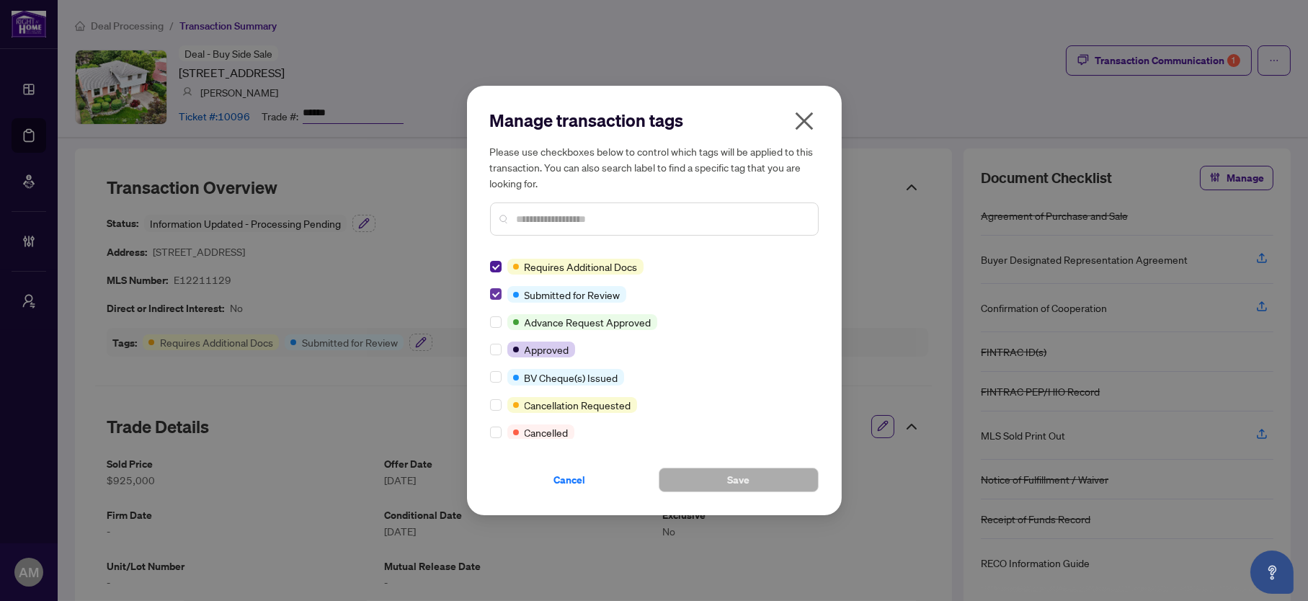
drag, startPoint x: 483, startPoint y: 289, endPoint x: 492, endPoint y: 287, distance: 8.9
click at [484, 288] on div "Manage transaction tags Please use checkboxes below to control which tags will …" at bounding box center [654, 301] width 375 height 430
click at [493, 286] on label at bounding box center [496, 294] width 12 height 16
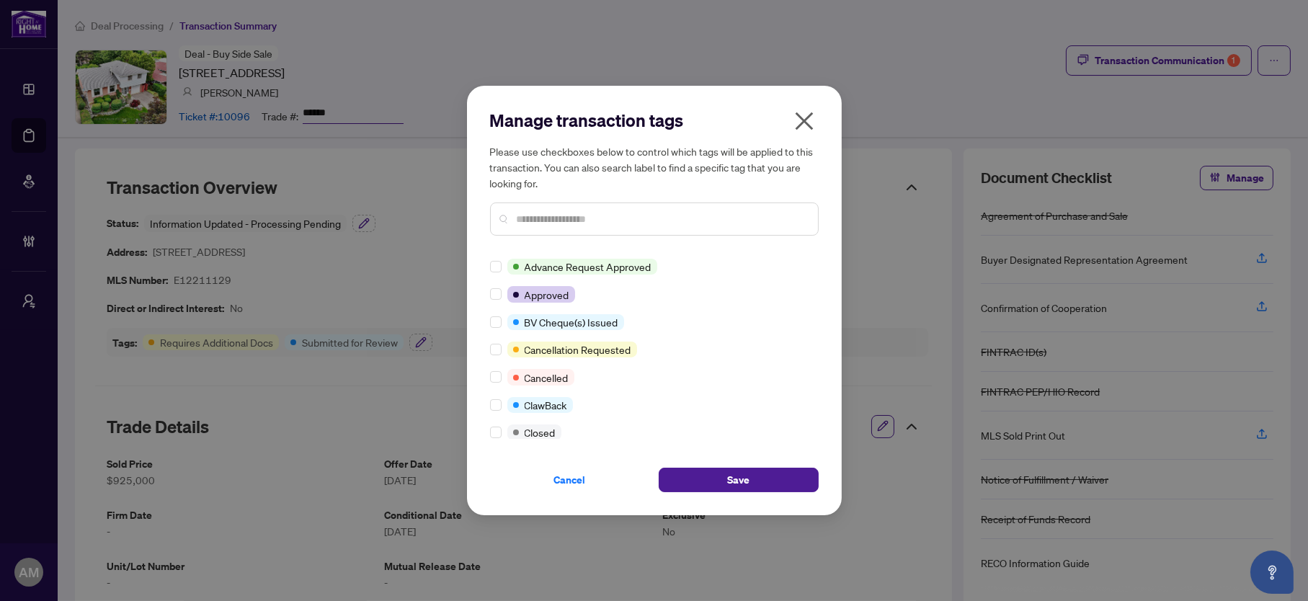
click at [533, 213] on input "text" at bounding box center [662, 219] width 290 height 16
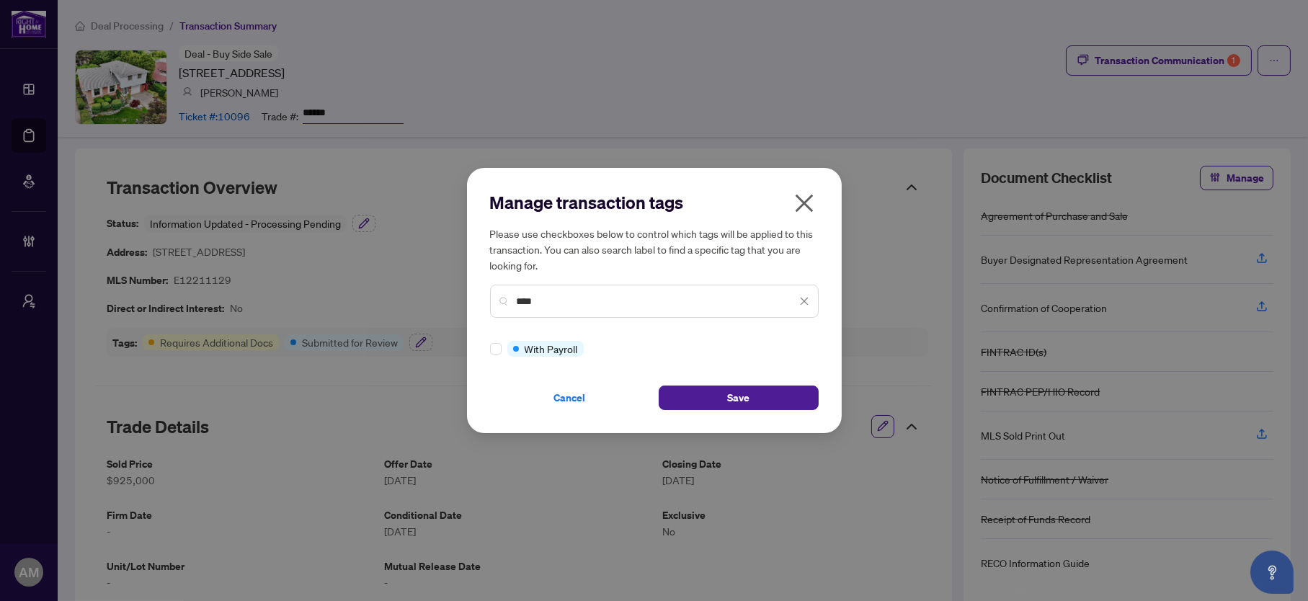
type input "****"
click at [768, 404] on button "Save" at bounding box center [739, 398] width 160 height 25
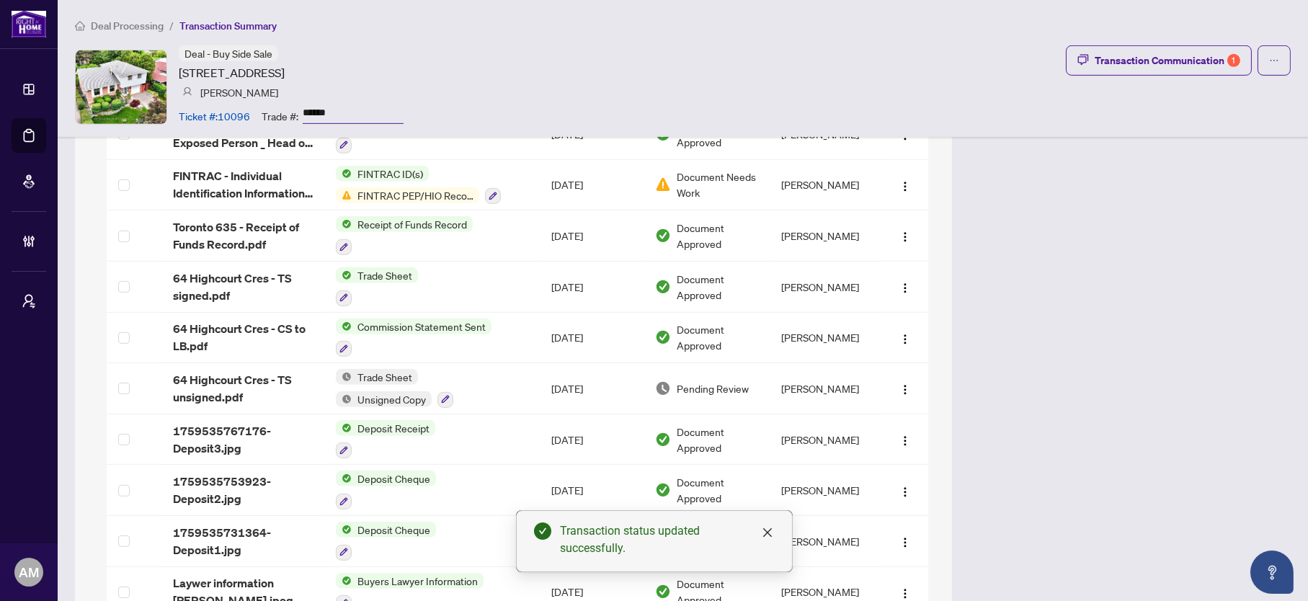
scroll to position [1514, 0]
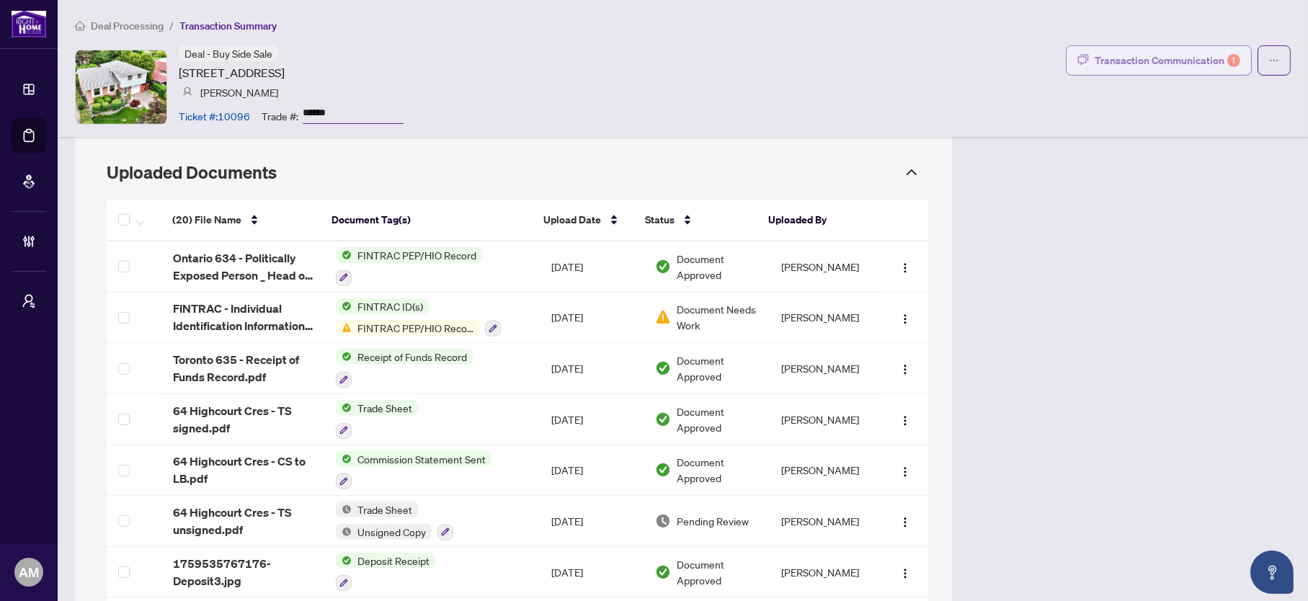
click at [1095, 56] on div "Transaction Communication 1" at bounding box center [1168, 60] width 146 height 23
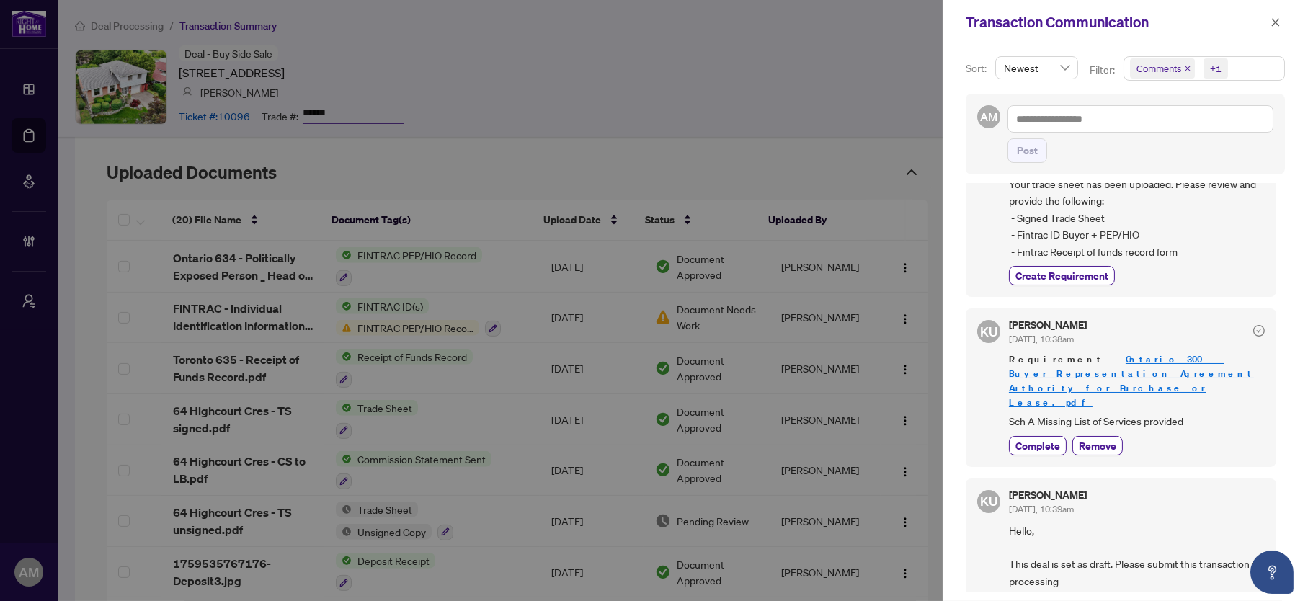
scroll to position [0, 0]
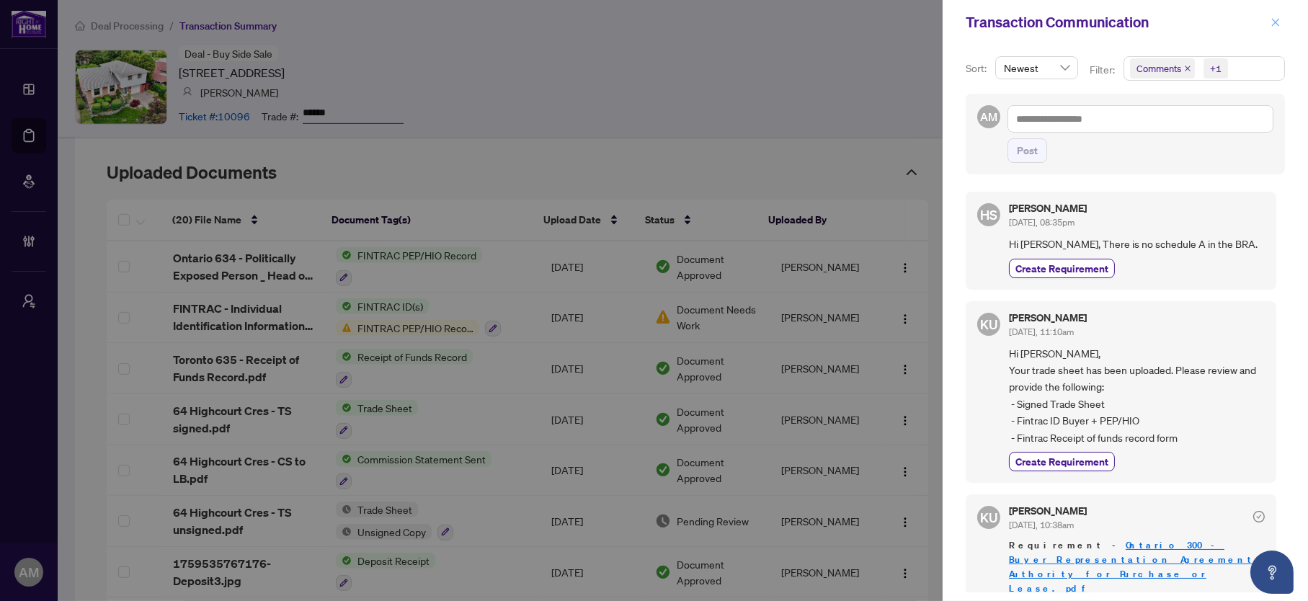
click at [1280, 22] on icon "close" at bounding box center [1276, 22] width 10 height 10
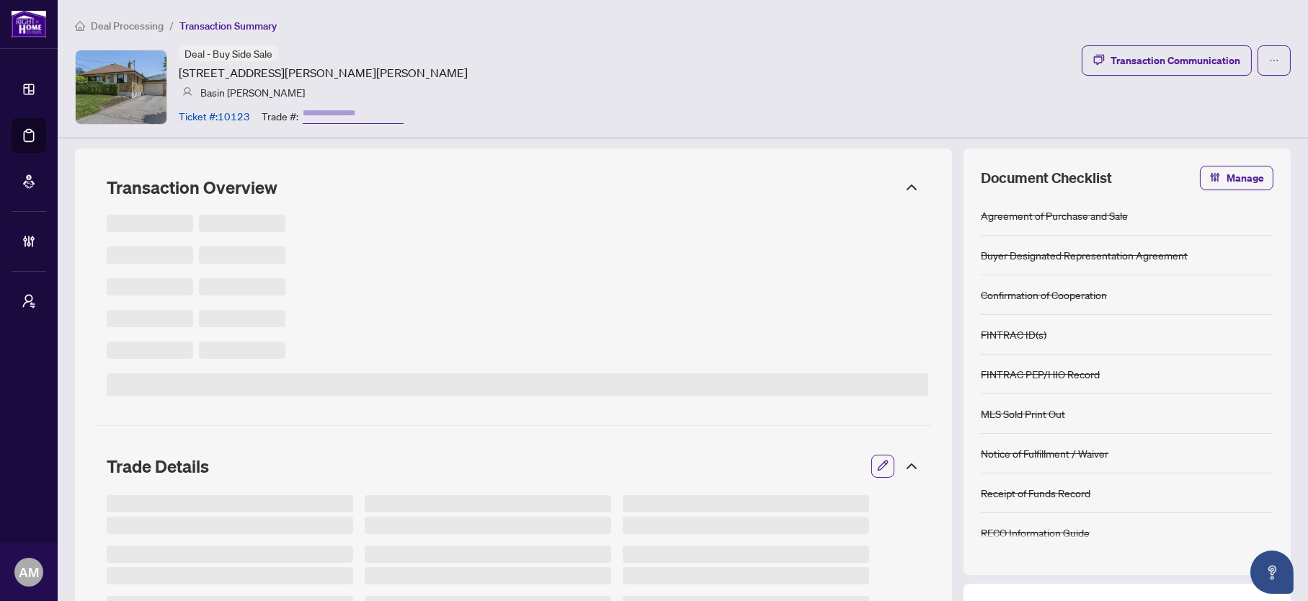
type input "******"
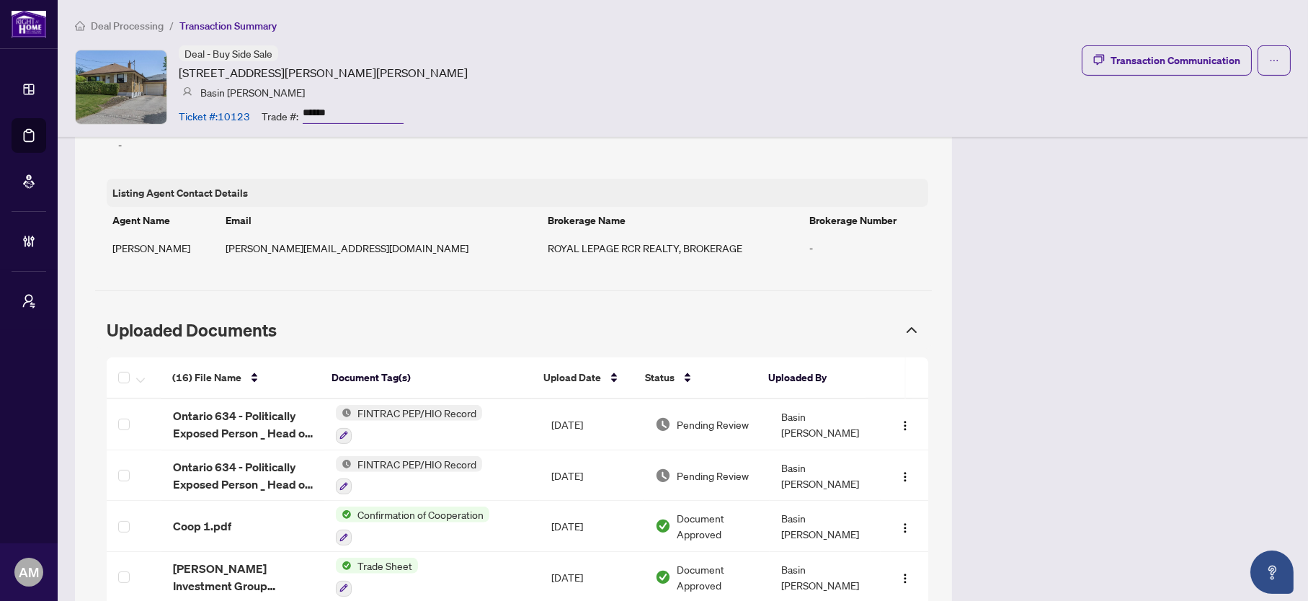
scroll to position [1189, 0]
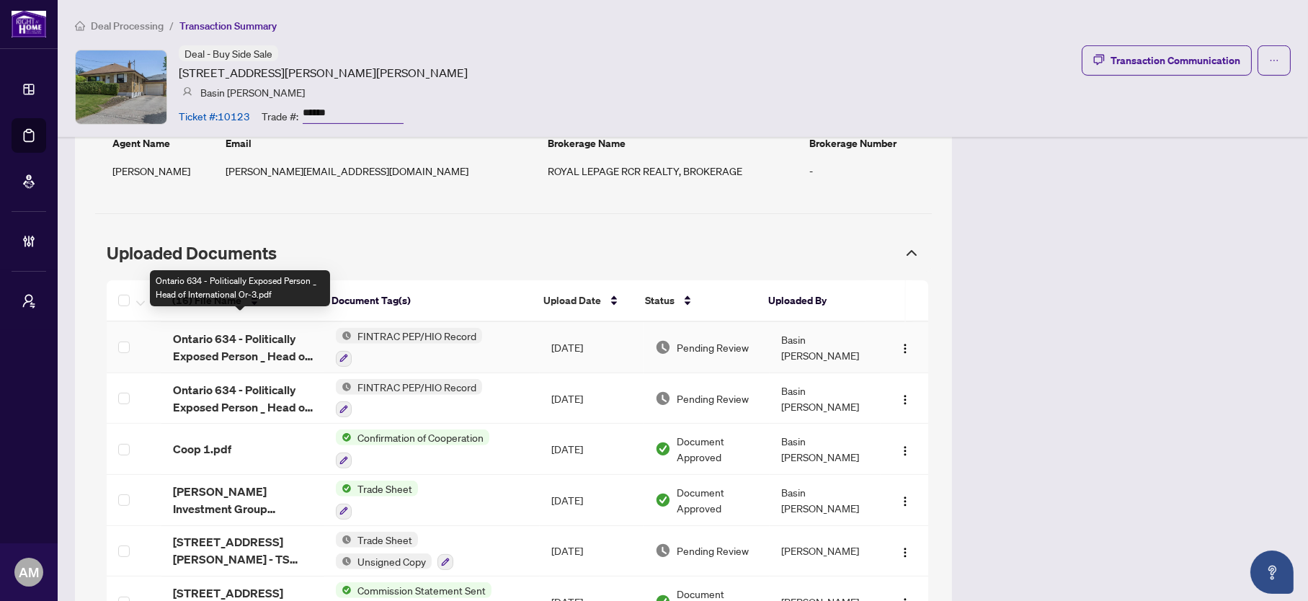
click at [216, 330] on span "Ontario 634 - Politically Exposed Person _ Head of International Or-3.pdf" at bounding box center [243, 347] width 140 height 35
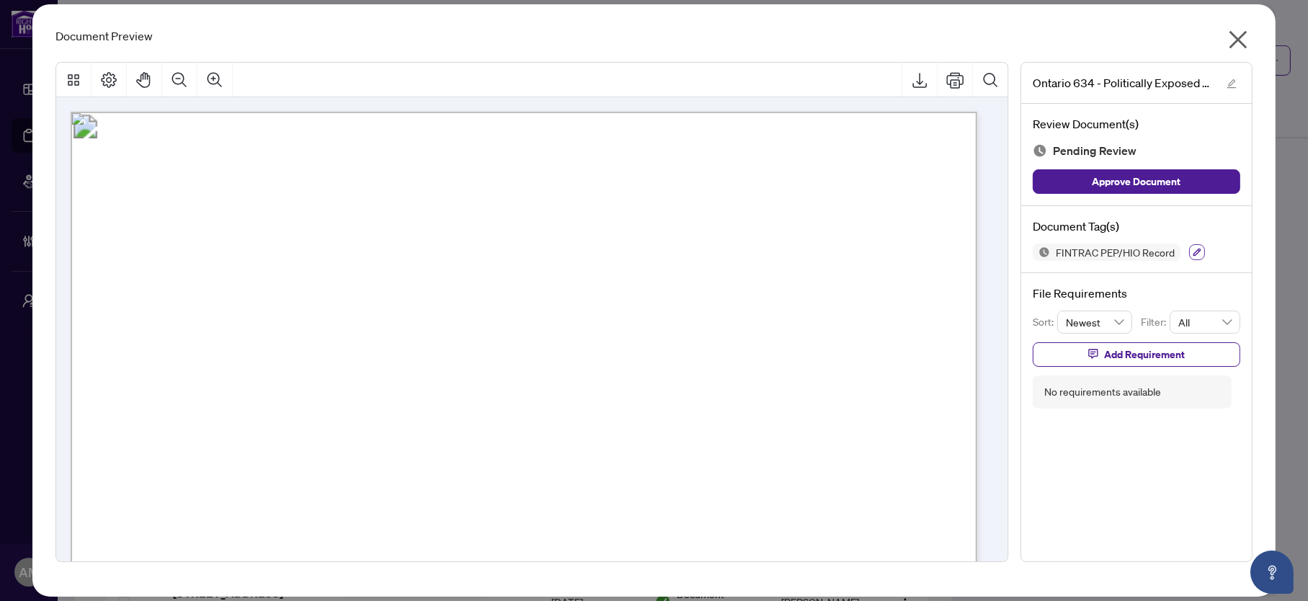
click at [1191, 247] on button "button" at bounding box center [1197, 252] width 16 height 16
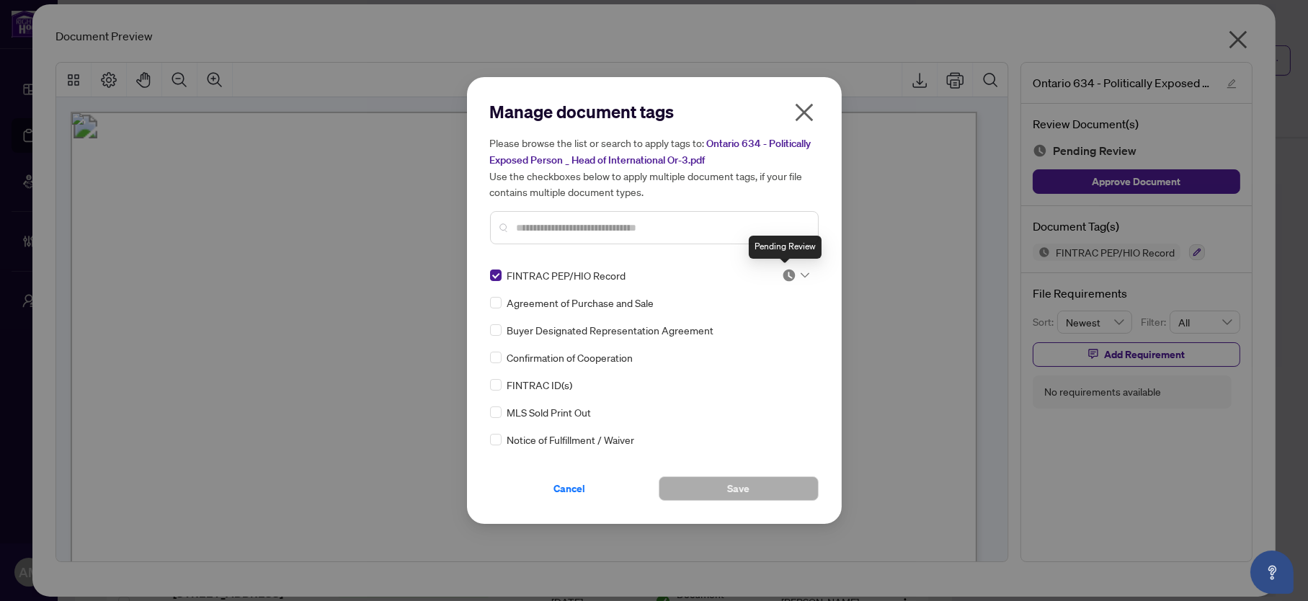
click at [802, 273] on icon at bounding box center [805, 275] width 9 height 6
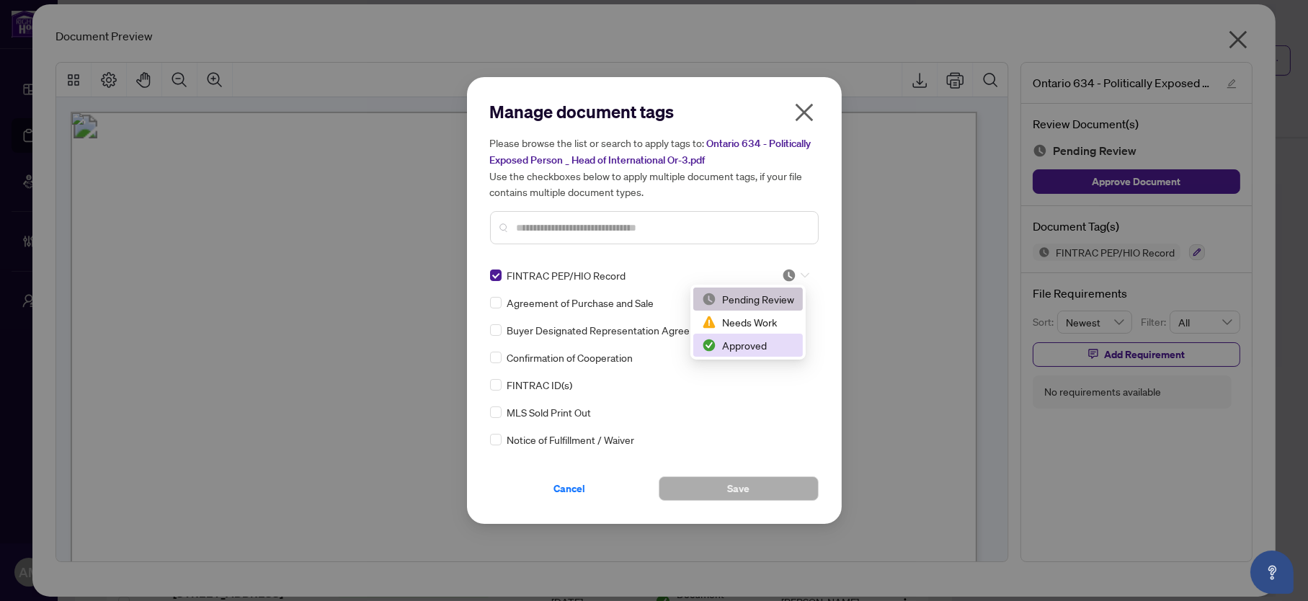
click at [748, 345] on div "Approved" at bounding box center [748, 345] width 92 height 16
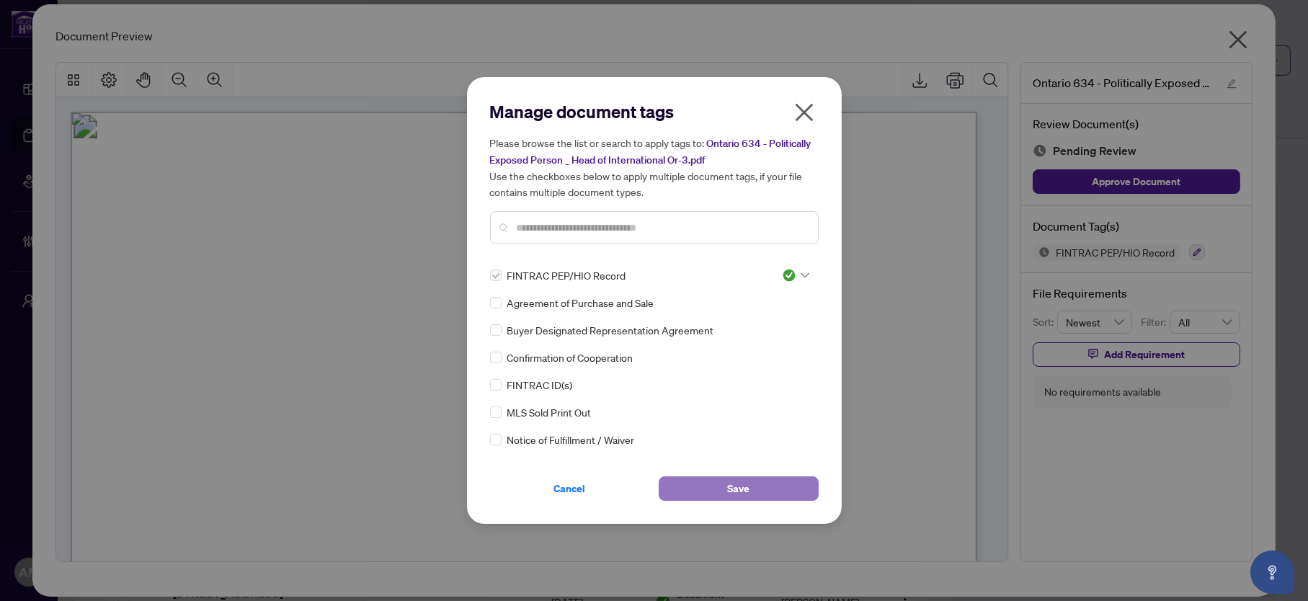
click at [727, 491] on span "Save" at bounding box center [738, 488] width 22 height 23
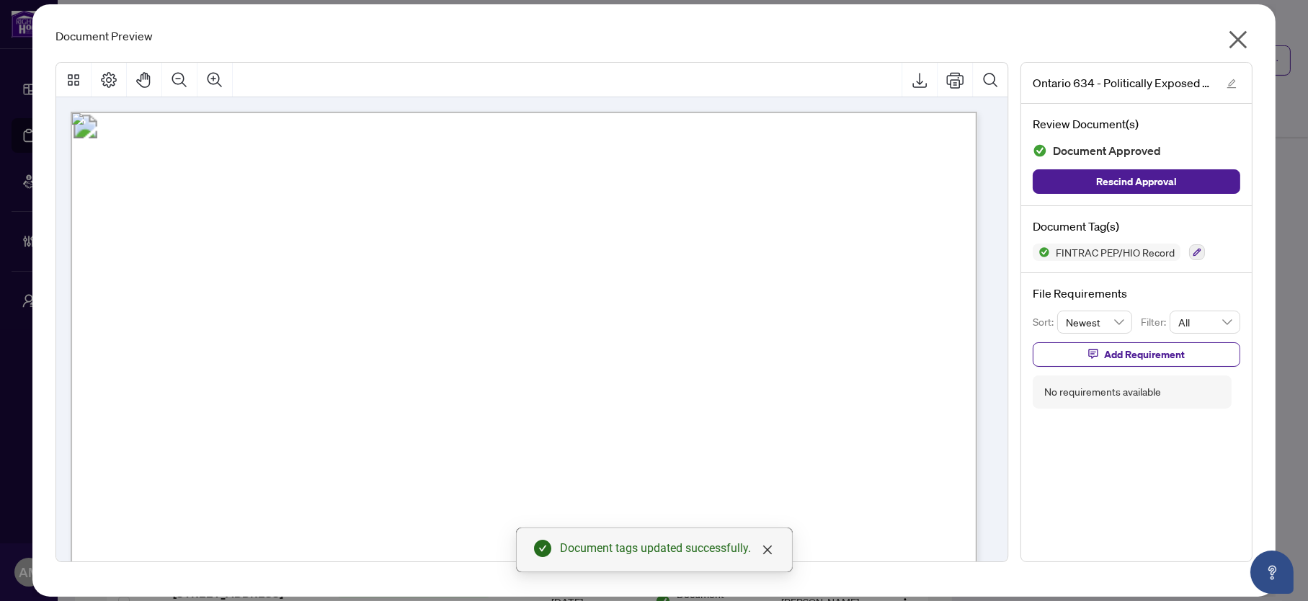
click at [1241, 35] on icon "close" at bounding box center [1238, 39] width 23 height 23
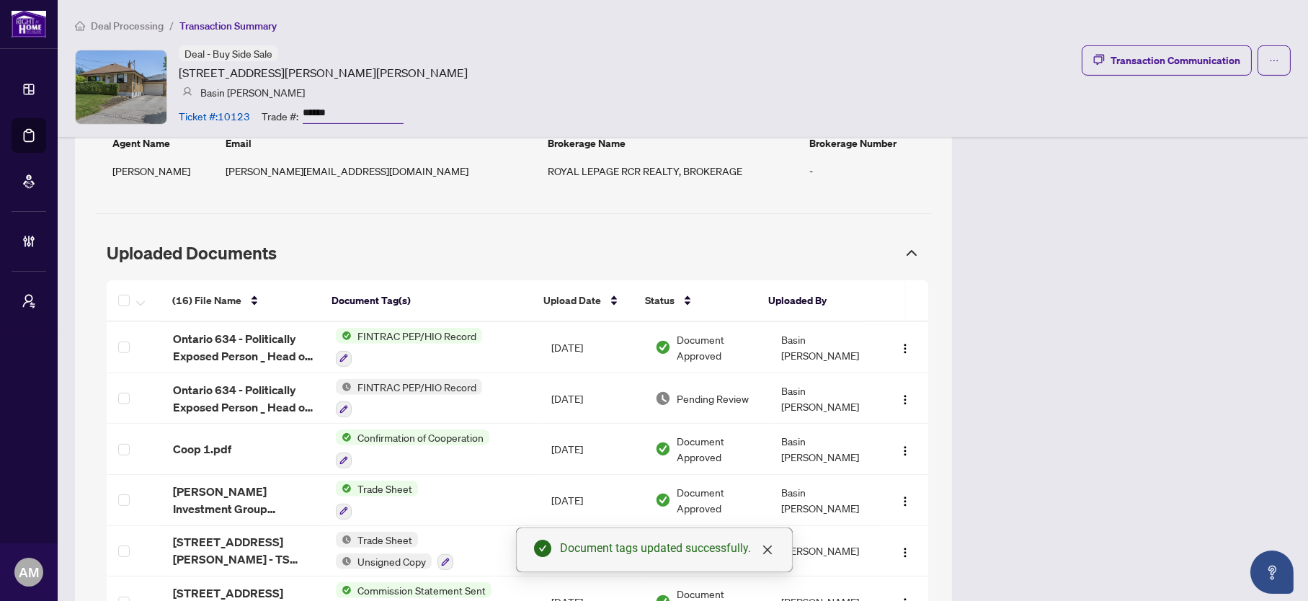
click at [395, 379] on span "FINTRAC PEP/HIO Record" at bounding box center [417, 387] width 130 height 16
click at [234, 381] on span "Ontario 634 - Politically Exposed Person _ Head of International Or-2.pdf" at bounding box center [243, 398] width 140 height 35
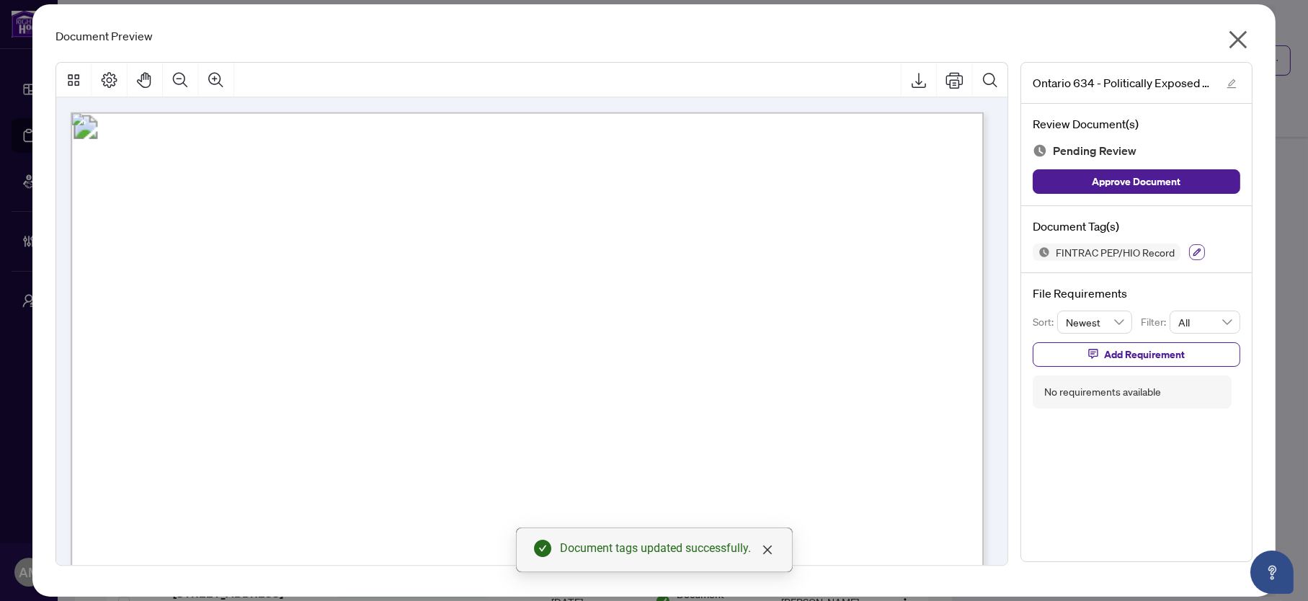
click at [1196, 254] on button "button" at bounding box center [1197, 252] width 16 height 16
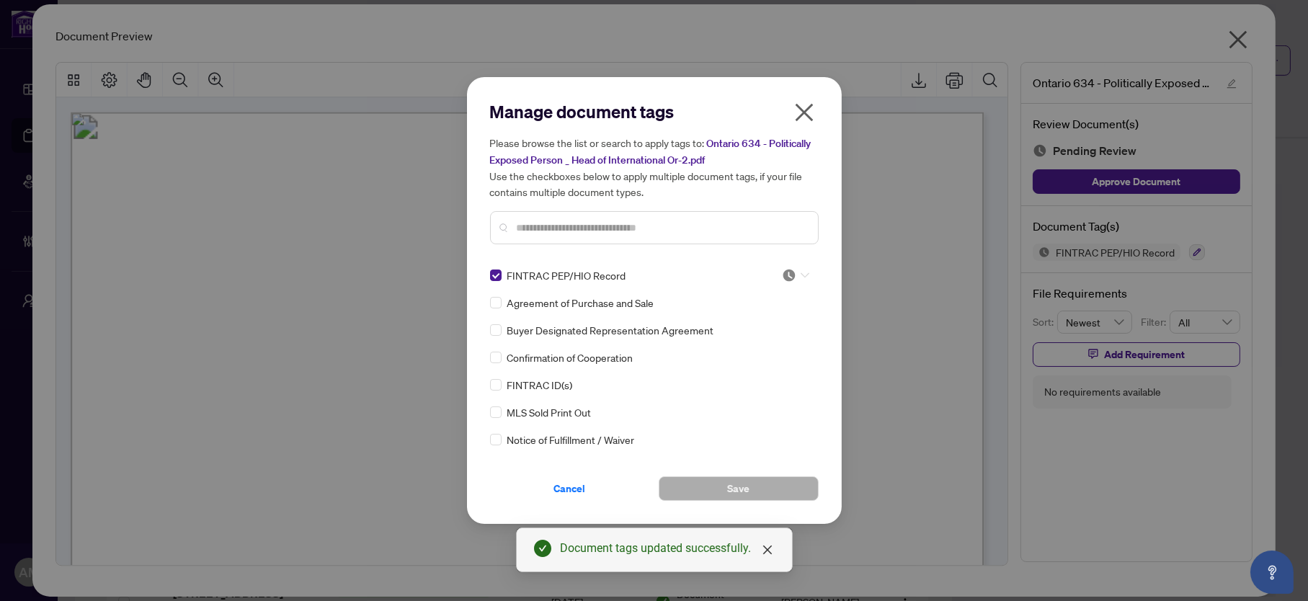
click at [801, 272] on icon at bounding box center [805, 275] width 9 height 6
click at [745, 345] on div "Approved" at bounding box center [748, 345] width 92 height 16
click at [753, 479] on button "Save" at bounding box center [739, 488] width 160 height 25
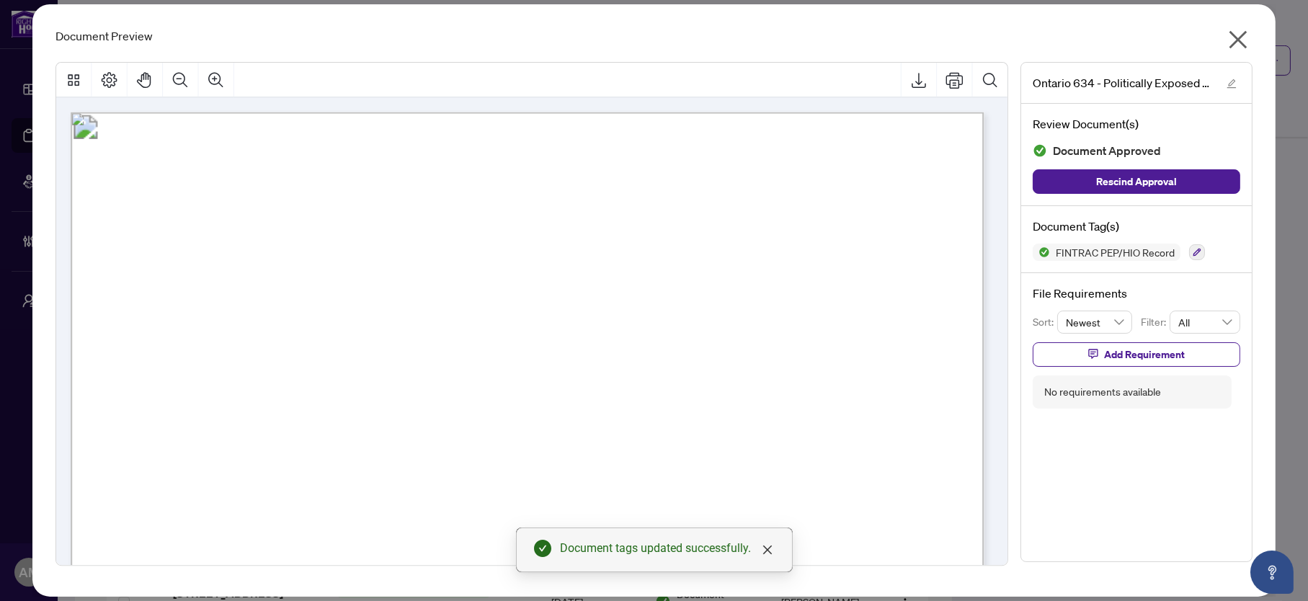
click at [1251, 34] on button "button" at bounding box center [1238, 42] width 29 height 31
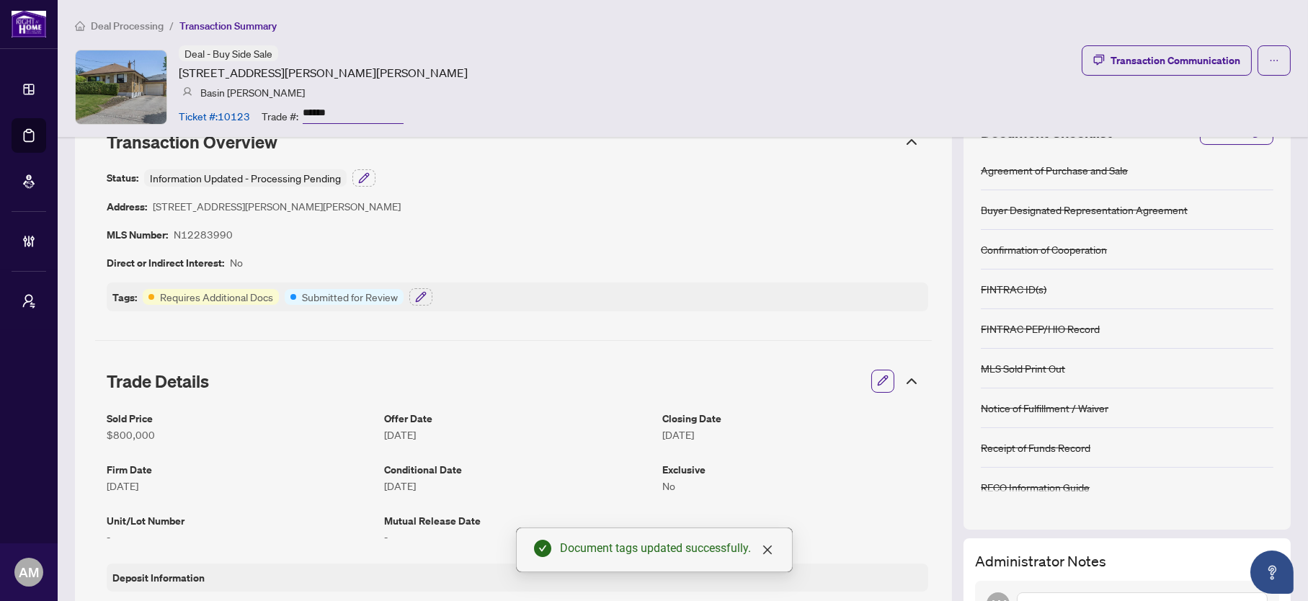
scroll to position [0, 0]
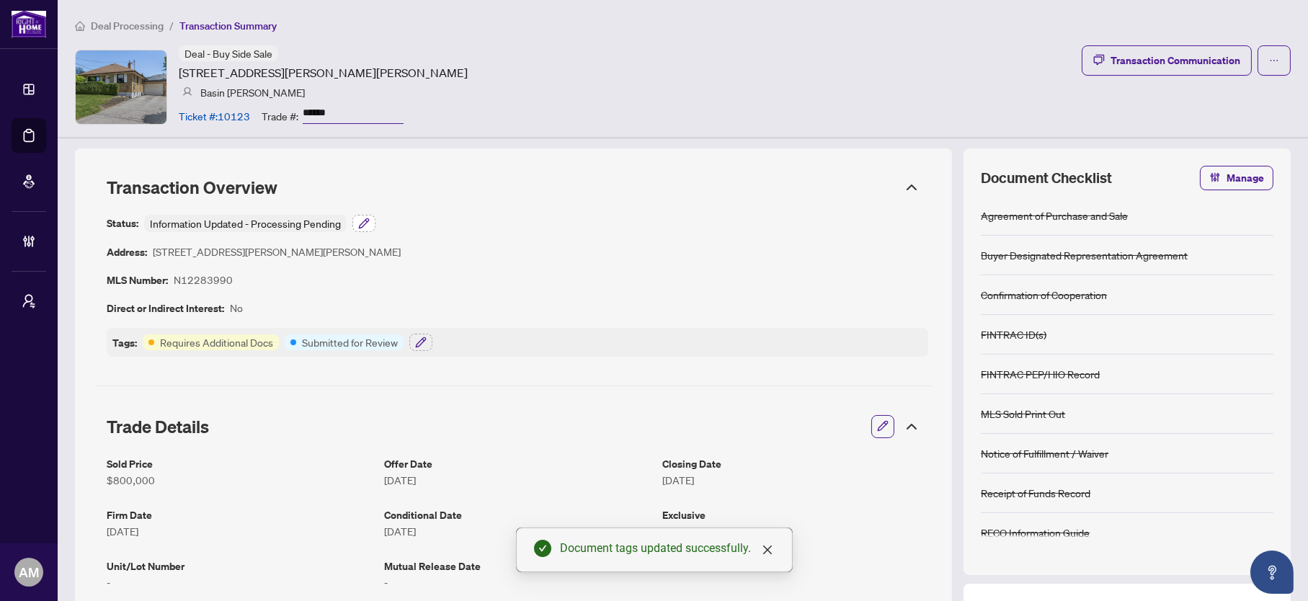
click at [368, 216] on button "button" at bounding box center [364, 223] width 23 height 17
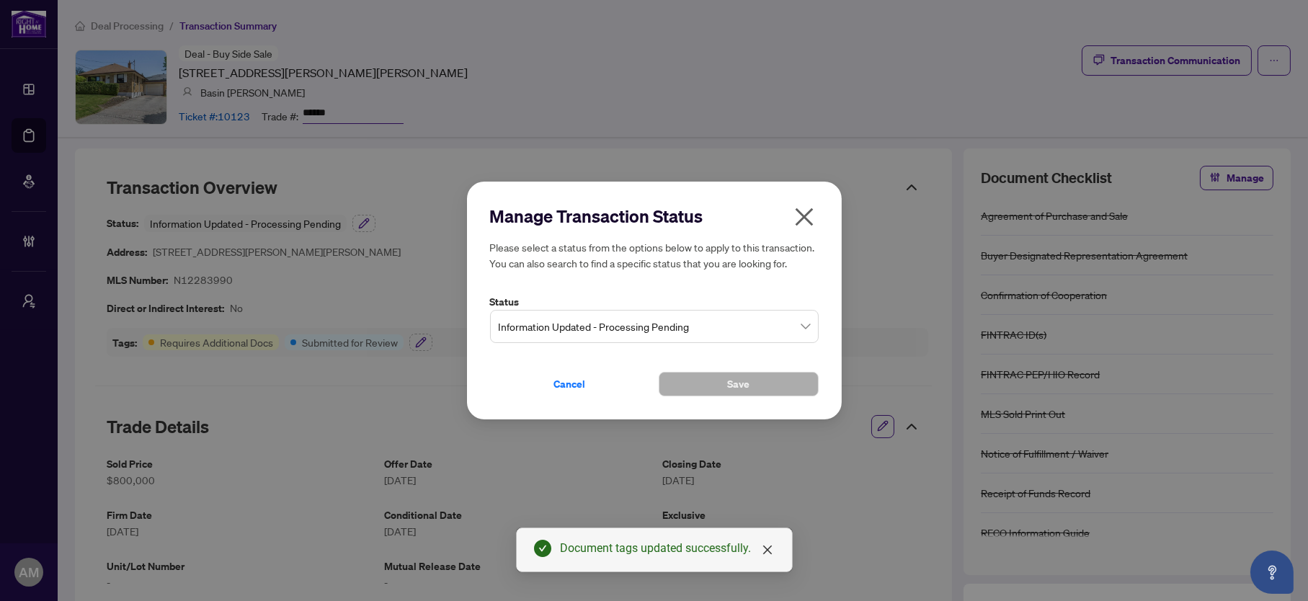
click at [600, 323] on span "Information Updated - Processing Pending" at bounding box center [654, 326] width 311 height 27
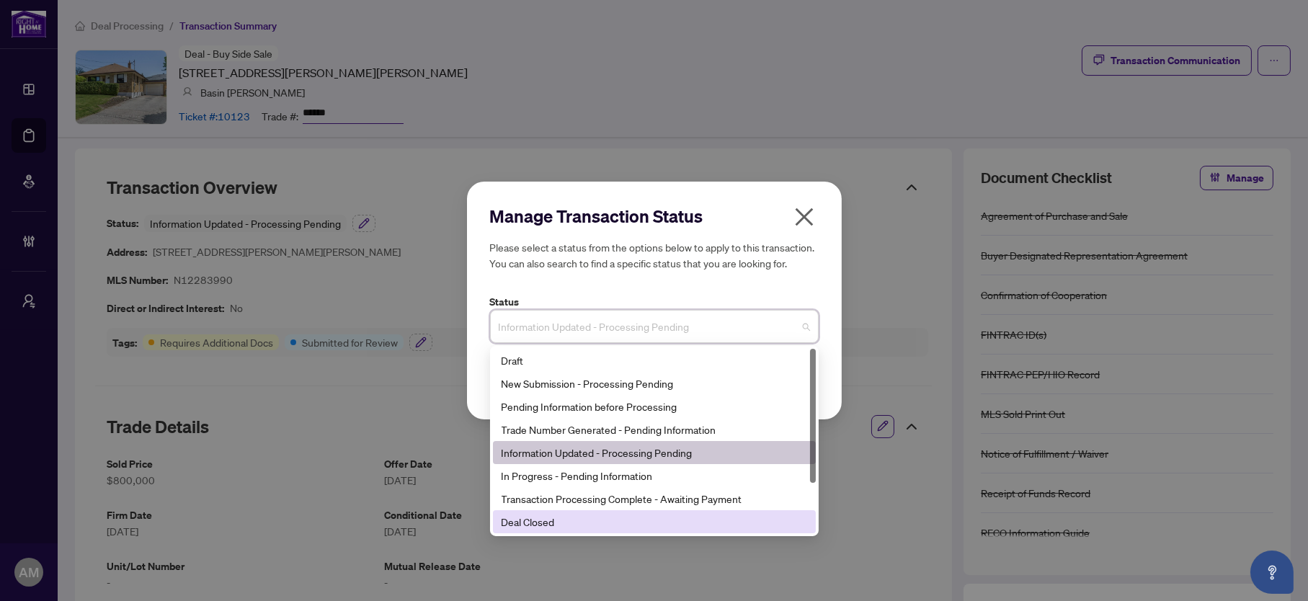
click at [534, 524] on div "Deal Closed" at bounding box center [655, 522] width 306 height 16
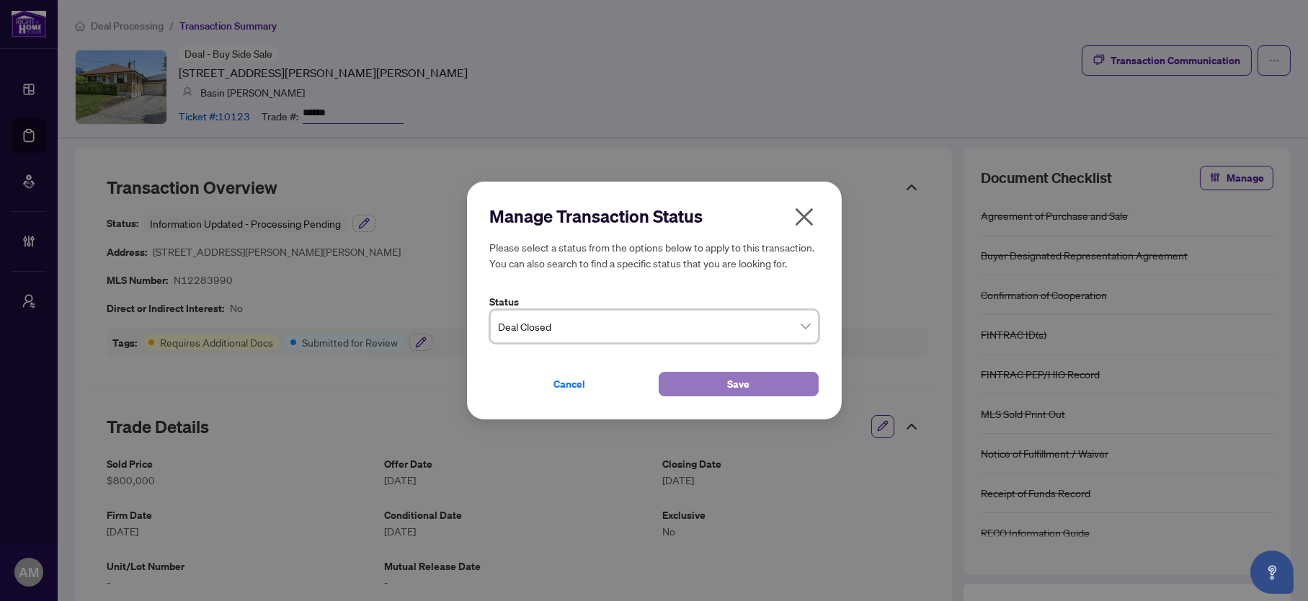
click at [733, 389] on span "Save" at bounding box center [738, 384] width 22 height 23
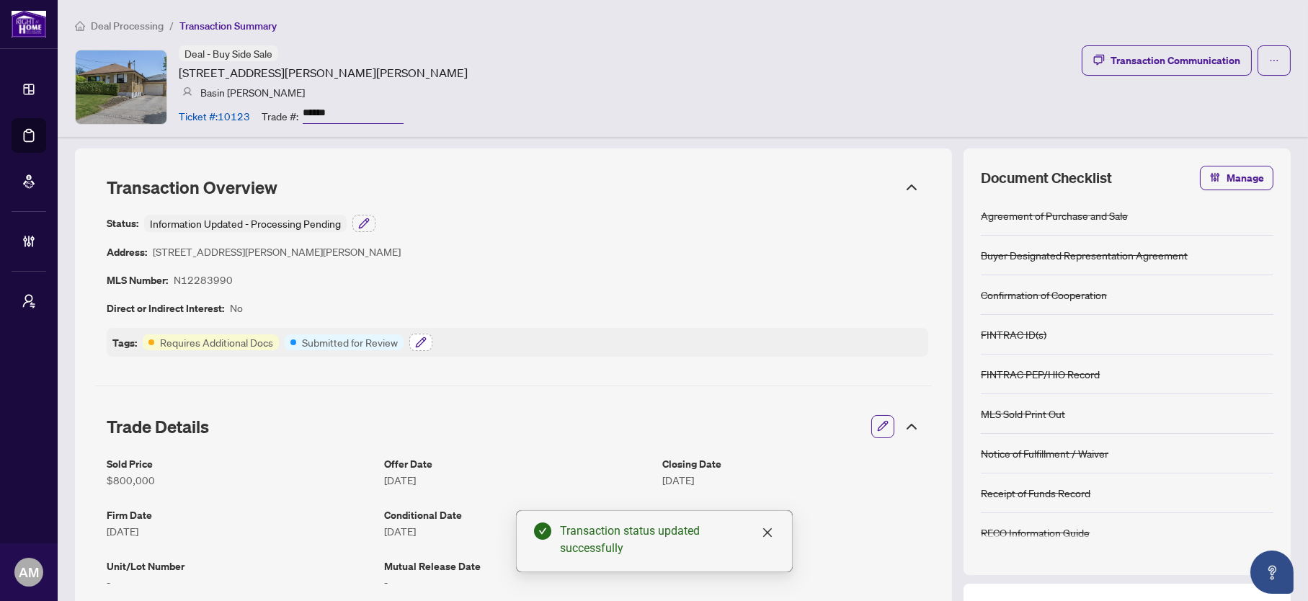
click at [415, 340] on icon "button" at bounding box center [421, 343] width 12 height 12
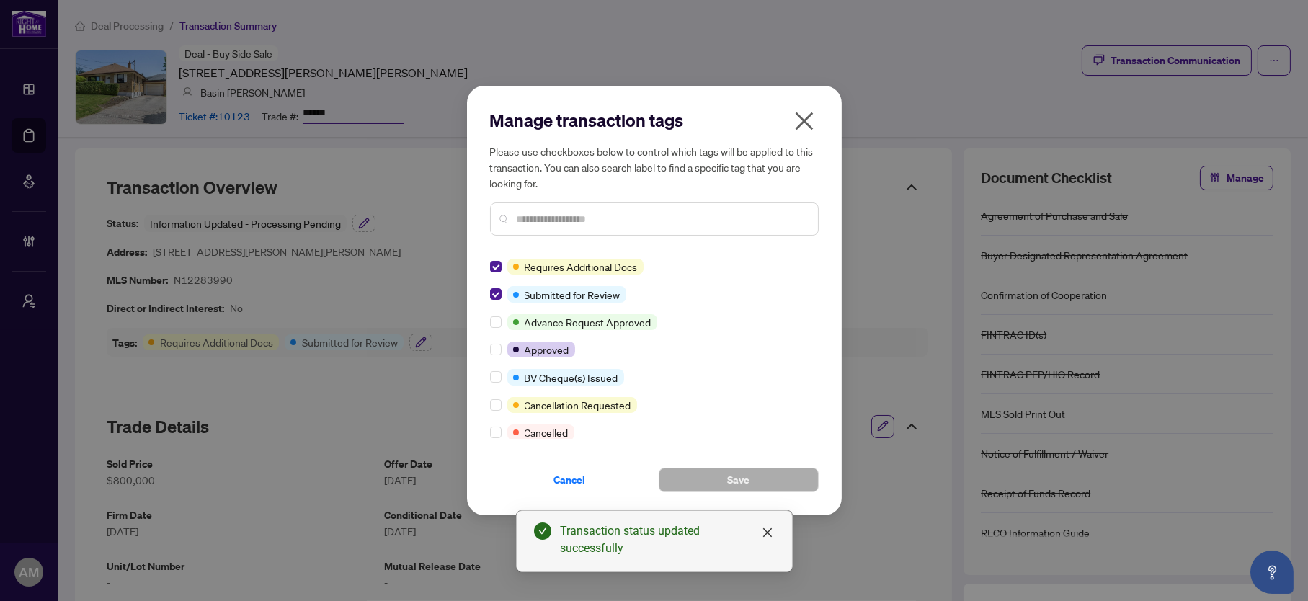
click at [574, 216] on input "text" at bounding box center [662, 219] width 290 height 16
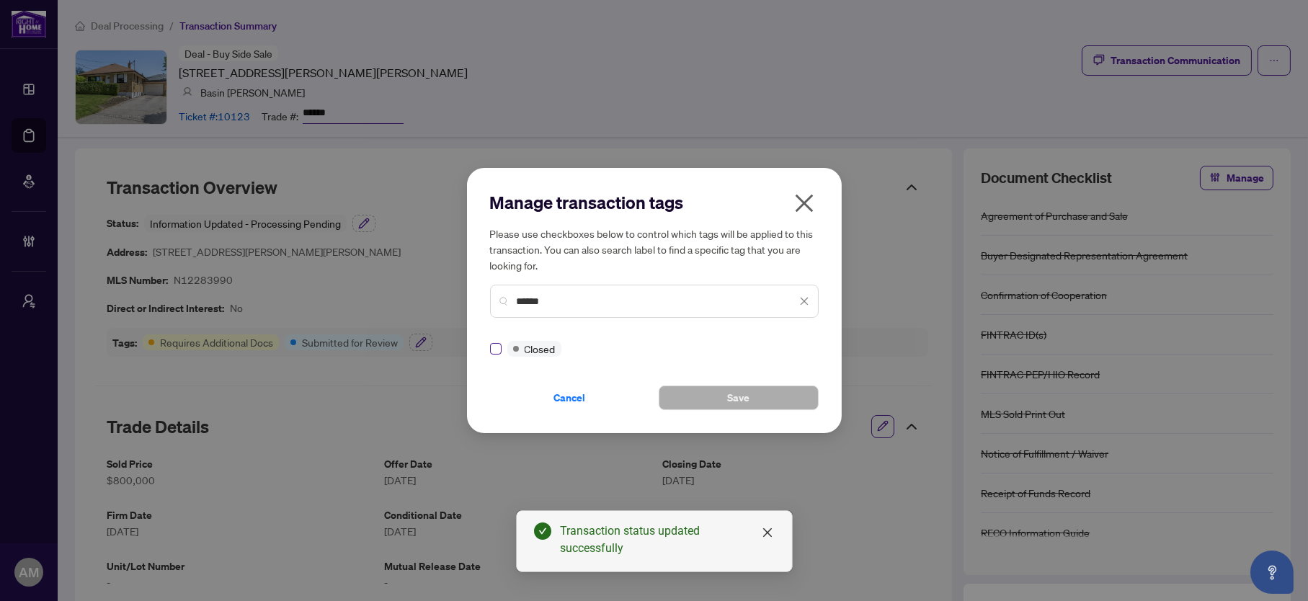
type input "******"
click at [742, 400] on span "Save" at bounding box center [738, 397] width 22 height 23
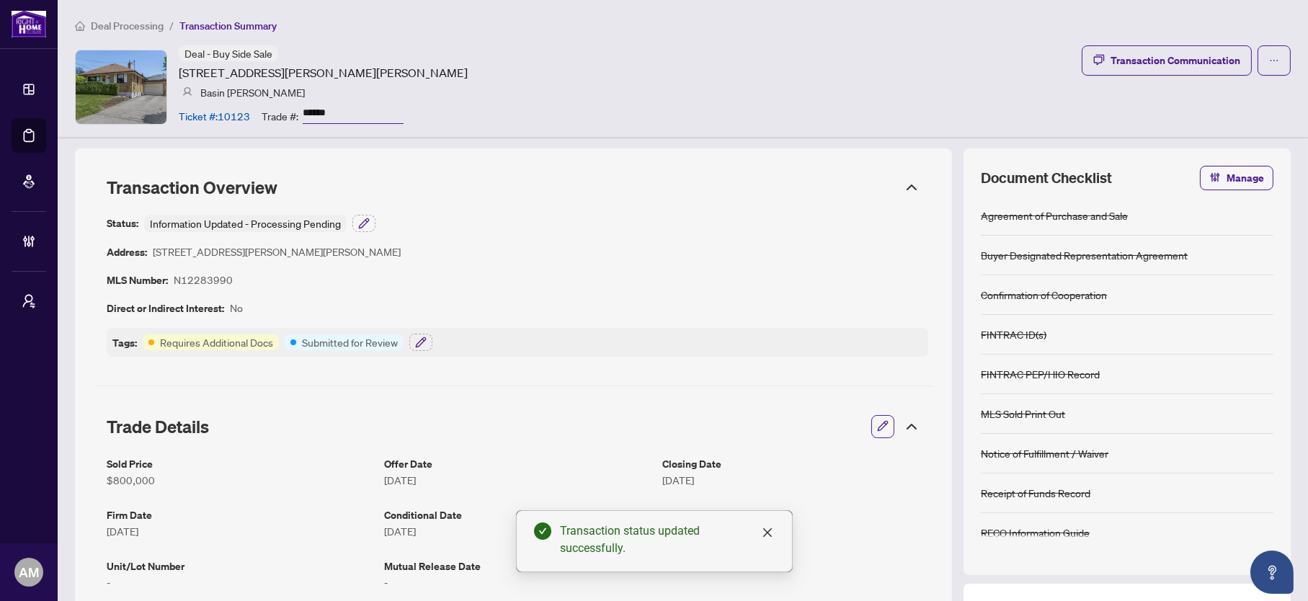
click at [717, 297] on div "Status: Information Updated - Processing Pending Address: 99 Thornton Ave, Brad…" at bounding box center [518, 286] width 822 height 142
click at [366, 221] on icon "button" at bounding box center [366, 221] width 2 height 2
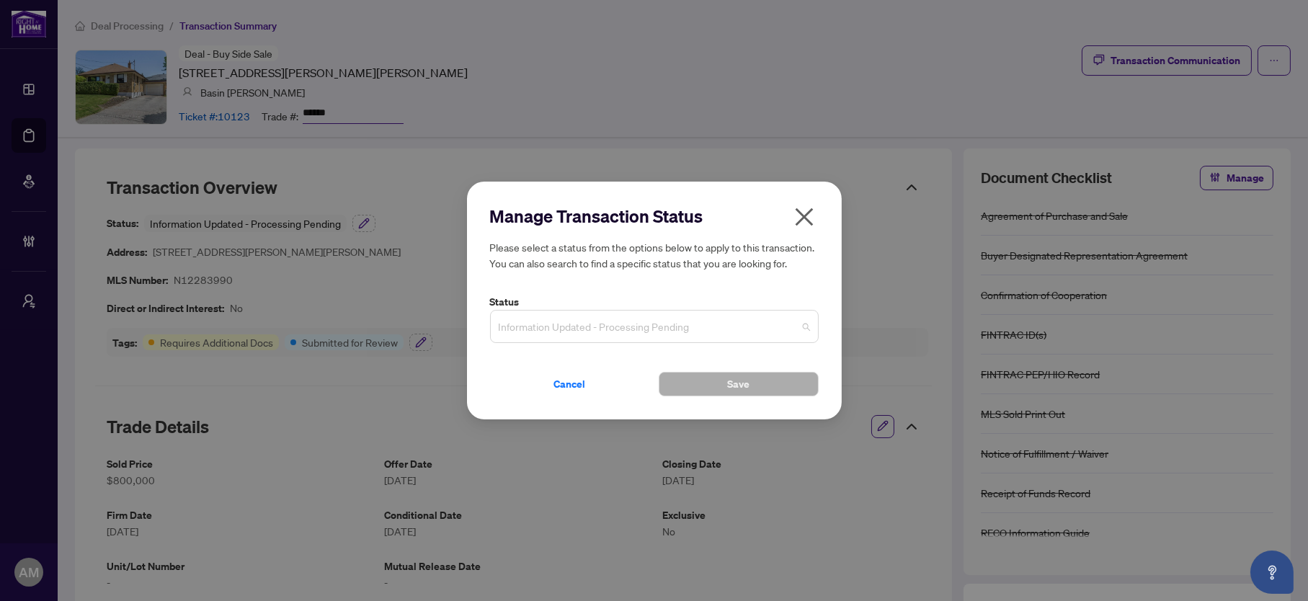
click at [590, 335] on span "Information Updated - Processing Pending" at bounding box center [654, 326] width 311 height 27
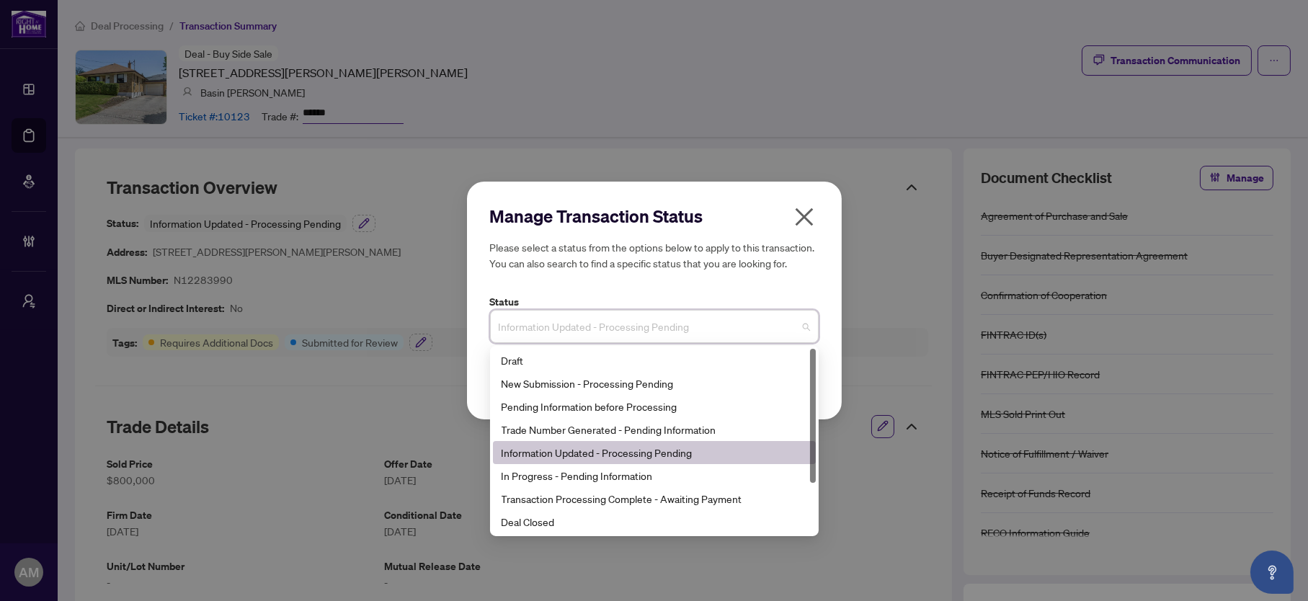
type input "*"
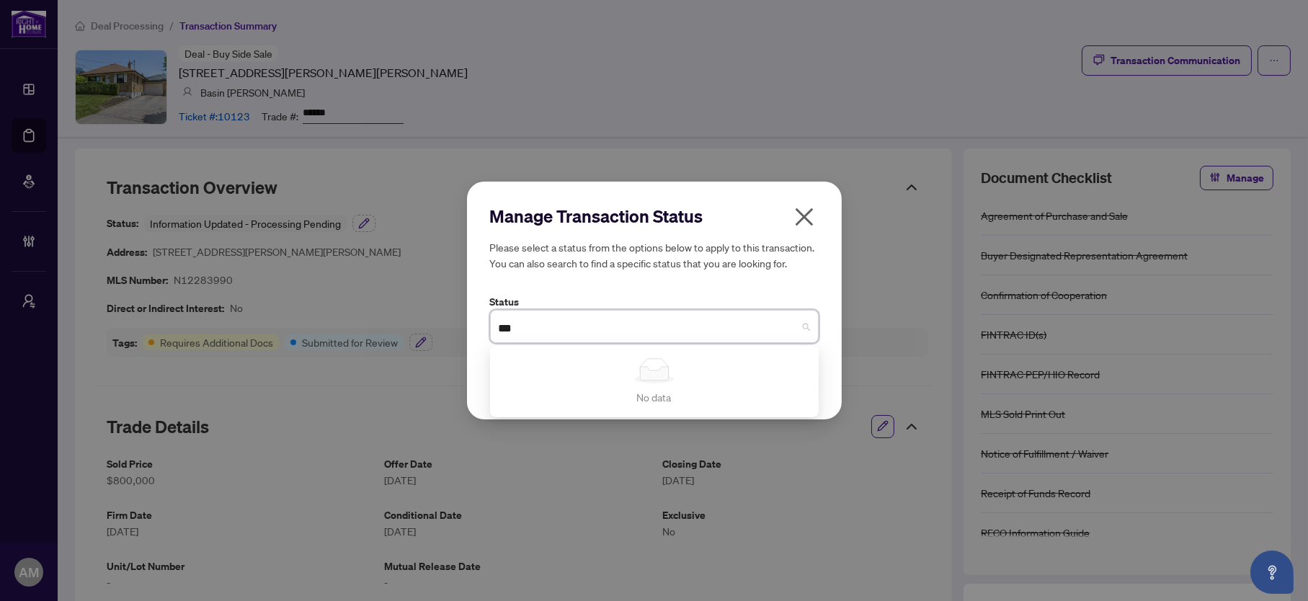
type input "**"
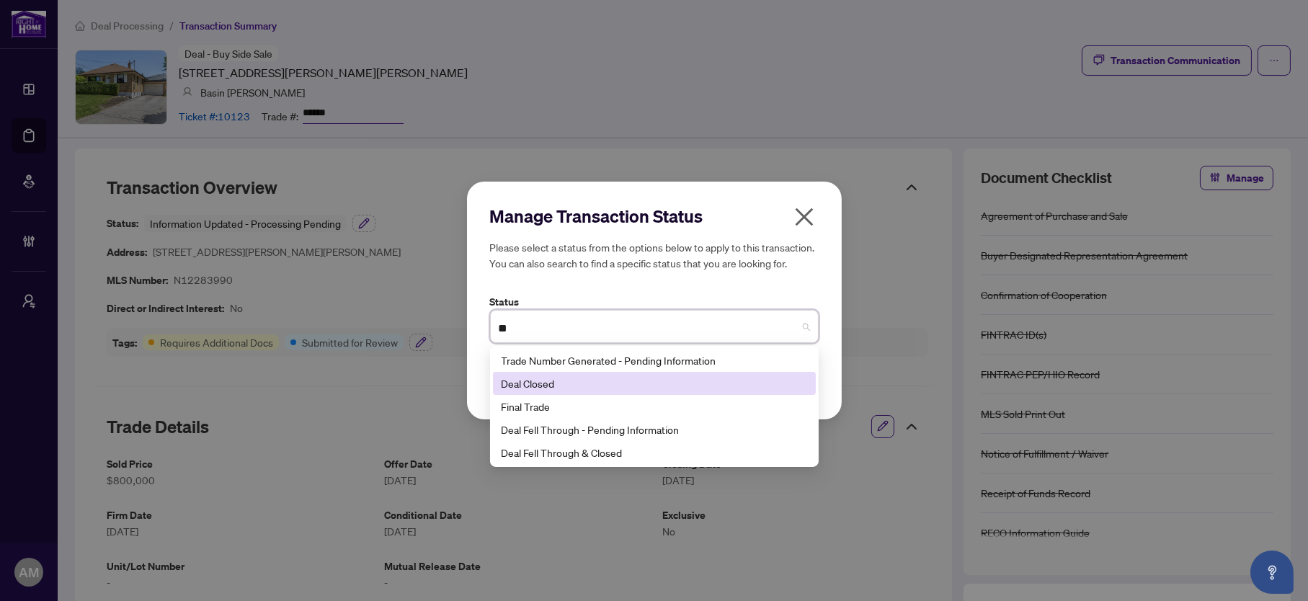
click at [551, 391] on div "Deal Closed" at bounding box center [655, 384] width 306 height 16
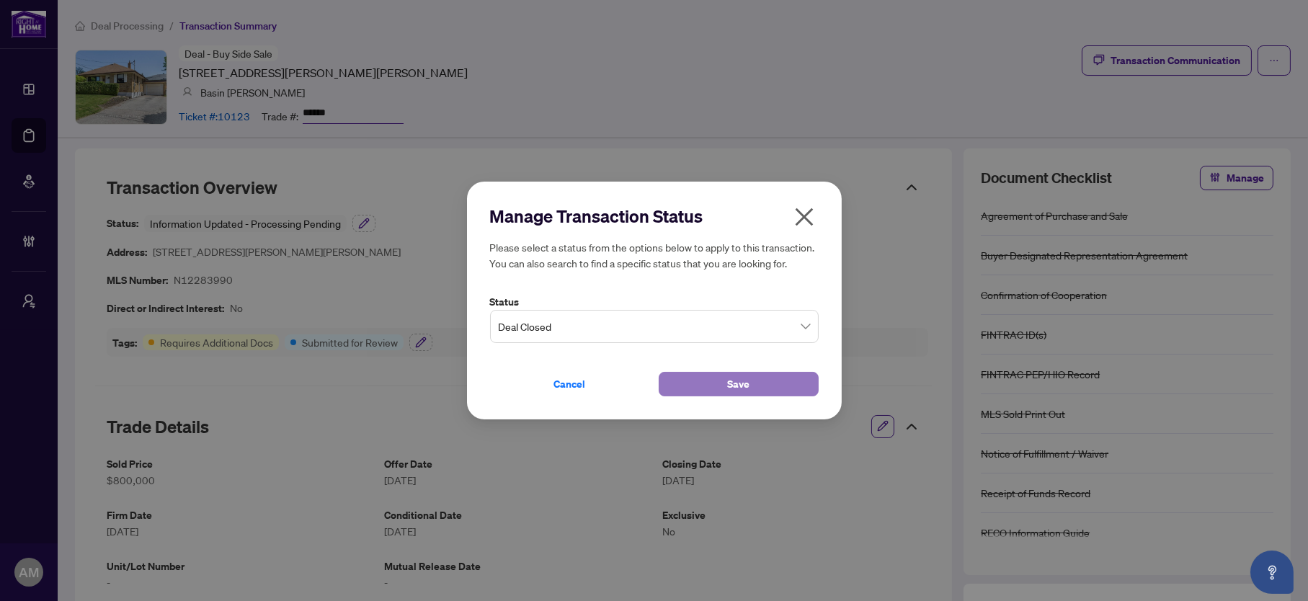
click at [749, 385] on span "Save" at bounding box center [738, 384] width 22 height 23
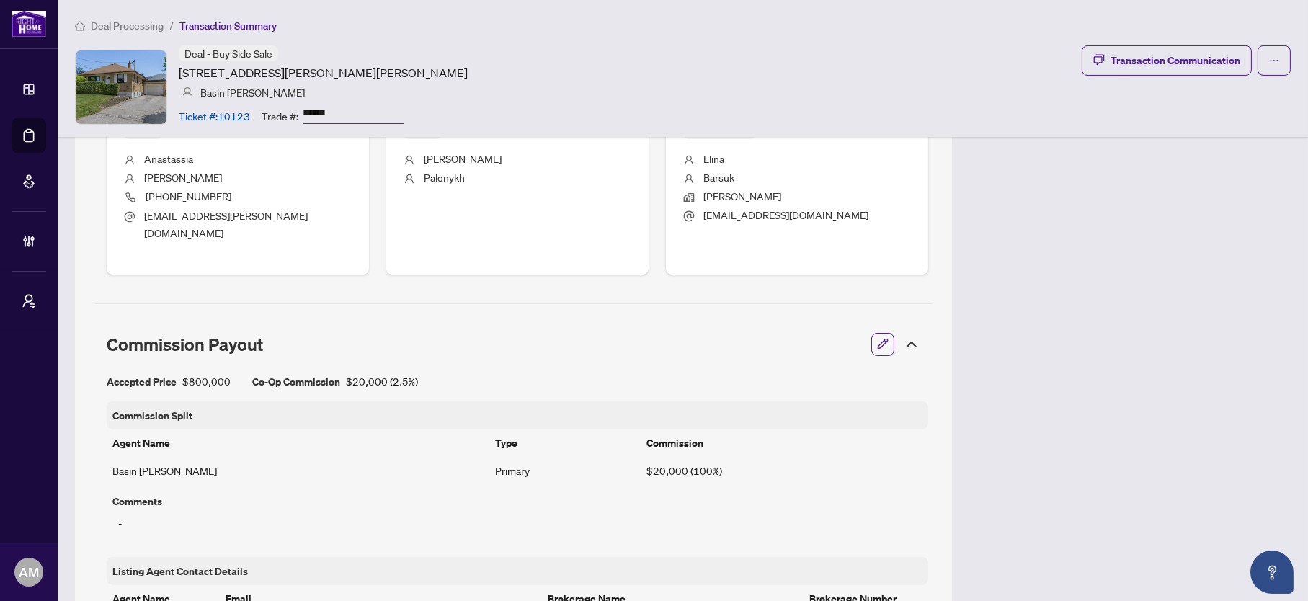
scroll to position [756, 0]
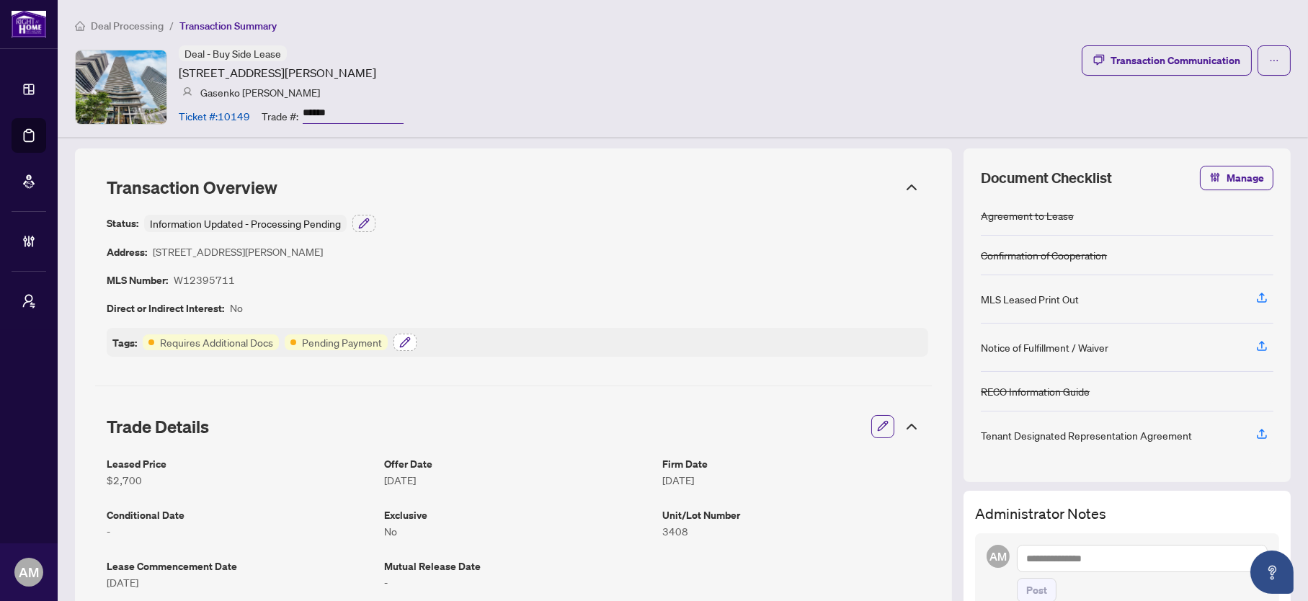
click at [399, 341] on icon "button" at bounding box center [405, 343] width 12 height 12
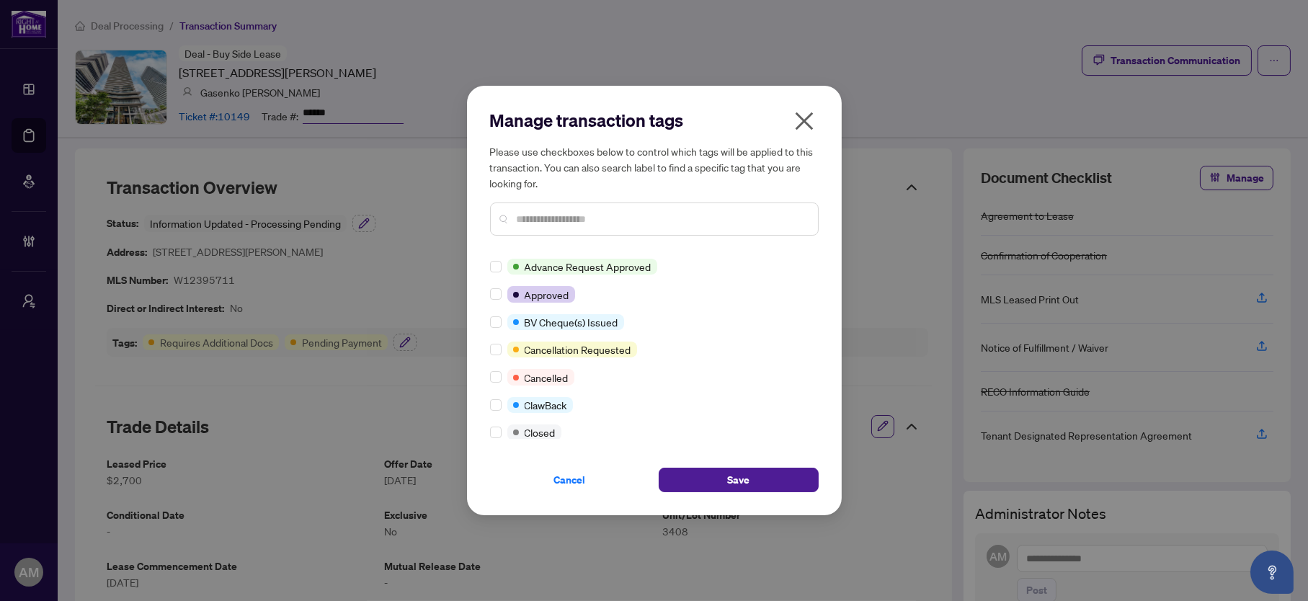
click at [526, 217] on input "text" at bounding box center [662, 219] width 290 height 16
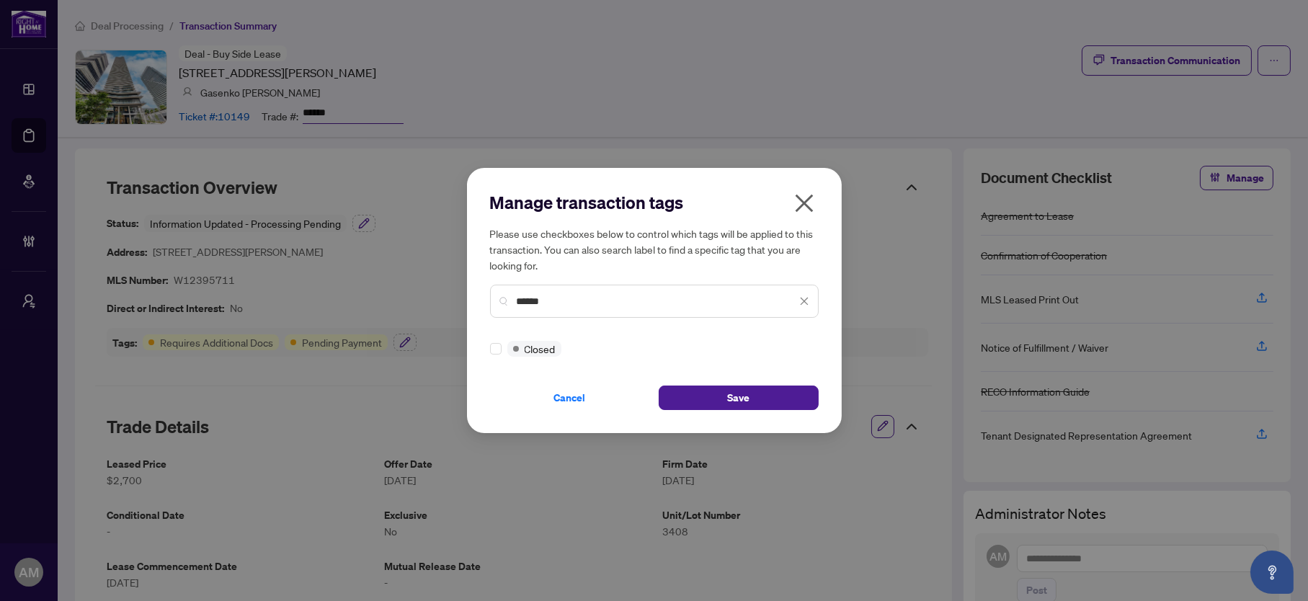
type input "******"
click at [747, 396] on span "Save" at bounding box center [738, 397] width 22 height 23
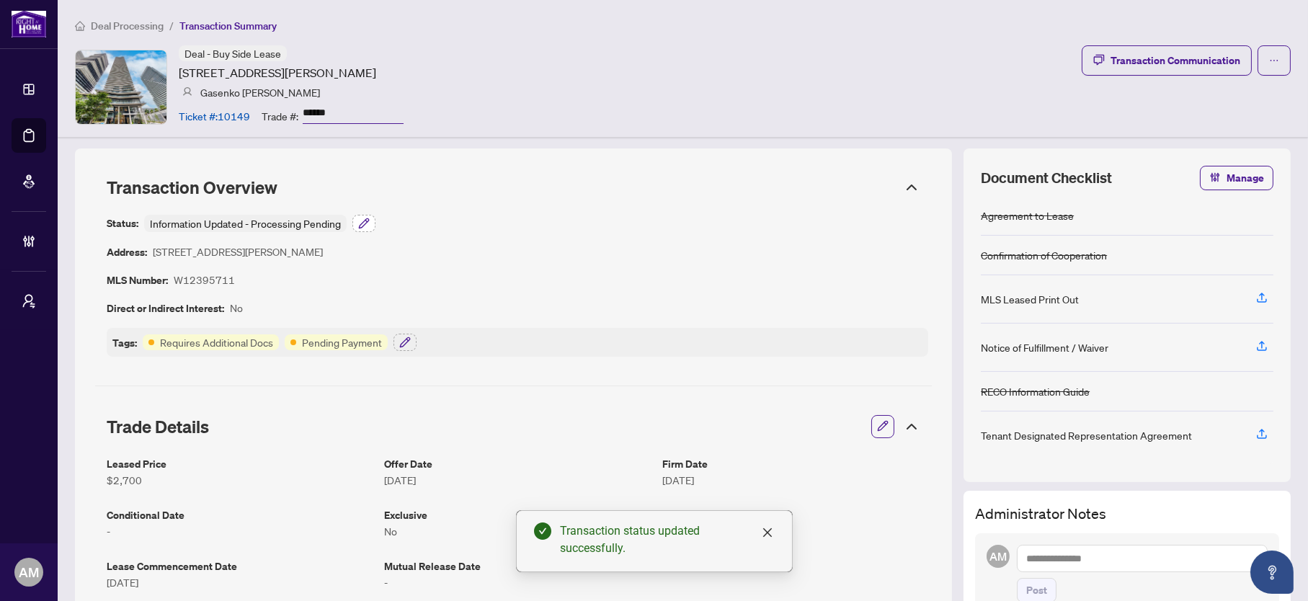
click at [372, 223] on button "button" at bounding box center [364, 223] width 23 height 17
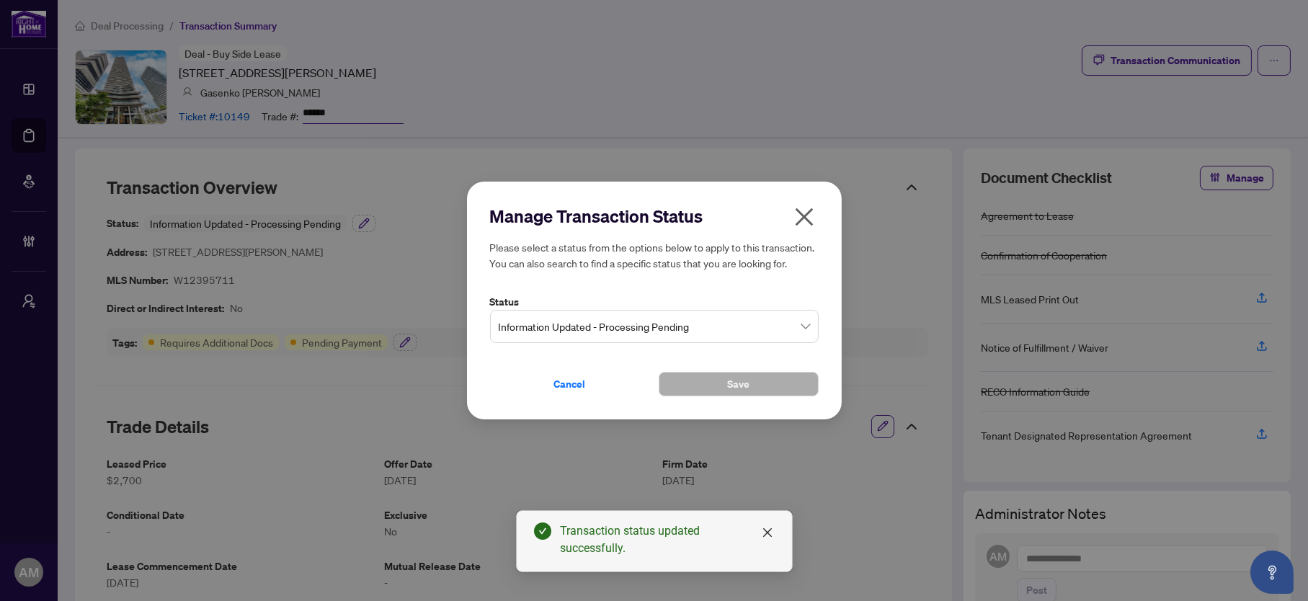
click at [610, 329] on span "Information Updated - Processing Pending" at bounding box center [654, 326] width 311 height 27
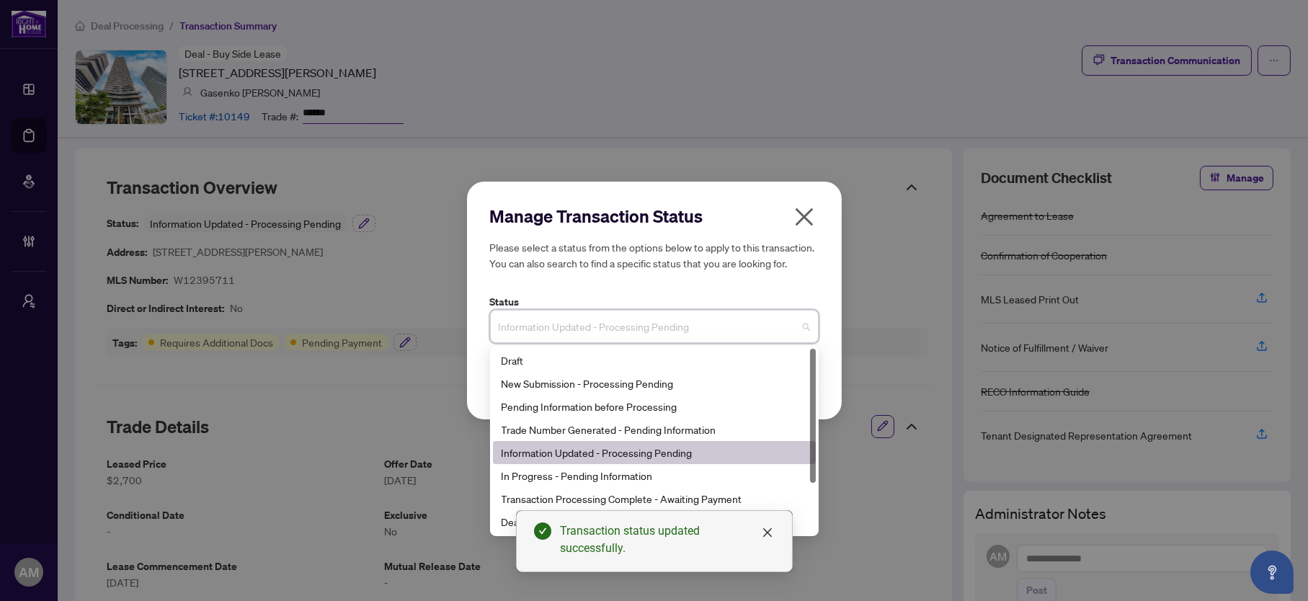
type input "*"
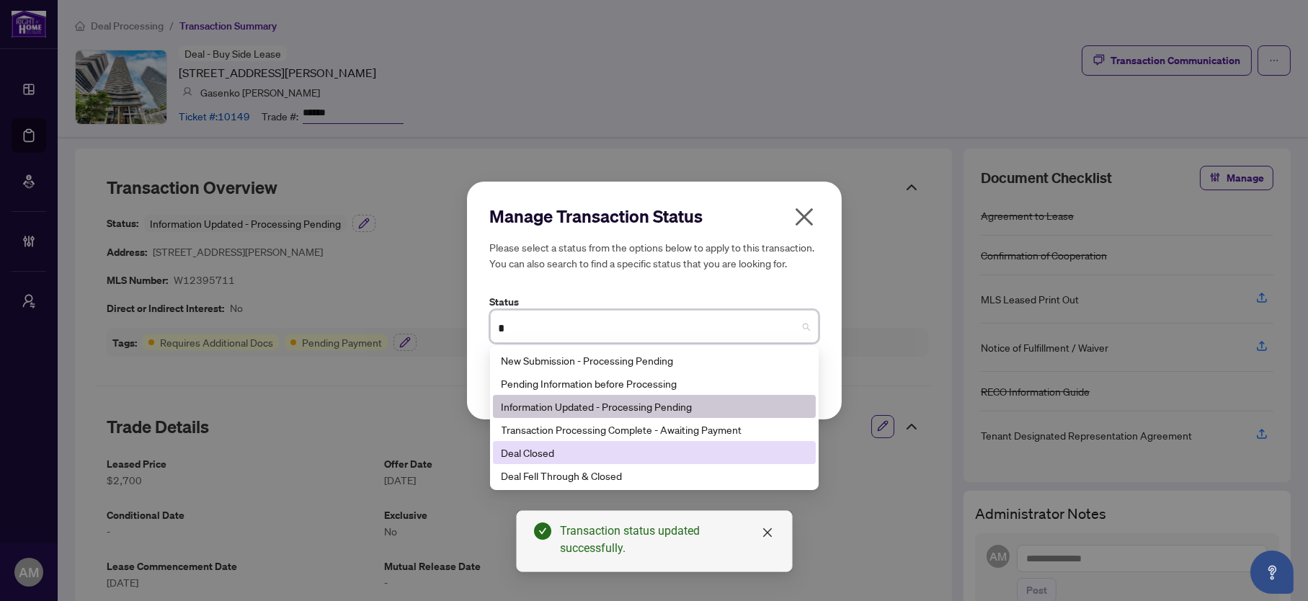
click at [560, 458] on div "Deal Closed" at bounding box center [655, 453] width 306 height 16
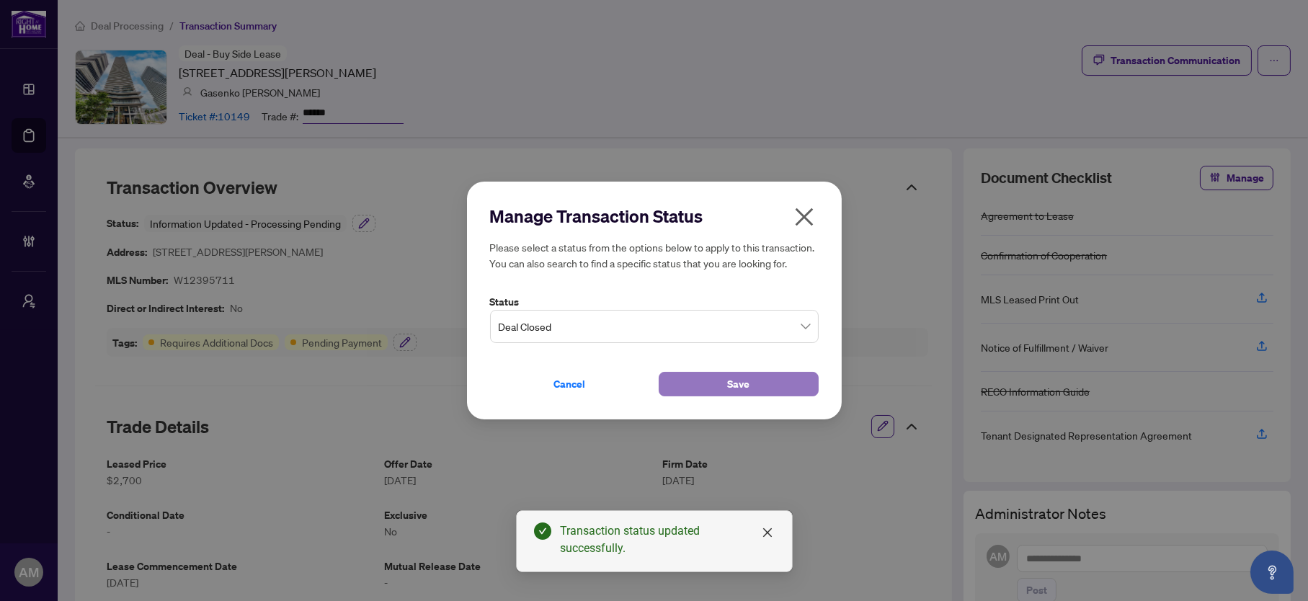
click at [737, 394] on span "Save" at bounding box center [738, 384] width 22 height 23
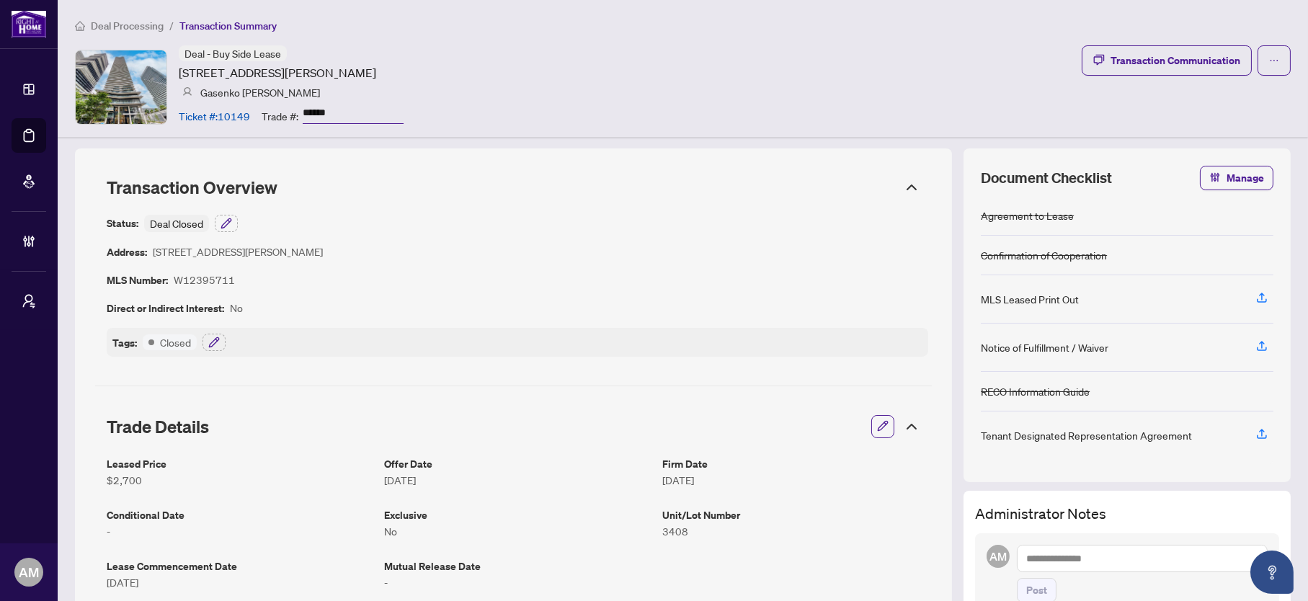
click at [106, 19] on span "Deal Processing" at bounding box center [127, 25] width 73 height 13
